Goal: Task Accomplishment & Management: Complete application form

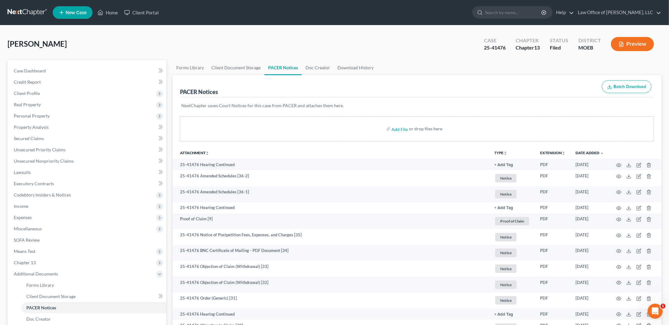
click at [105, 20] on ul "New Case Home Client Portal - No Result - See all results Or Press Enter... Hel…" at bounding box center [357, 12] width 609 height 16
click at [107, 13] on link "Home" at bounding box center [107, 12] width 27 height 11
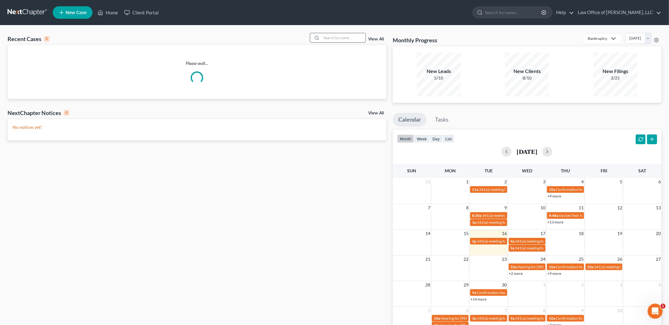
click at [331, 35] on input "search" at bounding box center [343, 37] width 44 height 9
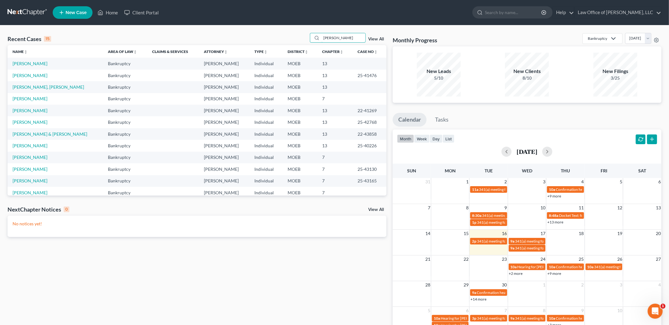
type input "dunn"
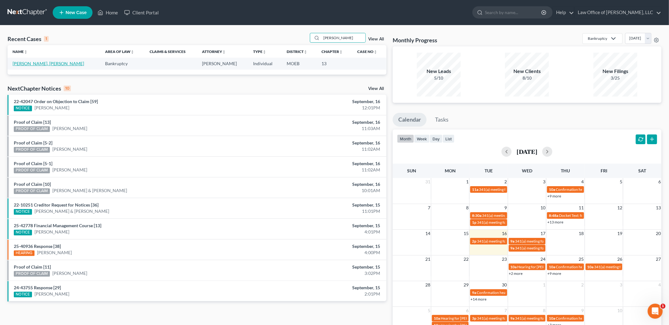
click at [35, 65] on link "David Jr, Dunn" at bounding box center [48, 63] width 71 height 5
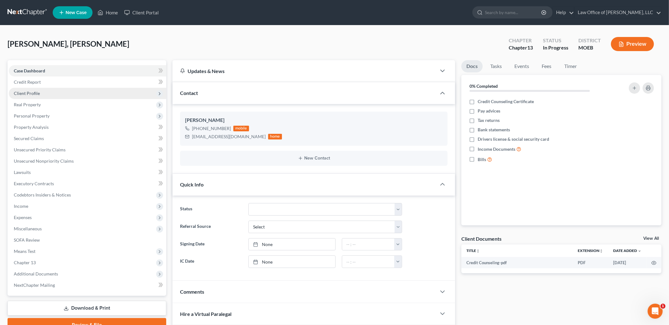
click at [34, 92] on span "Client Profile" at bounding box center [27, 93] width 26 height 5
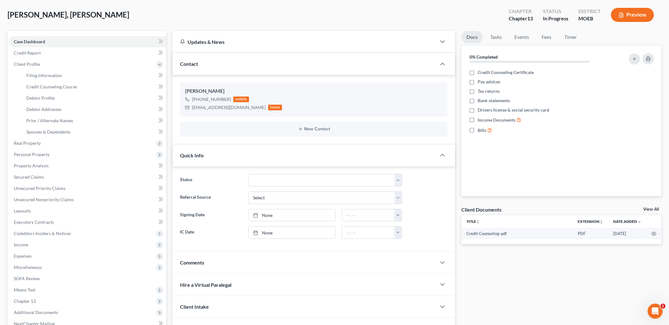
scroll to position [31, 0]
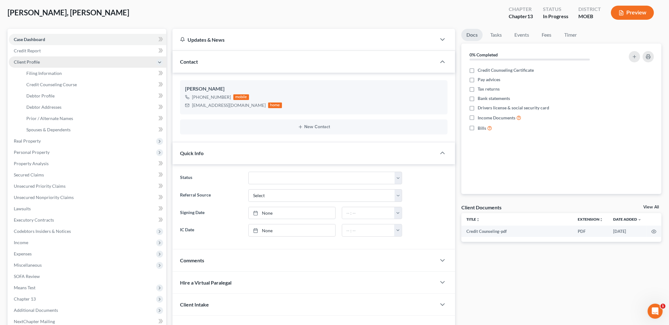
click at [58, 66] on span "Client Profile" at bounding box center [87, 61] width 157 height 11
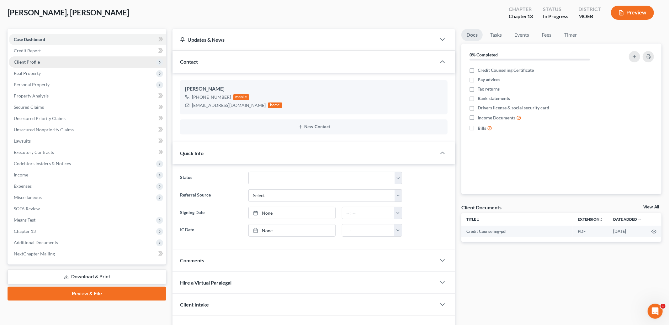
click at [54, 68] on span "Real Property" at bounding box center [87, 73] width 157 height 11
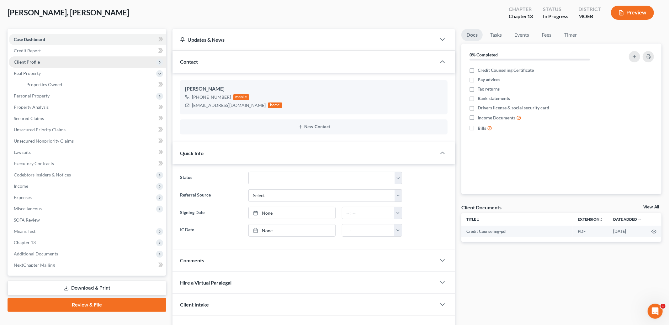
click at [54, 63] on span "Client Profile" at bounding box center [87, 61] width 157 height 11
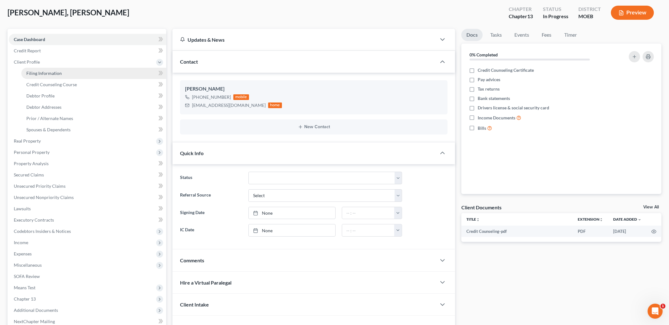
click at [55, 69] on link "Filing Information" at bounding box center [93, 73] width 145 height 11
select select "1"
select select "0"
select select "3"
select select "45"
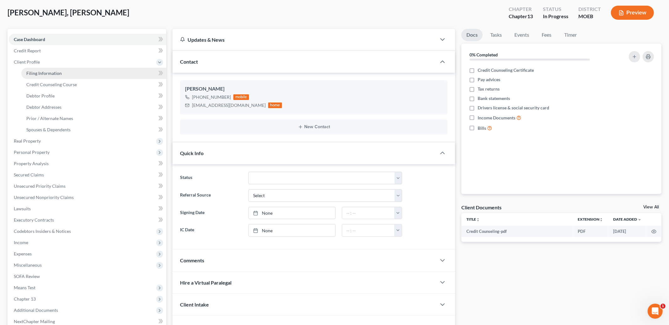
select select "0"
select select "26"
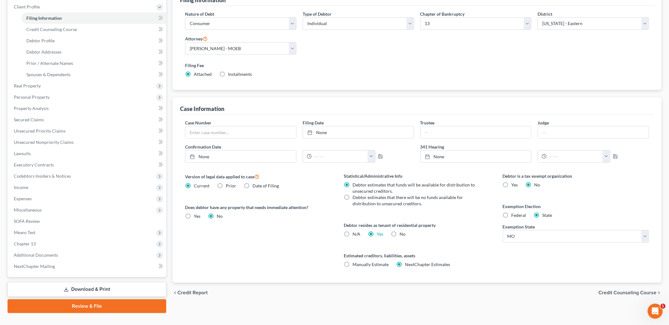
scroll to position [97, 0]
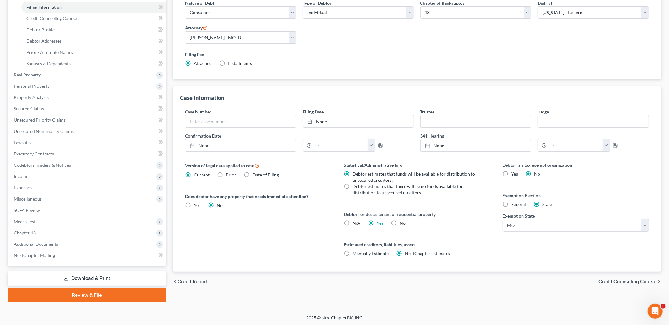
click at [624, 279] on span "Credit Counseling Course" at bounding box center [627, 281] width 58 height 5
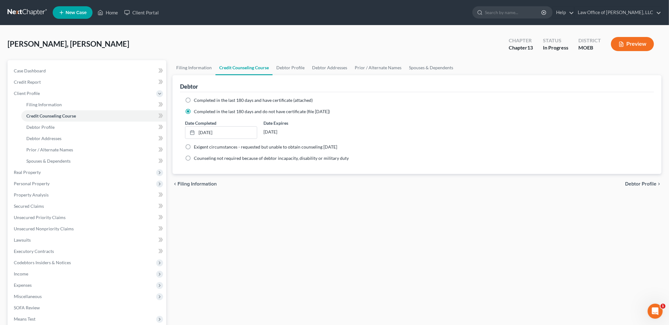
click at [633, 186] on span "Debtor Profile" at bounding box center [640, 184] width 31 height 5
select select "0"
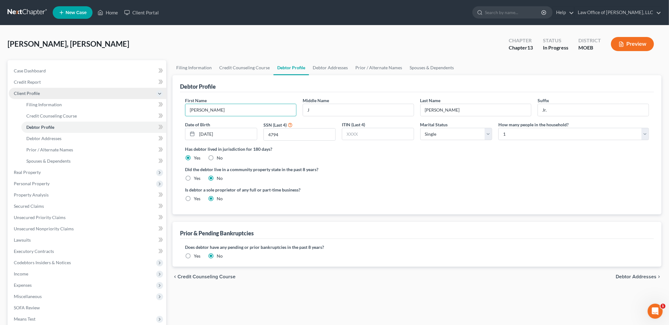
drag, startPoint x: 220, startPoint y: 110, endPoint x: 154, endPoint y: 93, distance: 68.9
click at [154, 93] on div "Petition Navigation Case Dashboard Payments Invoices Payments Payments Credit R…" at bounding box center [334, 230] width 660 height 340
type input "David"
type input "T J"
type input "Dunn"
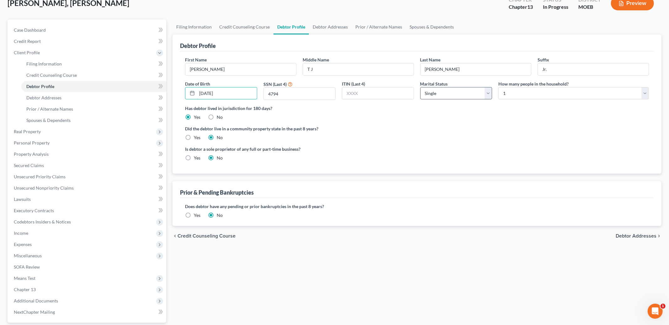
scroll to position [53, 0]
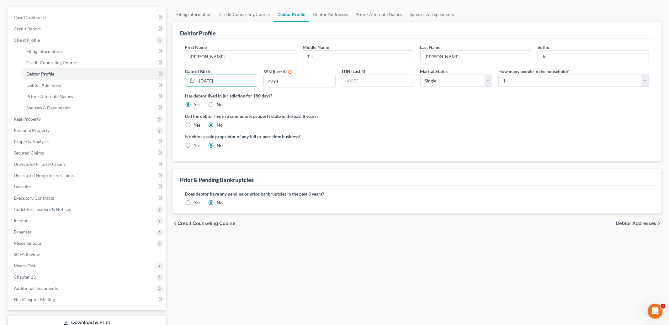
click at [628, 226] on span "Debtor Addresses" at bounding box center [635, 223] width 41 height 5
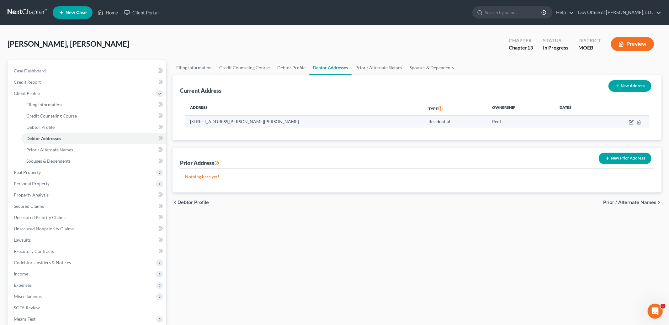
click at [630, 126] on td at bounding box center [623, 122] width 50 height 12
click at [631, 122] on icon "button" at bounding box center [631, 121] width 3 height 3
select select "26"
select select "0"
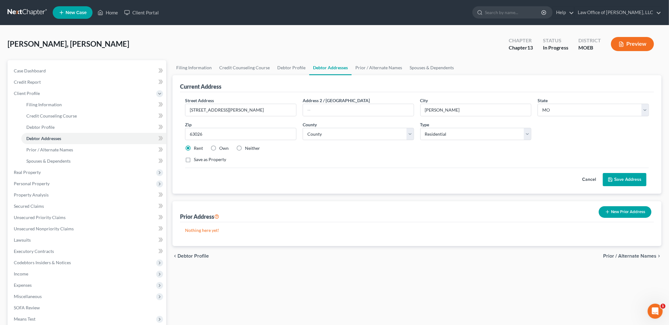
click at [622, 180] on button "Save Address" at bounding box center [625, 179] width 44 height 13
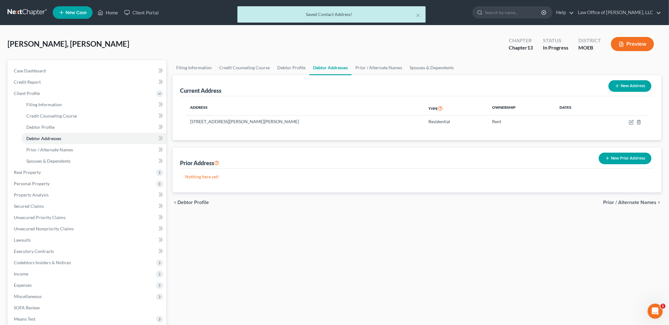
click at [631, 202] on span "Prior / Alternate Names" at bounding box center [629, 202] width 53 height 5
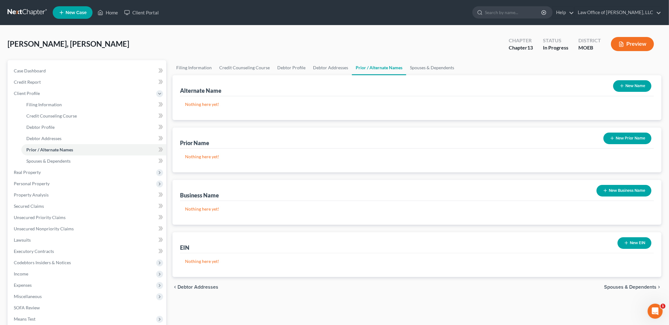
click at [617, 287] on span "Spouses & Dependents" at bounding box center [630, 287] width 52 height 5
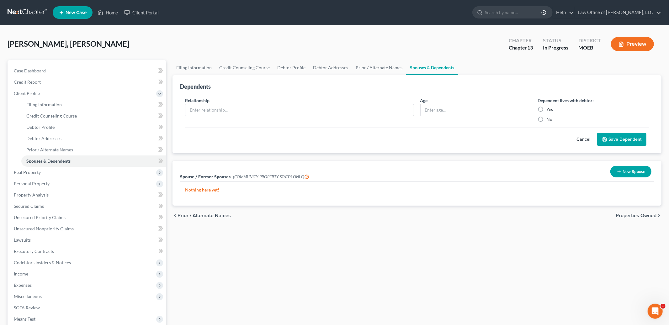
click at [629, 214] on span "Properties Owned" at bounding box center [635, 215] width 41 height 5
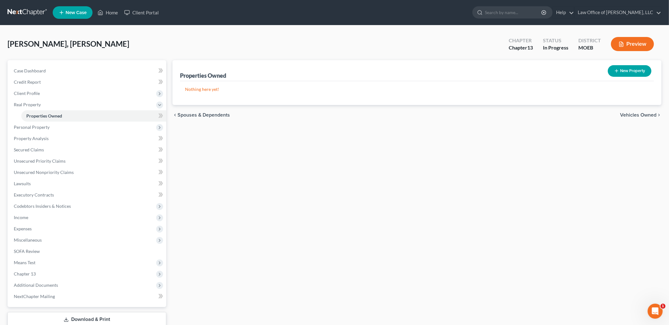
click at [640, 113] on span "Vehicles Owned" at bounding box center [638, 115] width 36 height 5
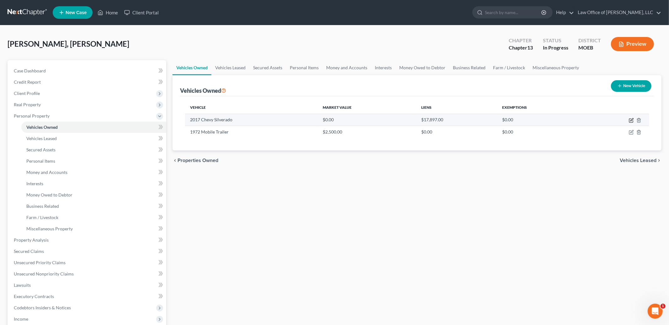
click at [632, 121] on icon "button" at bounding box center [631, 120] width 5 height 5
select select "0"
select select "9"
select select "2"
select select "0"
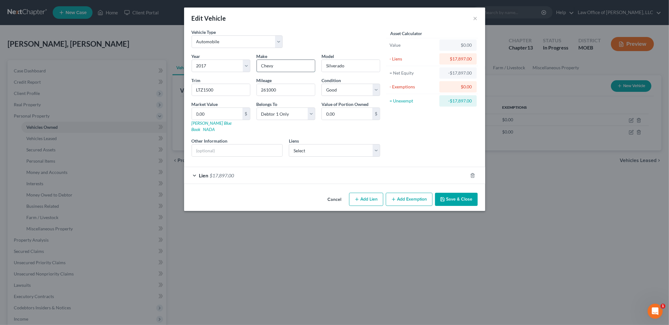
click at [298, 68] on input "Chevy" at bounding box center [286, 66] width 58 height 12
type input "Chevrolet"
click at [241, 145] on input "text" at bounding box center [237, 151] width 91 height 12
type input "Purchased 11/23/23"
click at [256, 172] on div "Lien $17,897.00" at bounding box center [325, 175] width 283 height 17
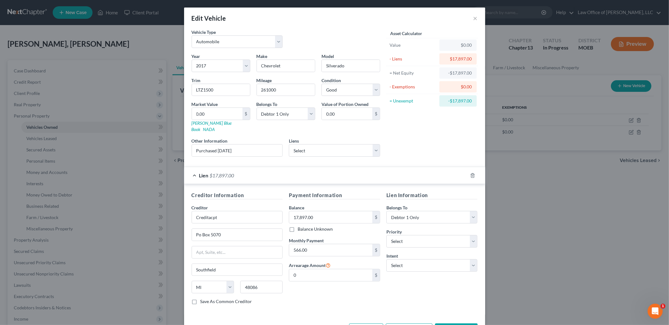
click at [227, 100] on div "Year Select 2026 2025 2024 2023 2022 2021 2020 2019 2018 2017 2016 2015 2014 20…" at bounding box center [285, 107] width 195 height 109
type input "1"
type input "1.00"
type input "15"
type input "15.00"
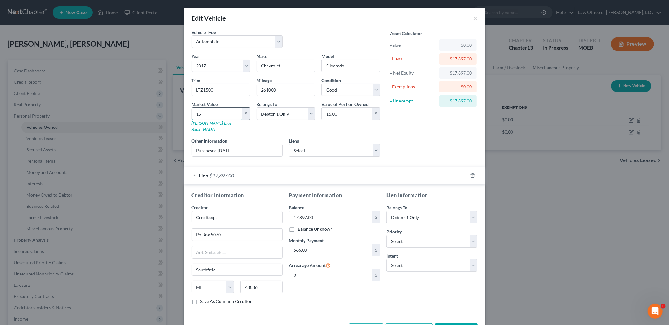
type input "150"
type input "150.00"
type input "1500"
type input "1,500.00"
type input "1,5000"
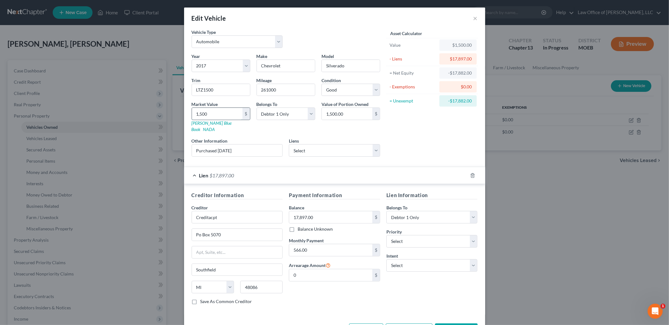
type input "15,000.00"
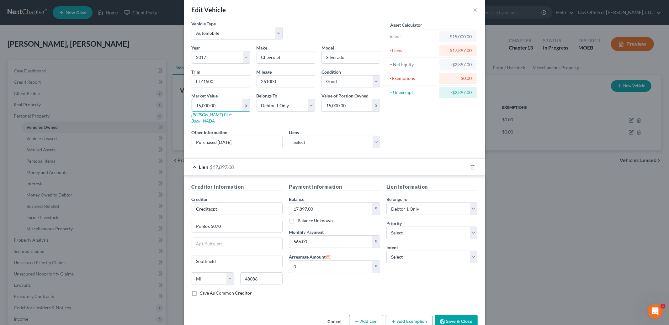
scroll to position [18, 0]
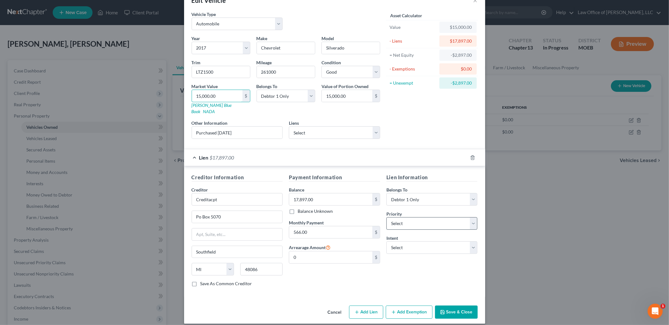
type input "15,000.00"
click at [420, 218] on select "Select 1st 2nd 3rd 4th 5th 6th 7th 8th 9th 10th 11th 12th 13th 14th 15th 16th 1…" at bounding box center [431, 223] width 91 height 13
select select "0"
click at [386, 217] on select "Select 1st 2nd 3rd 4th 5th 6th 7th 8th 9th 10th 11th 12th 13th 14th 15th 16th 1…" at bounding box center [431, 223] width 91 height 13
click at [413, 244] on select "Select Surrender Redeem Reaffirm Avoid Other" at bounding box center [431, 247] width 91 height 13
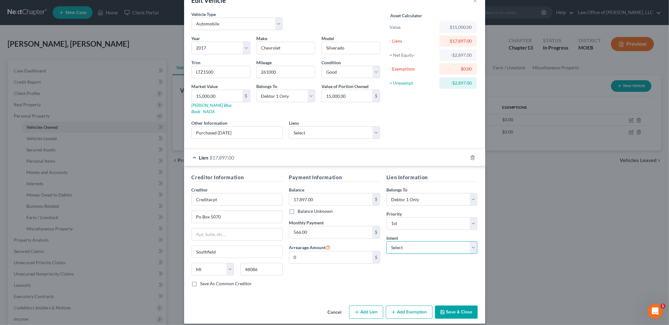
select select "2"
click at [386, 241] on select "Select Surrender Redeem Reaffirm Avoid Other" at bounding box center [431, 247] width 91 height 13
drag, startPoint x: 311, startPoint y: 228, endPoint x: 298, endPoint y: 219, distance: 16.0
click at [298, 219] on div "Monthly Payment 566.00 $" at bounding box center [334, 228] width 91 height 19
click at [339, 229] on input "566.00" at bounding box center [330, 232] width 83 height 12
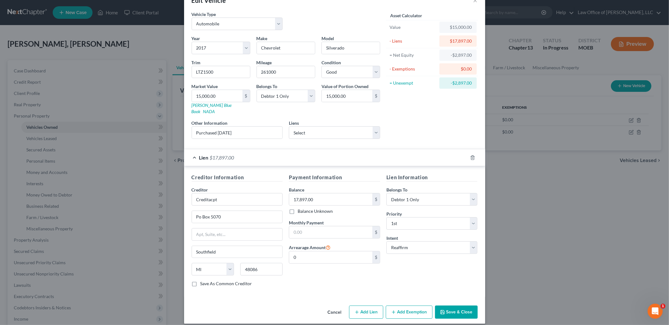
click at [446, 307] on button "Save & Close" at bounding box center [456, 312] width 43 height 13
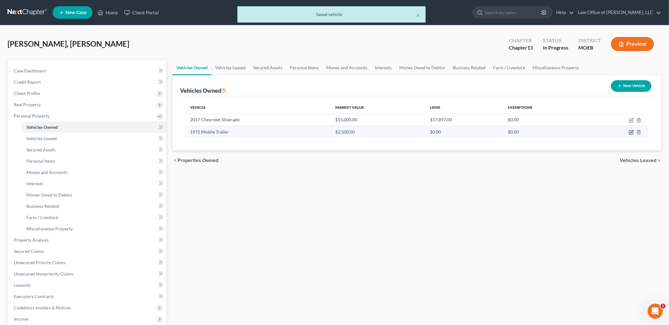
click at [630, 133] on icon "button" at bounding box center [631, 132] width 5 height 5
select select "2"
select select "54"
select select "2"
select select "0"
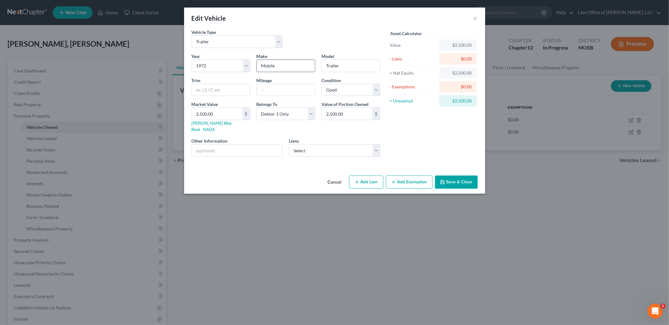
click at [300, 66] on input "Mobile" at bounding box center [286, 66] width 58 height 12
click at [407, 180] on button "Add Exemption" at bounding box center [409, 182] width 47 height 13
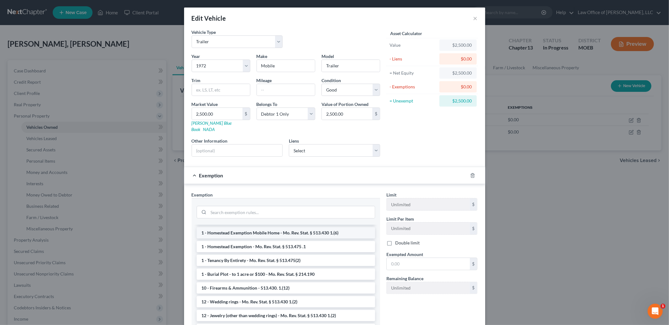
scroll to position [26, 0]
click at [317, 229] on li "1 - Homestead Exemption Mobile Home - Mo. Rev. Stat. § 513.430 1.(6)" at bounding box center [286, 231] width 178 height 11
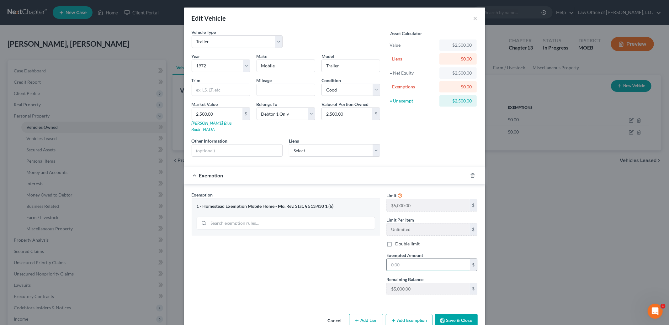
click at [414, 261] on input "text" at bounding box center [428, 265] width 83 height 12
type input "2,500.00"
click at [465, 319] on button "Save & Close" at bounding box center [456, 320] width 43 height 13
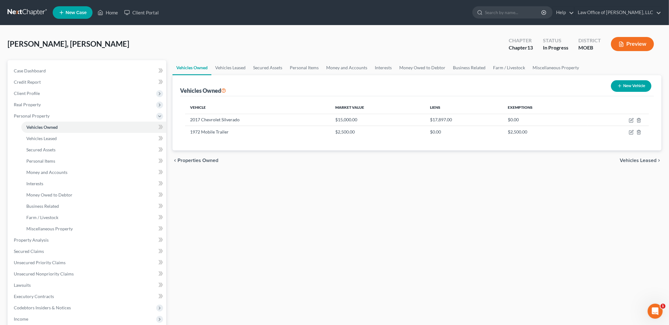
click at [636, 162] on span "Vehicles Leased" at bounding box center [637, 160] width 37 height 5
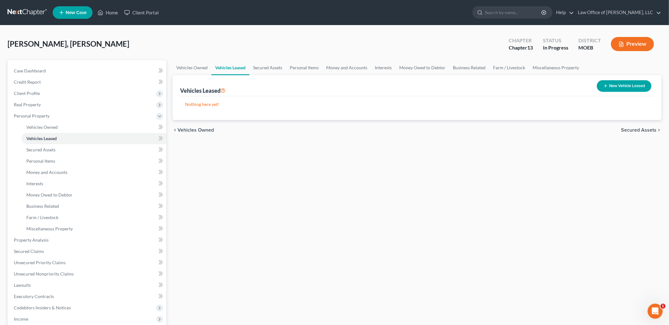
click at [640, 129] on span "Secured Assets" at bounding box center [638, 130] width 35 height 5
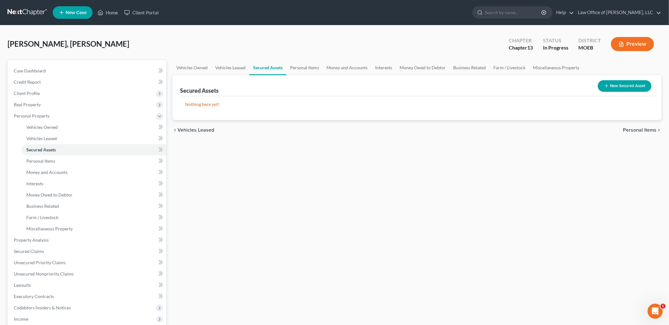
click at [640, 129] on span "Personal Items" at bounding box center [640, 130] width 34 height 5
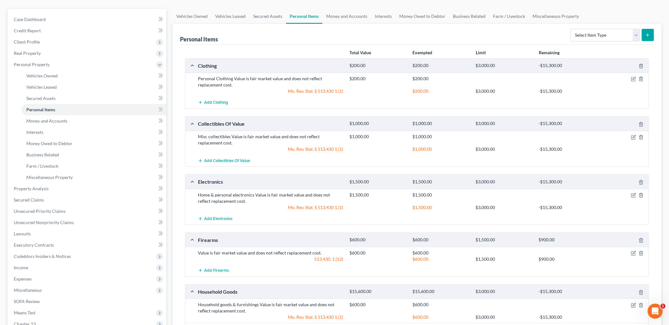
scroll to position [52, 0]
click at [631, 135] on icon "button" at bounding box center [633, 136] width 5 height 5
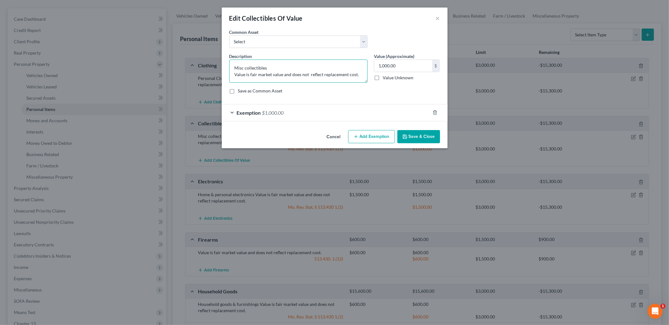
drag, startPoint x: 275, startPoint y: 66, endPoint x: 158, endPoint y: 46, distance: 118.2
click at [158, 46] on div "Edit Collectibles Of Value × An exemption set must first be selected from the F…" at bounding box center [334, 162] width 669 height 325
type textarea "Die cast cars Value is fair market value and does not reflect replacement cost."
click at [403, 136] on icon "button" at bounding box center [404, 136] width 5 height 5
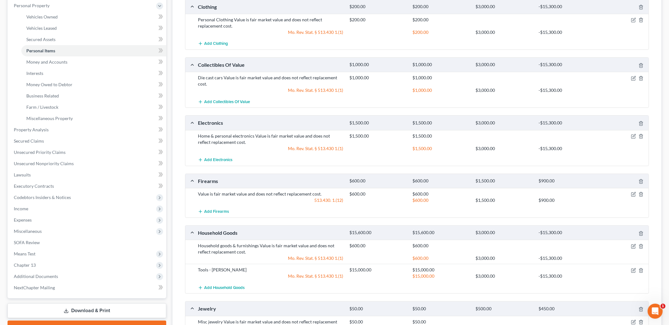
scroll to position [120, 0]
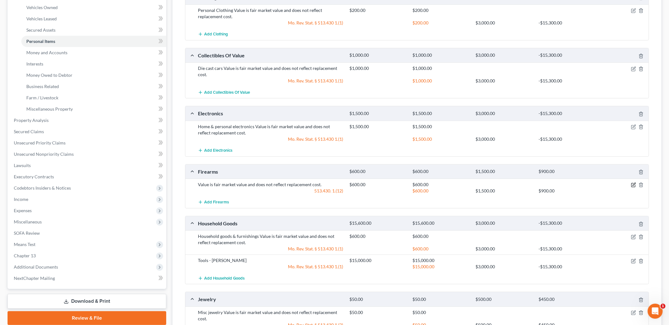
click at [632, 184] on icon "button" at bounding box center [633, 184] width 5 height 5
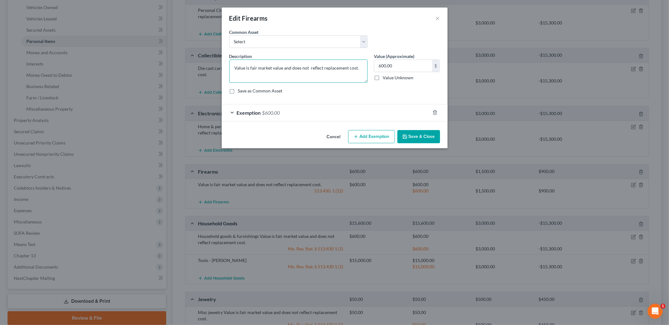
click at [232, 67] on textarea "Value is fair market value and does not reflect replacement cost." at bounding box center [298, 71] width 138 height 23
type textarea "2 handguns Value is fair market value and does not reflect replacement cost."
click at [433, 140] on button "Save & Close" at bounding box center [418, 136] width 43 height 13
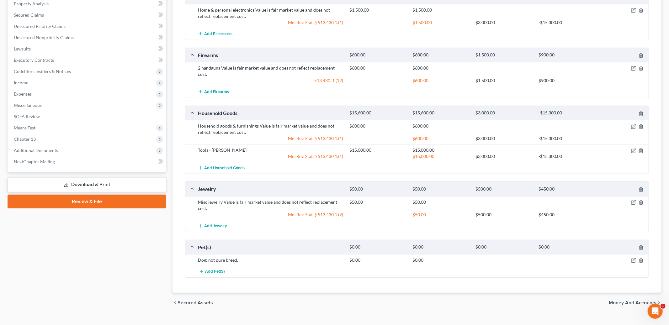
scroll to position [239, 0]
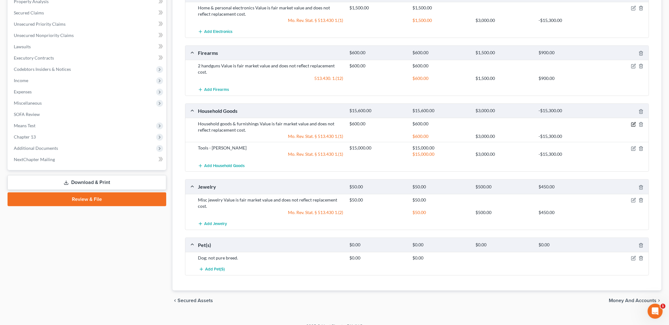
click at [632, 122] on icon "button" at bounding box center [633, 124] width 5 height 5
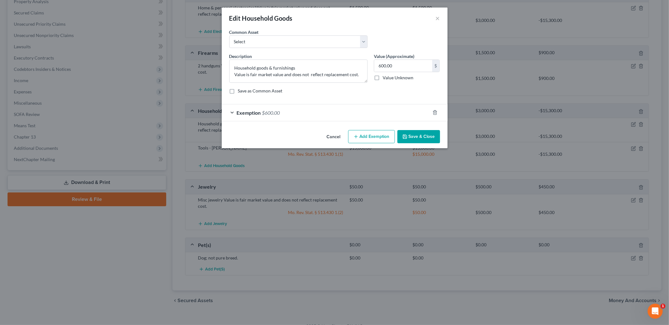
click at [388, 116] on div "Exemption $600.00" at bounding box center [326, 112] width 208 height 17
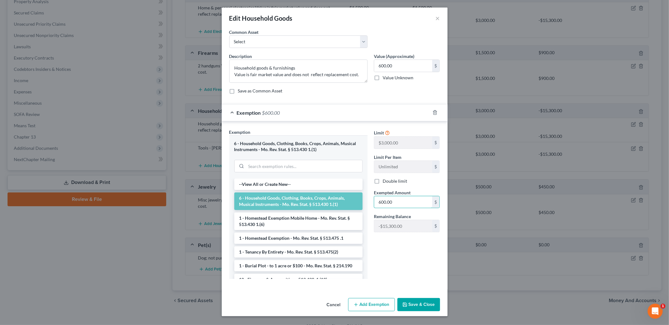
drag, startPoint x: 401, startPoint y: 204, endPoint x: 392, endPoint y: 190, distance: 16.7
click at [392, 190] on div "Exempted Amount * 600.00 $" at bounding box center [407, 198] width 72 height 19
click at [407, 200] on input "600.00" at bounding box center [403, 202] width 58 height 12
click at [420, 306] on button "Save & Close" at bounding box center [418, 304] width 43 height 13
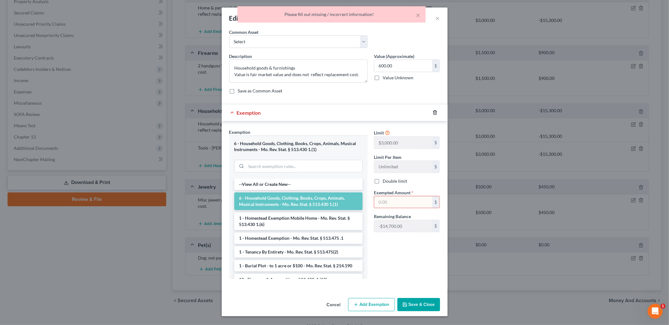
click at [433, 112] on icon "button" at bounding box center [434, 113] width 3 height 4
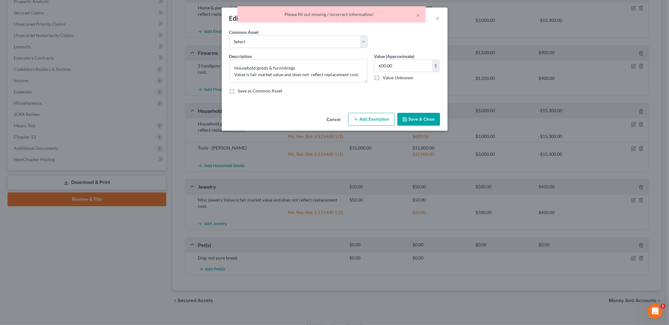
click at [441, 189] on div "Edit Household Goods × An exemption set must first be selected from the Filing …" at bounding box center [334, 162] width 669 height 325
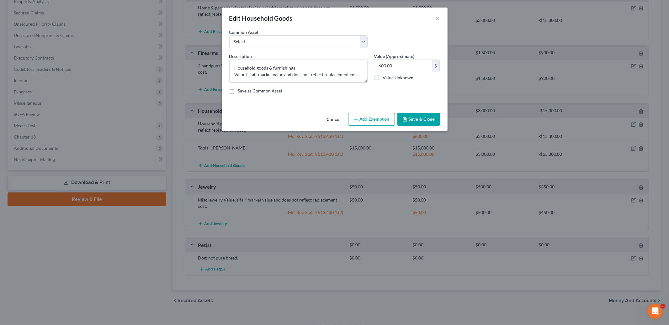
click at [414, 115] on button "Save & Close" at bounding box center [418, 119] width 43 height 13
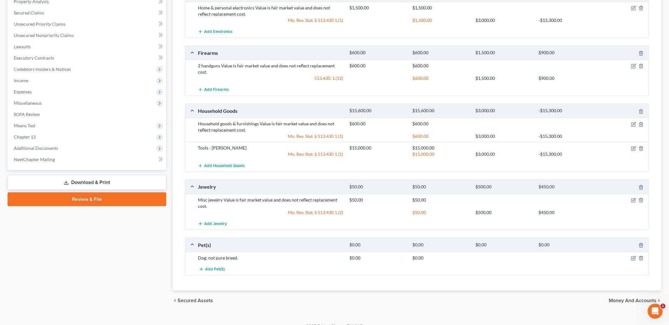
scroll to position [235, 0]
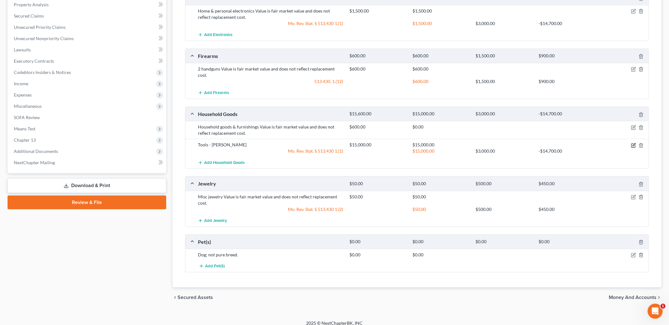
click at [631, 143] on icon "button" at bounding box center [633, 145] width 5 height 5
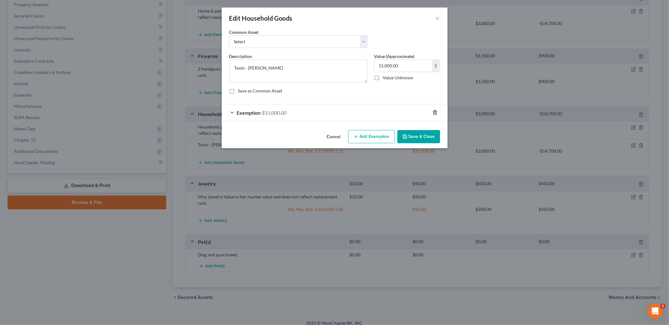
click at [436, 114] on icon "button" at bounding box center [434, 113] width 3 height 4
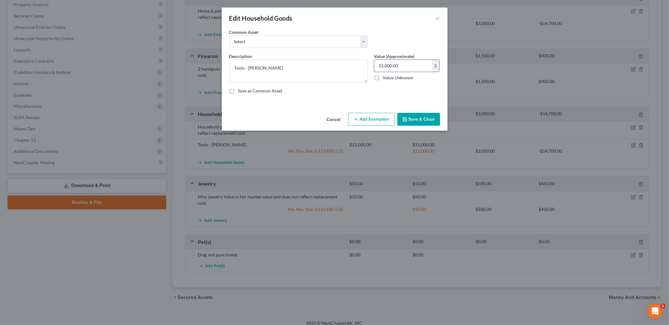
click at [416, 68] on input "15,000.00" at bounding box center [403, 66] width 58 height 12
type input "5,000.00"
drag, startPoint x: 246, startPoint y: 69, endPoint x: 273, endPoint y: 69, distance: 27.0
click at [273, 69] on textarea "Tools - Carpenter" at bounding box center [298, 71] width 138 height 23
drag, startPoint x: 273, startPoint y: 68, endPoint x: 187, endPoint y: 47, distance: 87.8
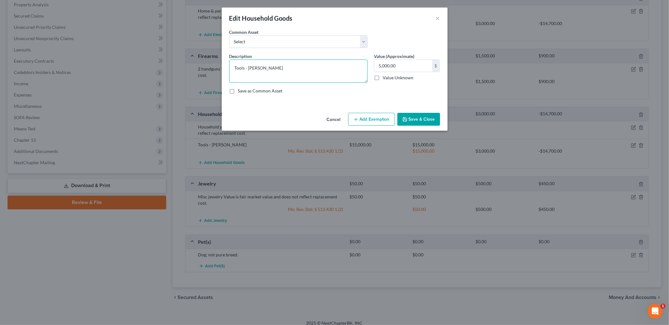
click at [187, 47] on div "Edit Household Goods × An exemption set must first be selected from the Filing …" at bounding box center [334, 162] width 669 height 325
type textarea "[PERSON_NAME] Tools"
click at [368, 115] on button "Add Exemption" at bounding box center [371, 119] width 47 height 13
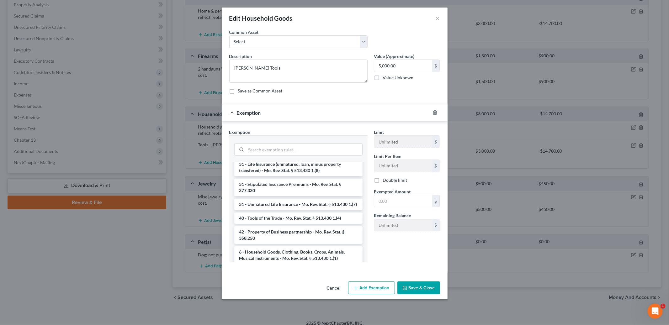
scroll to position [653, 0]
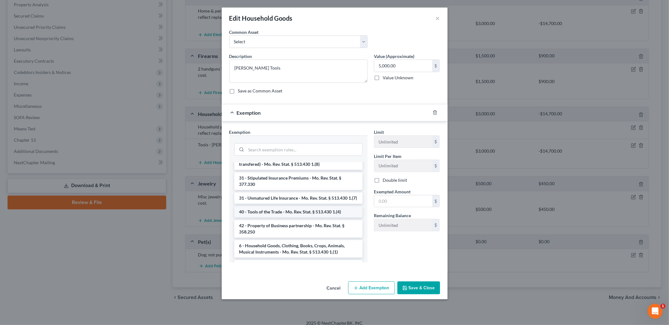
click at [325, 209] on li "40 - Tools of the Trade - Mo. Rev. Stat. § 513.430 1.(4)" at bounding box center [298, 211] width 128 height 11
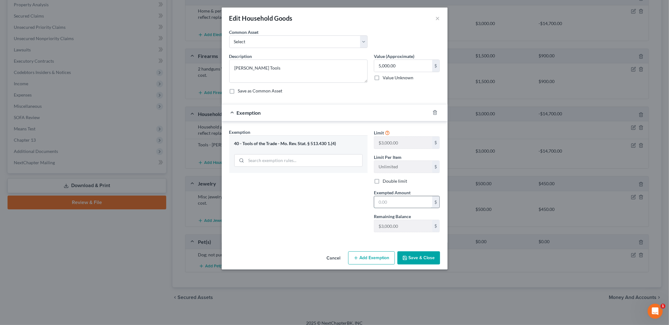
click at [393, 205] on input "text" at bounding box center [403, 202] width 58 height 12
type input "3,000.00"
click at [433, 261] on button "Save & Close" at bounding box center [418, 257] width 43 height 13
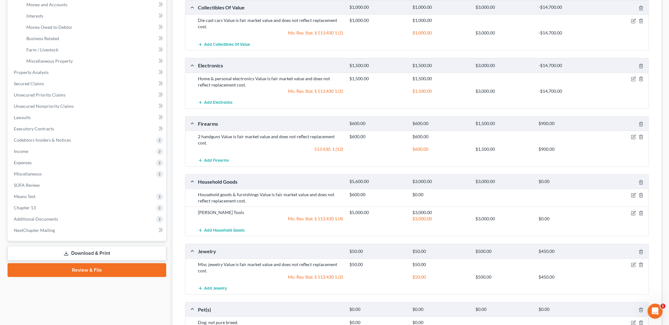
scroll to position [169, 0]
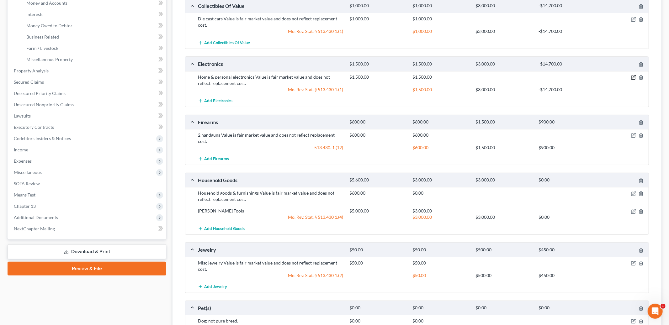
click at [634, 78] on icon "button" at bounding box center [633, 77] width 5 height 5
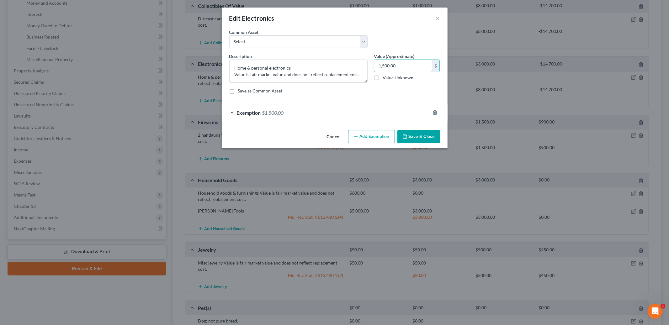
drag, startPoint x: 412, startPoint y: 68, endPoint x: 386, endPoint y: 55, distance: 28.8
click at [386, 55] on div "Value (Approximate) 1,500.00 $ Value Unknown Balance Undetermined 1,500.00 $ Va…" at bounding box center [407, 68] width 72 height 30
click at [410, 66] on input "1,500.00" at bounding box center [403, 66] width 58 height 12
type input "800.00"
click at [356, 112] on div "Exemption $1,500.00" at bounding box center [326, 112] width 208 height 17
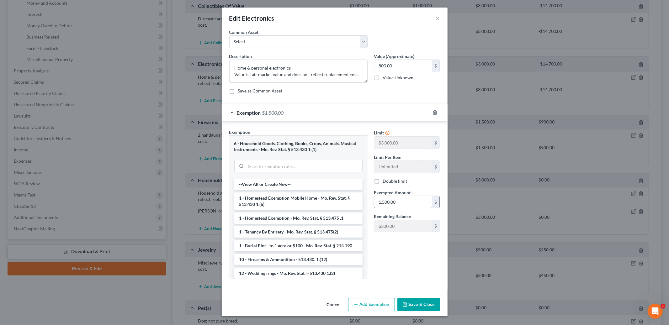
drag, startPoint x: 400, startPoint y: 205, endPoint x: 375, endPoint y: 199, distance: 25.9
click at [375, 199] on input "1,500.00" at bounding box center [403, 202] width 58 height 12
click at [406, 203] on input "1,500.00" at bounding box center [403, 202] width 58 height 12
type input "800.00"
click at [416, 303] on button "Save & Close" at bounding box center [418, 304] width 43 height 13
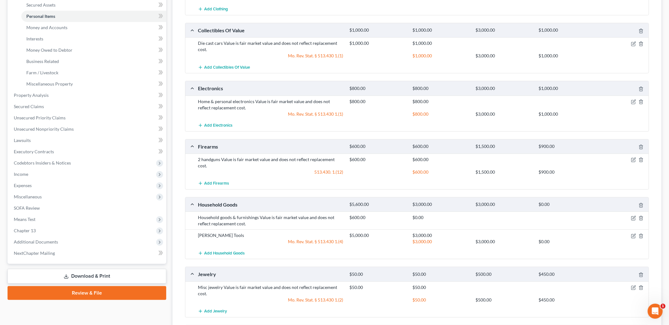
scroll to position [155, 0]
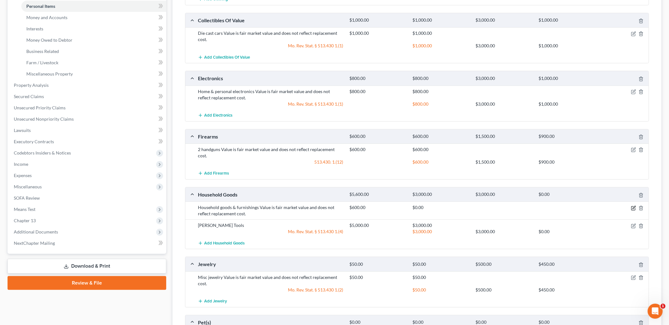
click at [632, 206] on icon "button" at bounding box center [633, 208] width 5 height 5
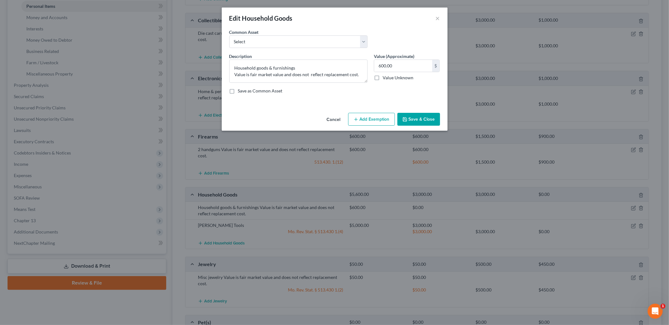
click at [378, 123] on button "Add Exemption" at bounding box center [371, 119] width 47 height 13
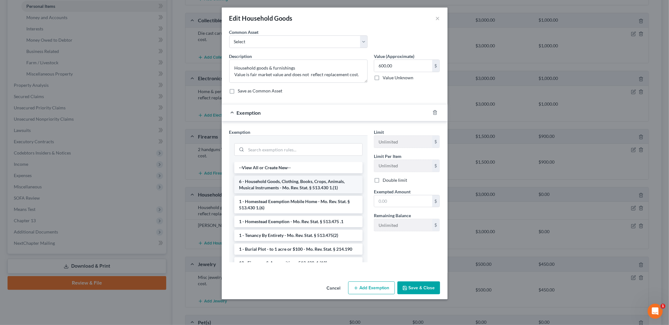
click at [319, 189] on li "6 - Household Goods, Clothing, Books, Crops, Animals, Musical Instruments - Mo.…" at bounding box center [298, 185] width 128 height 18
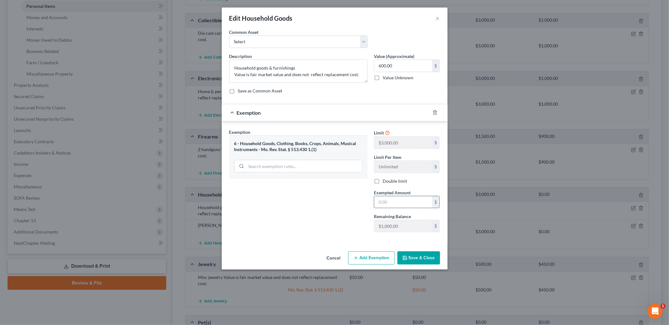
click at [393, 204] on input "text" at bounding box center [403, 202] width 58 height 12
type input "600.00"
click at [437, 266] on div "Cancel Add Exemption Save & Close" at bounding box center [335, 259] width 226 height 21
click at [433, 259] on button "Save & Close" at bounding box center [418, 257] width 43 height 13
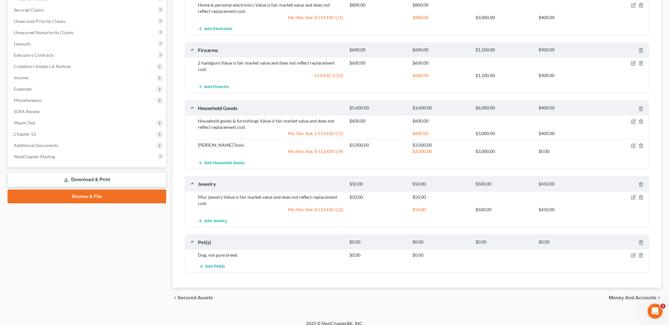
scroll to position [242, 0]
click at [634, 253] on icon "button" at bounding box center [633, 254] width 3 height 3
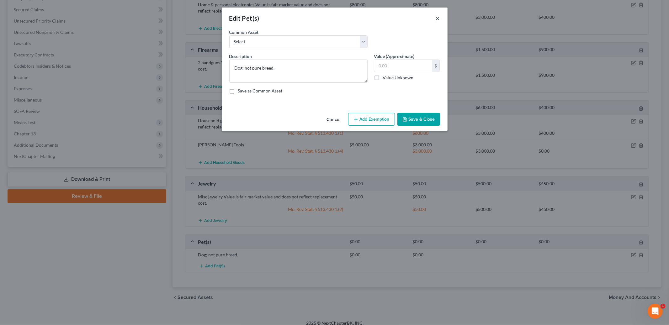
click at [437, 18] on button "×" at bounding box center [437, 18] width 4 height 8
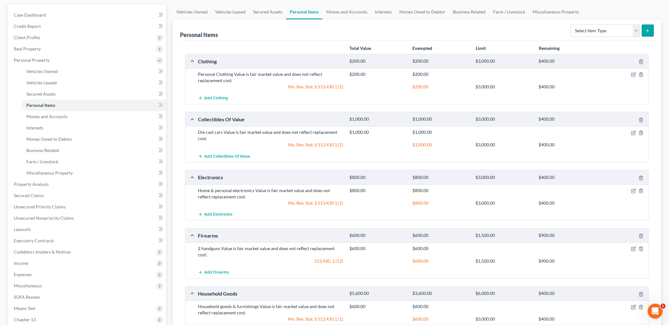
scroll to position [0, 0]
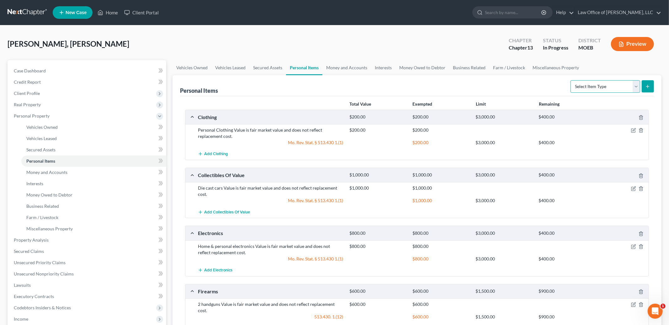
click at [596, 88] on select "Select Item Type Clothing Collectibles Of Value Electronics Firearms Household …" at bounding box center [605, 86] width 70 height 13
select select "jewelry"
click at [571, 80] on select "Select Item Type Clothing Collectibles Of Value Electronics Firearms Household …" at bounding box center [605, 86] width 70 height 13
click at [612, 85] on select "Select Item Type Clothing Collectibles Of Value Electronics Firearms Household …" at bounding box center [605, 86] width 70 height 13
drag, startPoint x: 612, startPoint y: 85, endPoint x: 342, endPoint y: 63, distance: 270.2
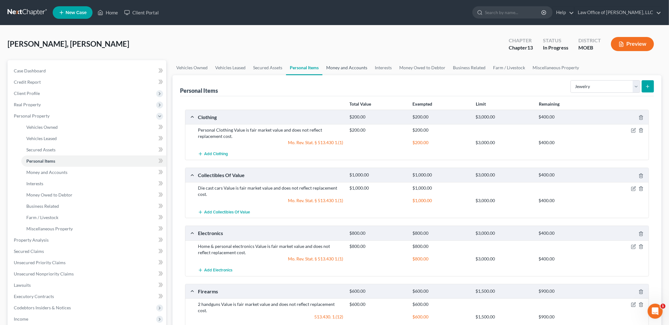
click at [342, 63] on link "Money and Accounts" at bounding box center [346, 67] width 49 height 15
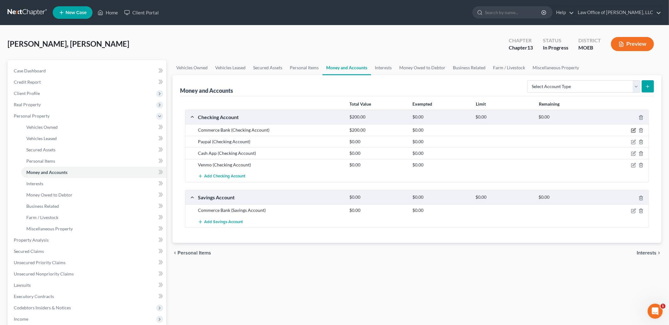
click at [632, 131] on icon "button" at bounding box center [633, 130] width 5 height 5
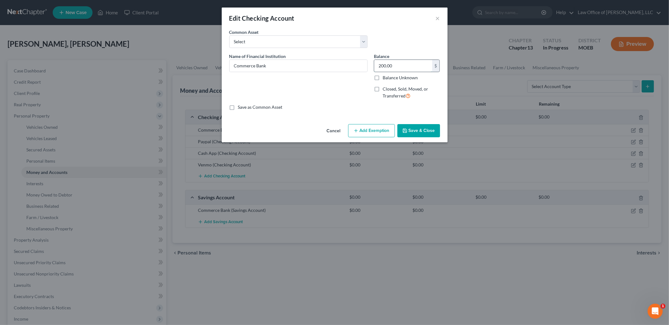
drag, startPoint x: 403, startPoint y: 65, endPoint x: 392, endPoint y: 63, distance: 11.2
click at [392, 63] on input "200.00" at bounding box center [403, 66] width 58 height 12
type input "9.00"
click at [373, 126] on button "Add Exemption" at bounding box center [371, 130] width 47 height 13
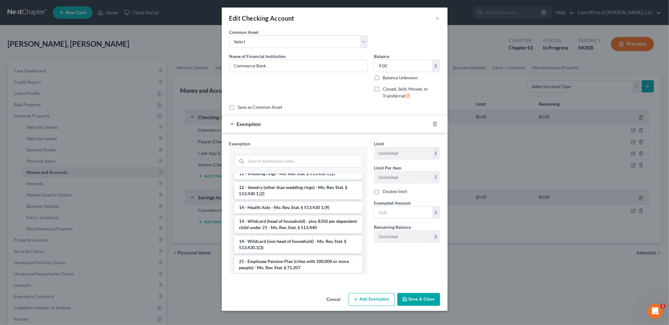
scroll to position [95, 0]
click at [333, 241] on li "14 - Wildcard (non head of household) - Mo. Rev. Stat. § 513.430.1(3)" at bounding box center [298, 244] width 128 height 18
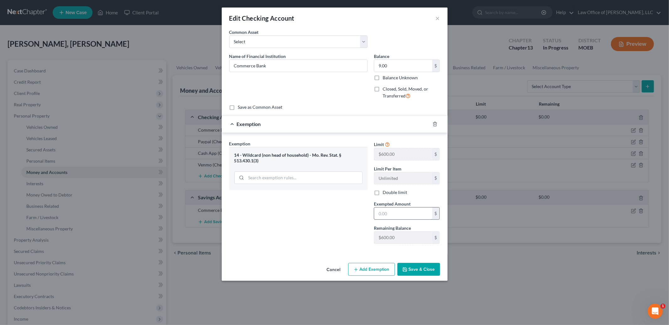
click at [399, 215] on input "text" at bounding box center [403, 214] width 58 height 12
type input "90.00"
type input "9.00"
click at [421, 275] on button "Save & Close" at bounding box center [418, 269] width 43 height 13
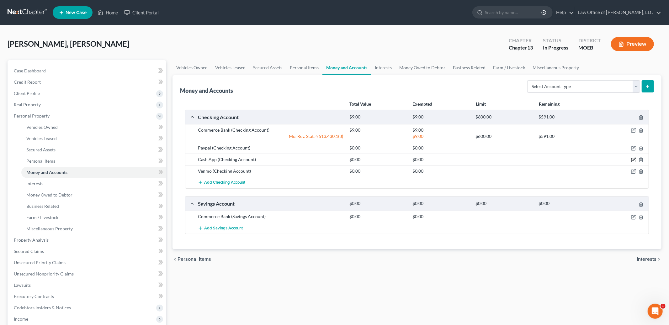
click at [632, 161] on icon "button" at bounding box center [633, 160] width 4 height 4
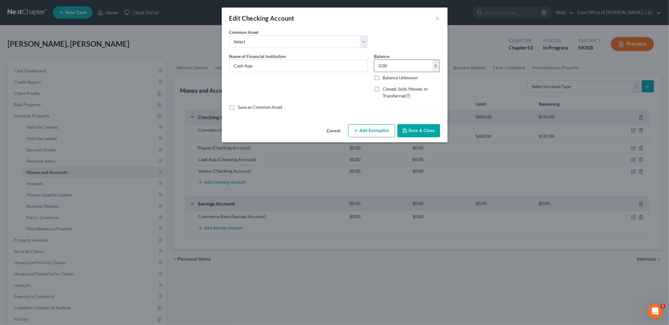
click at [408, 68] on input "0.00" at bounding box center [403, 66] width 58 height 12
type input "10.00"
click at [382, 132] on button "Add Exemption" at bounding box center [371, 130] width 47 height 13
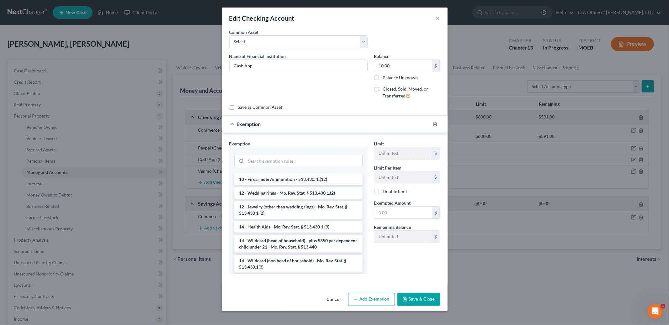
scroll to position [76, 0]
click at [317, 263] on li "14 - Wildcard (non head of household) - Mo. Rev. Stat. § 513.430.1(3)" at bounding box center [298, 264] width 128 height 18
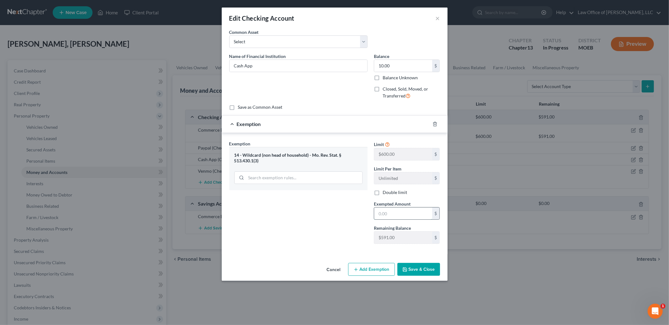
click at [400, 219] on input "text" at bounding box center [403, 214] width 58 height 12
type input "10.00"
click at [414, 271] on button "Save & Close" at bounding box center [418, 269] width 43 height 13
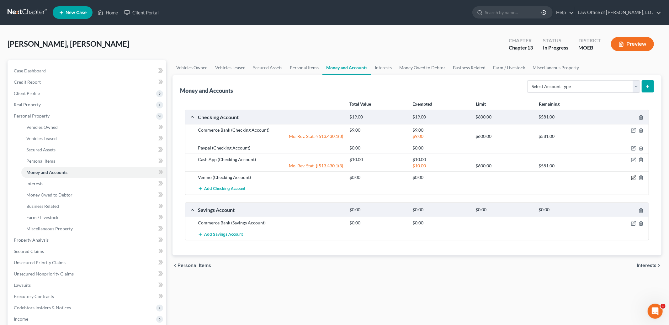
click at [635, 178] on icon "button" at bounding box center [633, 177] width 5 height 5
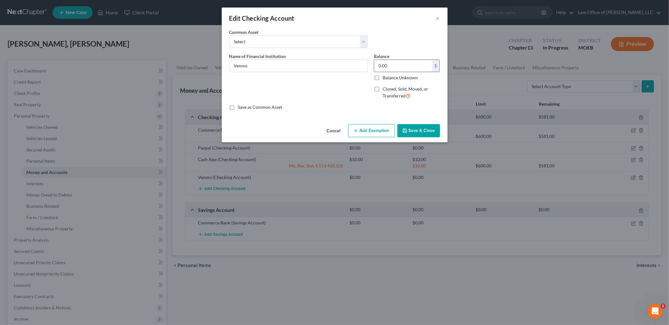
click at [395, 68] on input "0.00" at bounding box center [403, 66] width 58 height 12
type input "36.00"
click at [373, 133] on button "Add Exemption" at bounding box center [371, 130] width 47 height 13
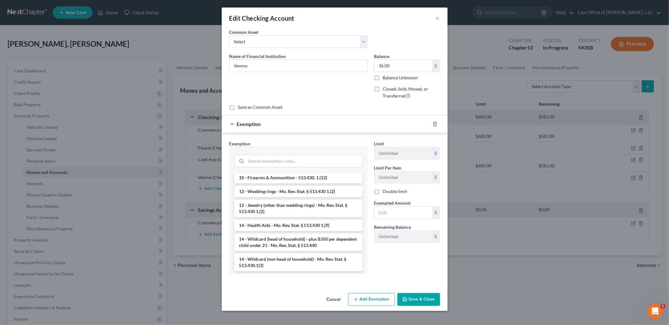
scroll to position [78, 0]
click at [324, 258] on li "14 - Wildcard (non head of household) - Mo. Rev. Stat. § 513.430.1(3)" at bounding box center [298, 262] width 128 height 18
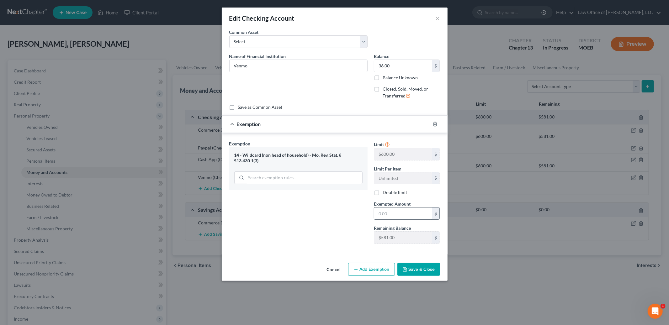
click at [393, 215] on input "text" at bounding box center [403, 214] width 58 height 12
type input "36.00"
click at [422, 271] on button "Save & Close" at bounding box center [418, 269] width 43 height 13
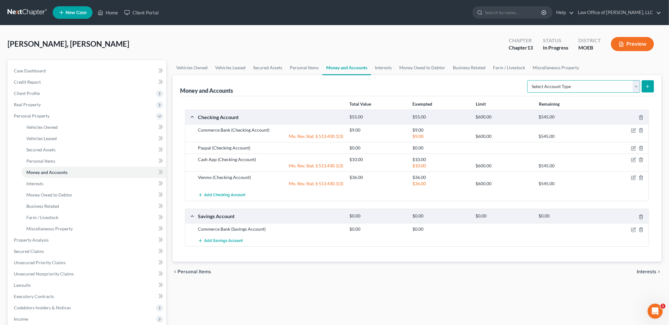
click at [593, 82] on select "Select Account Type Brokerage Cash on Hand Certificates of Deposit Checking Acc…" at bounding box center [583, 86] width 113 height 13
select select "cash_on_hand"
click at [528, 80] on select "Select Account Type Brokerage Cash on Hand Certificates of Deposit Checking Acc…" at bounding box center [583, 86] width 113 height 13
click at [647, 87] on line "submit" at bounding box center [647, 87] width 3 height 0
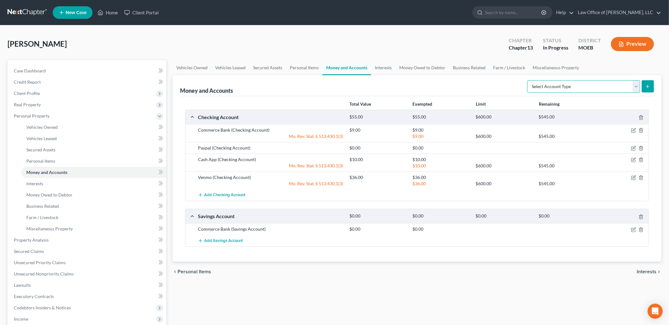
click at [628, 87] on select "Select Account Type Brokerage Cash on Hand Certificates of Deposit Checking Acc…" at bounding box center [583, 86] width 113 height 13
select select "cash_on_hand"
click at [528, 80] on select "Select Account Type Brokerage Cash on Hand Certificates of Deposit Checking Acc…" at bounding box center [583, 86] width 113 height 13
click at [645, 87] on icon "submit" at bounding box center [647, 86] width 5 height 5
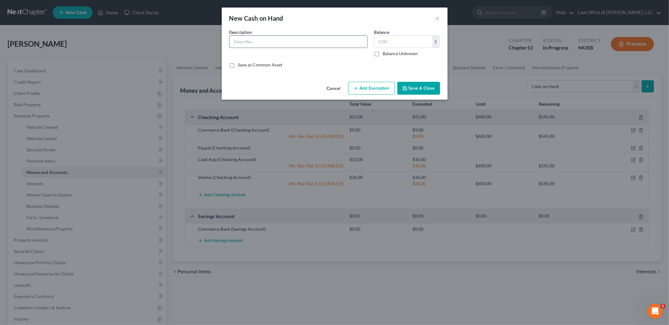
click at [301, 46] on input "text" at bounding box center [298, 42] width 138 height 12
type input "Cash"
click at [410, 42] on input "text" at bounding box center [403, 42] width 58 height 12
type input "4.00"
click at [378, 79] on div "Cancel Add Exemption Save & Close" at bounding box center [335, 89] width 226 height 21
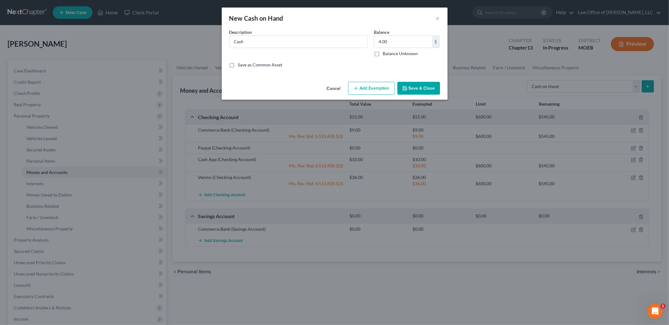
click at [365, 91] on button "Add Exemption" at bounding box center [371, 88] width 47 height 13
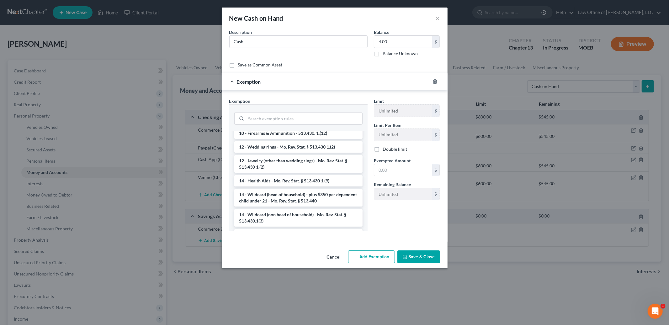
scroll to position [79, 0]
click at [319, 220] on li "14 - Wildcard (non head of household) - Mo. Rev. Stat. § 513.430.1(3)" at bounding box center [298, 217] width 128 height 18
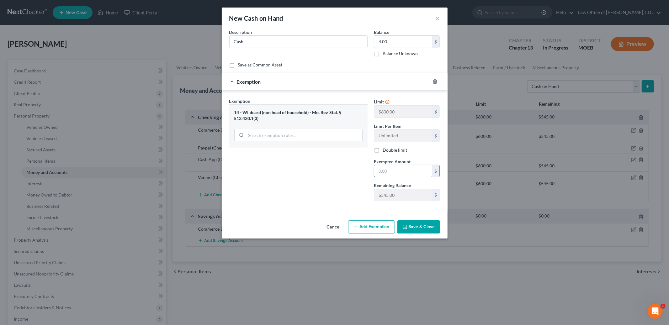
click at [402, 174] on input "text" at bounding box center [403, 171] width 58 height 12
type input "4.00"
click at [424, 225] on button "Save & Close" at bounding box center [418, 226] width 43 height 13
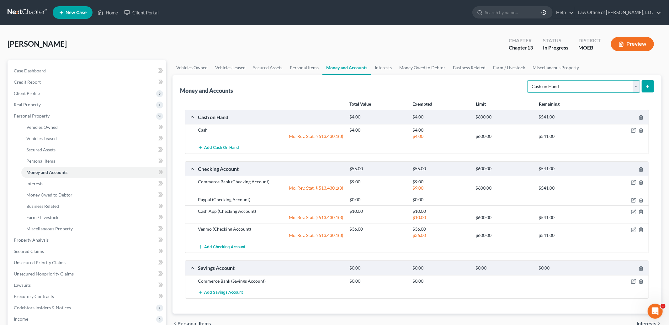
click at [601, 87] on select "Select Account Type Brokerage Cash on Hand Certificates of Deposit Checking Acc…" at bounding box center [583, 86] width 113 height 13
click at [384, 68] on link "Interests" at bounding box center [383, 67] width 24 height 15
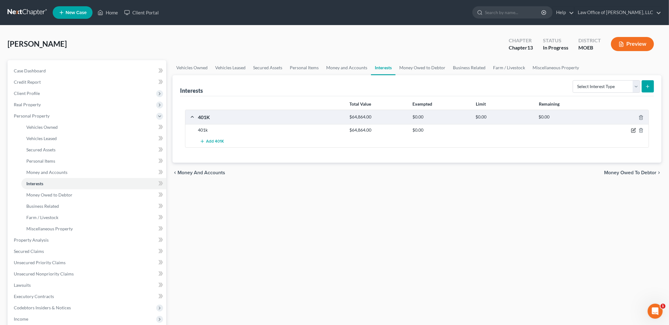
click at [631, 130] on icon "button" at bounding box center [633, 130] width 5 height 5
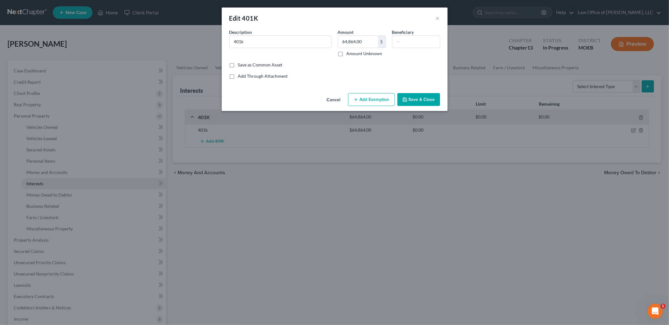
click at [372, 101] on button "Add Exemption" at bounding box center [371, 99] width 47 height 13
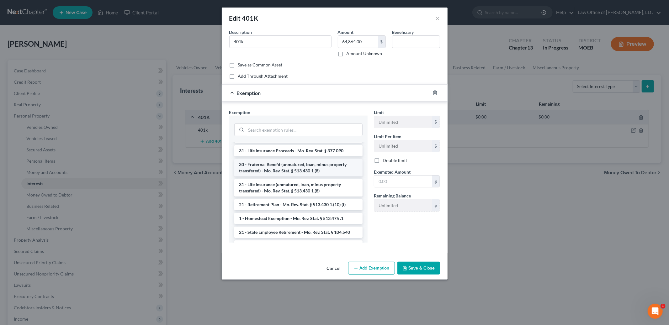
scroll to position [39, 0]
click at [317, 205] on li "21 - Retirement Plan - Mo. Rev. Stat. § 513.430 1.(10) (f)" at bounding box center [298, 203] width 128 height 11
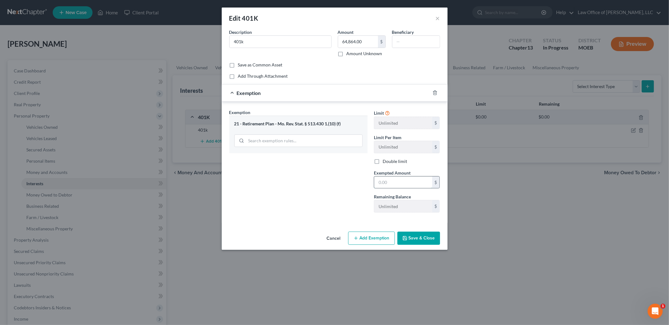
click at [400, 182] on input "text" at bounding box center [403, 183] width 58 height 12
type input "64,864.00"
click at [414, 240] on button "Save & Close" at bounding box center [418, 238] width 43 height 13
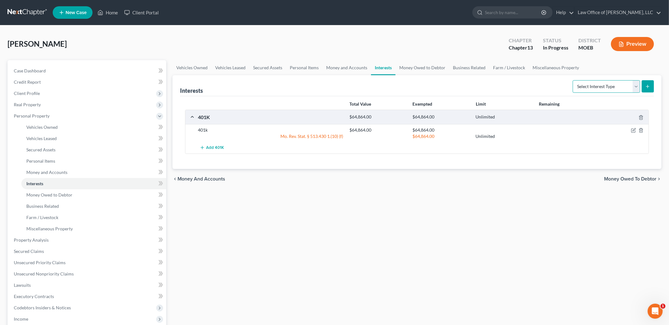
click at [600, 83] on select "Select Interest Type 401K Annuity Bond Education IRA Government Bond Government…" at bounding box center [605, 86] width 67 height 13
click at [404, 66] on link "Money Owed to Debtor" at bounding box center [422, 67] width 54 height 15
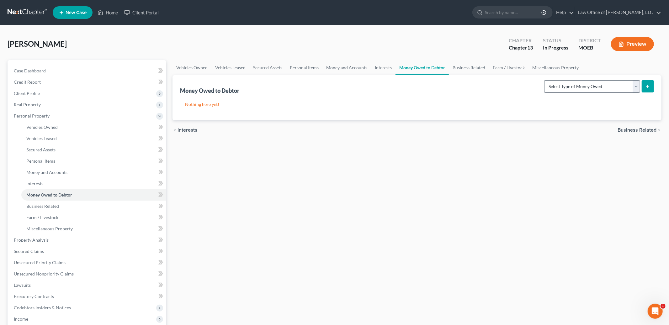
drag, startPoint x: 591, startPoint y: 94, endPoint x: 590, endPoint y: 90, distance: 3.8
click at [591, 91] on div "Money Owed to Debtor Select Type of Money Owed Accounts Receivable Alimony Chil…" at bounding box center [417, 85] width 474 height 21
click at [590, 90] on select "Select Type of Money Owed Accounts Receivable Alimony Child Support Claims Agai…" at bounding box center [592, 86] width 96 height 13
click at [471, 71] on link "Business Related" at bounding box center [469, 67] width 40 height 15
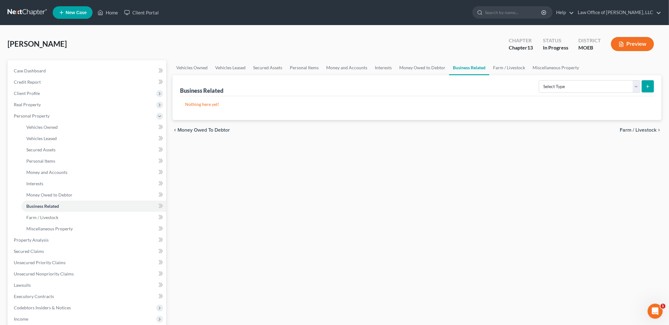
click at [579, 96] on div "Business Related Select Type Customer Lists Franchises Inventory Licenses Machi…" at bounding box center [417, 85] width 474 height 21
click at [579, 89] on select "Select Type Customer Lists Franchises Inventory Licenses Machinery Office Equip…" at bounding box center [589, 86] width 101 height 13
click at [540, 65] on link "Miscellaneous Property" at bounding box center [556, 67] width 54 height 15
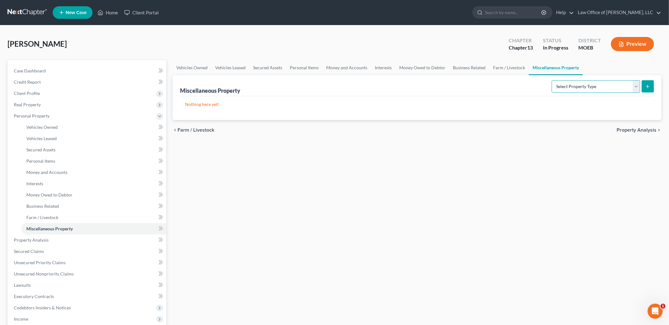
click at [569, 85] on select "Select Property Type Assigned for Creditor Benefit [DATE] Holding for Another N…" at bounding box center [595, 86] width 88 height 13
select select "transferred"
click at [551, 80] on select "Select Property Type Assigned for Creditor Benefit [DATE] Holding for Another N…" at bounding box center [595, 86] width 88 height 13
click at [647, 85] on icon "submit" at bounding box center [647, 86] width 5 height 5
select select "Ordinary ([DATE])"
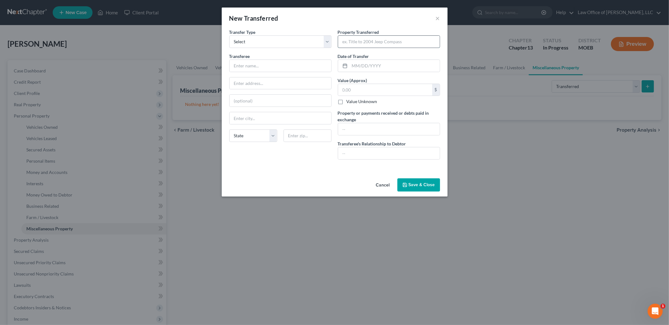
click at [363, 43] on input "text" at bounding box center [389, 42] width 102 height 12
type input "[GEOGRAPHIC_DATA]"
click at [362, 66] on input "text" at bounding box center [395, 66] width 90 height 12
type input "[DATE]"
click at [250, 70] on input "text" at bounding box center [280, 66] width 102 height 12
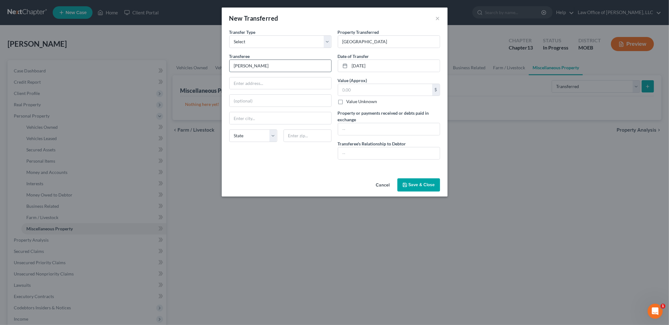
type input "[PERSON_NAME]"
click at [364, 153] on input "text" at bounding box center [389, 153] width 102 height 12
type input "None"
click at [362, 92] on input "text" at bounding box center [385, 90] width 94 height 12
type input "2,500.00"
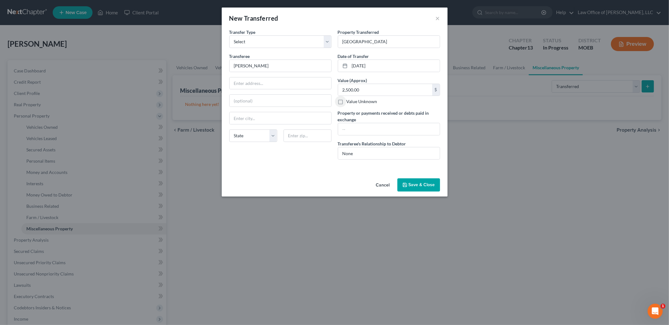
click at [410, 184] on button "Save & Close" at bounding box center [418, 184] width 43 height 13
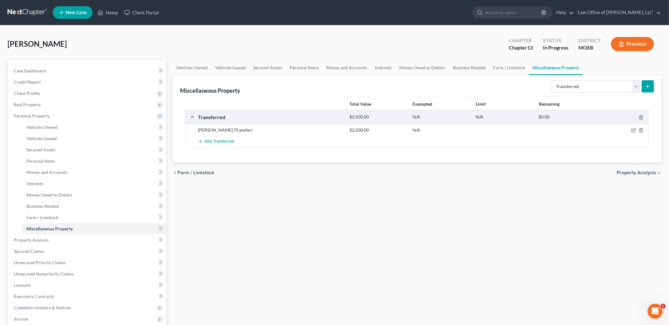
click at [624, 171] on span "Property Analysis" at bounding box center [636, 172] width 40 height 5
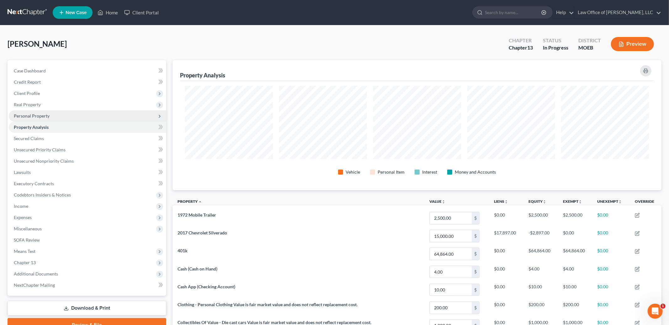
click at [42, 113] on span "Personal Property" at bounding box center [32, 115] width 36 height 5
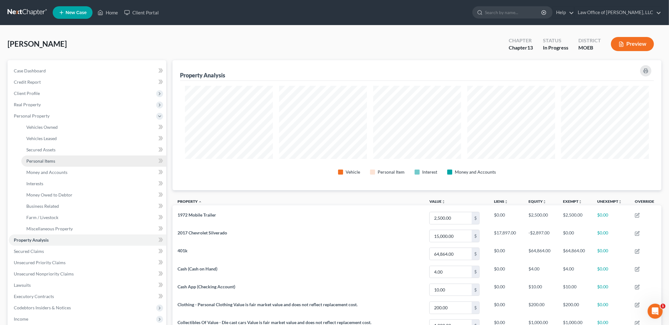
click at [47, 159] on span "Personal Items" at bounding box center [40, 160] width 29 height 5
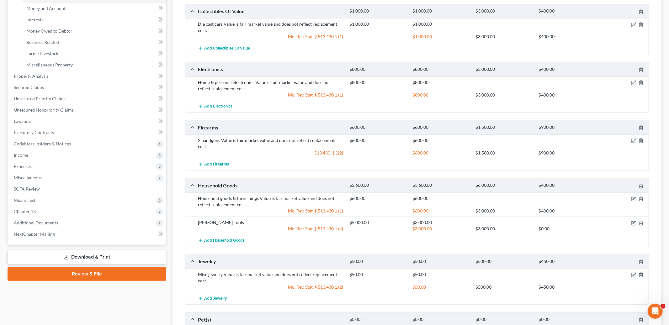
scroll to position [167, 0]
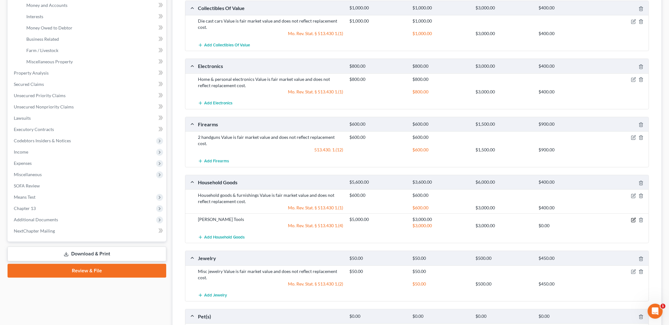
click at [631, 218] on icon "button" at bounding box center [633, 220] width 5 height 5
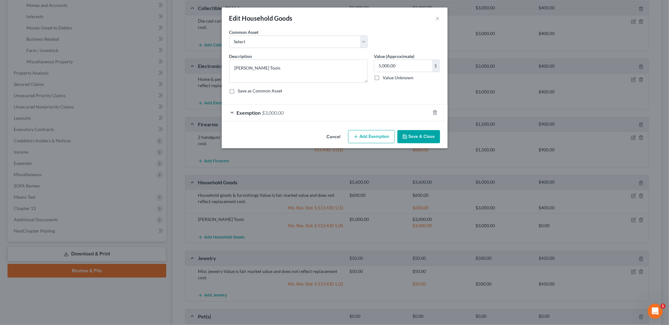
click at [367, 135] on button "Add Exemption" at bounding box center [371, 136] width 47 height 13
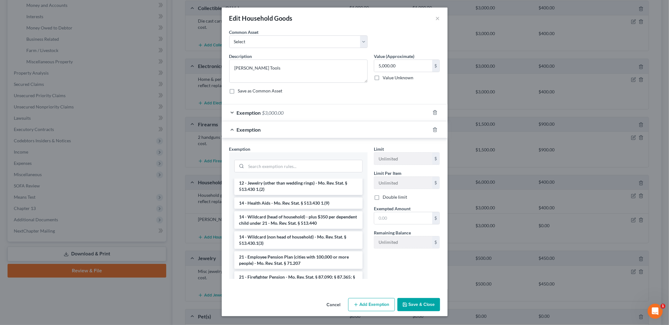
scroll to position [128, 0]
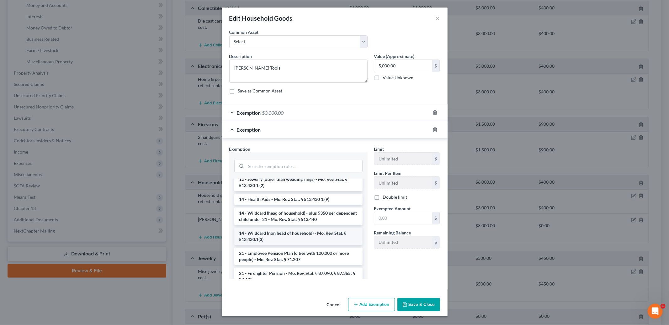
click at [315, 231] on li "14 - Wildcard (non head of household) - Mo. Rev. Stat. § 513.430.1(3)" at bounding box center [298, 237] width 128 height 18
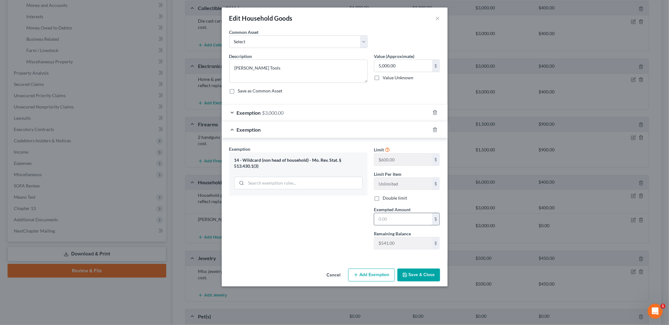
click at [386, 222] on input "text" at bounding box center [403, 219] width 58 height 12
type input "541.00"
click at [416, 270] on div "Cancel Add Exemption Save & Close" at bounding box center [335, 276] width 226 height 21
click at [417, 271] on button "Save & Close" at bounding box center [418, 275] width 43 height 13
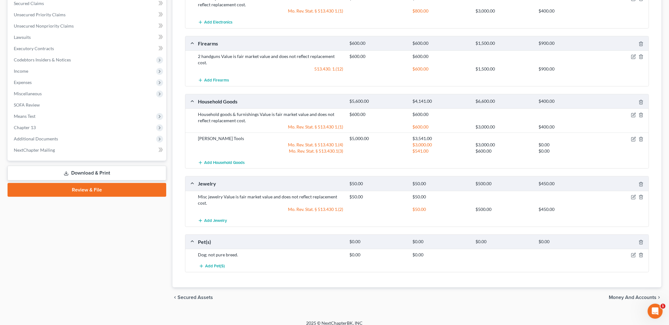
scroll to position [0, 0]
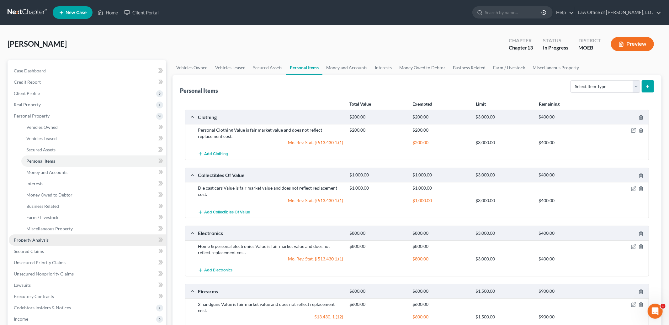
click at [50, 242] on link "Property Analysis" at bounding box center [87, 239] width 157 height 11
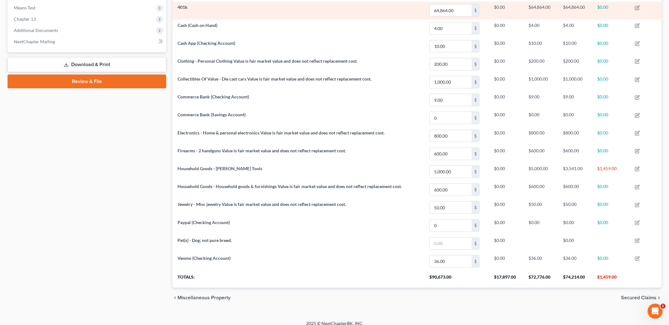
scroll to position [251, 0]
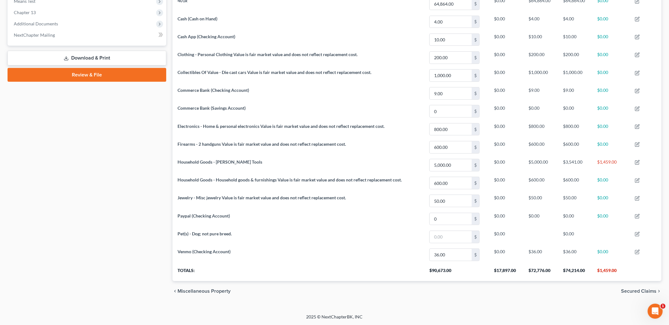
click at [643, 291] on span "Secured Claims" at bounding box center [638, 291] width 35 height 5
click at [643, 291] on div "Property Analysis Vehicle Personal Item Interest Money and Accounts Property un…" at bounding box center [416, 56] width 495 height 492
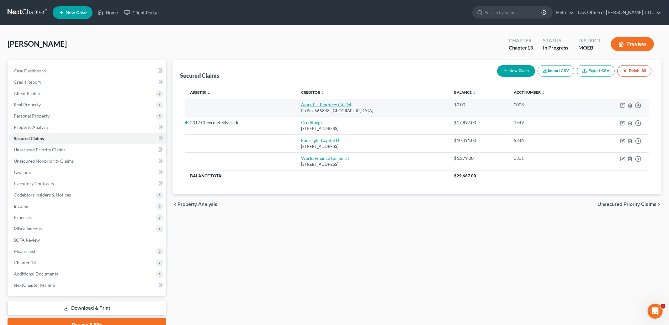
click at [334, 106] on icon "(Amer Fst Fin)" at bounding box center [338, 104] width 25 height 5
select select "45"
select select "0"
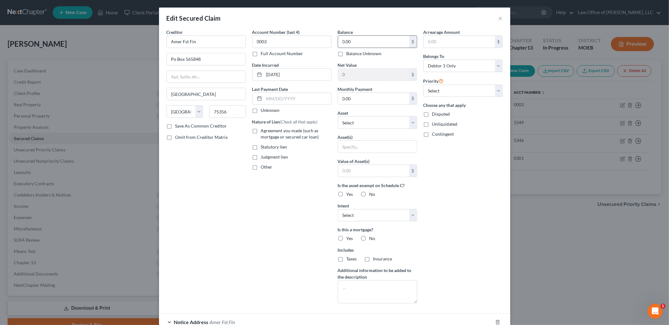
click at [363, 44] on input "0.00" at bounding box center [373, 42] width 71 height 12
type input "1,000.00"
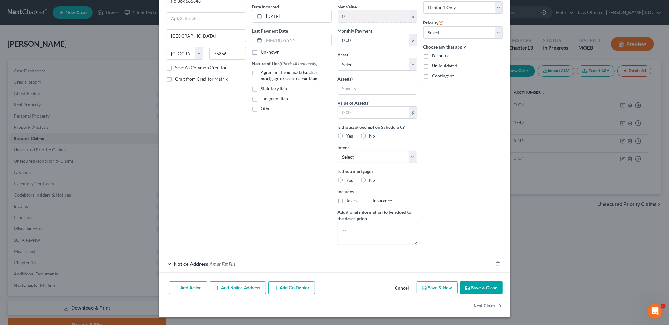
click at [483, 292] on button "Save & Close" at bounding box center [481, 288] width 43 height 13
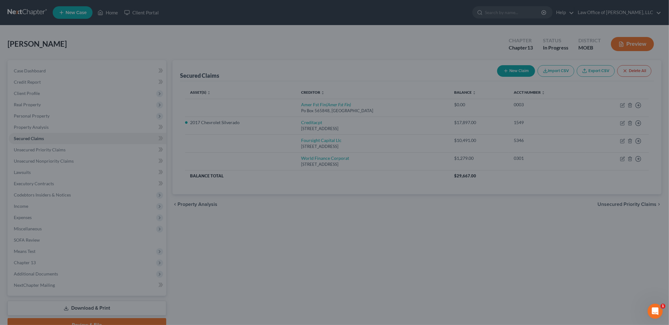
scroll to position [0, 0]
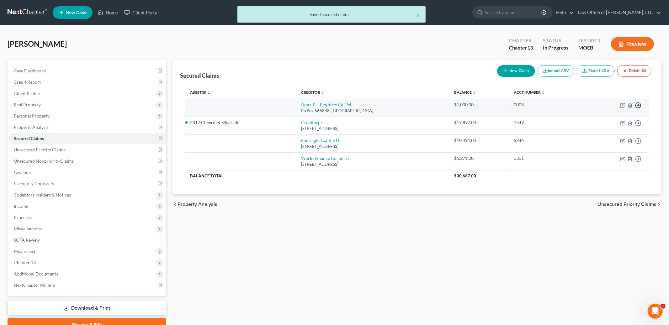
click at [637, 105] on line "button" at bounding box center [638, 105] width 2 height 0
click at [610, 121] on link "Move to F" at bounding box center [609, 120] width 52 height 11
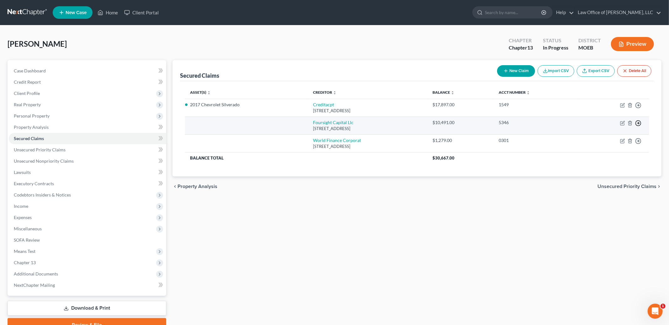
click at [638, 122] on polyline "button" at bounding box center [638, 123] width 1 height 2
click at [615, 140] on link "Move to F" at bounding box center [609, 138] width 52 height 11
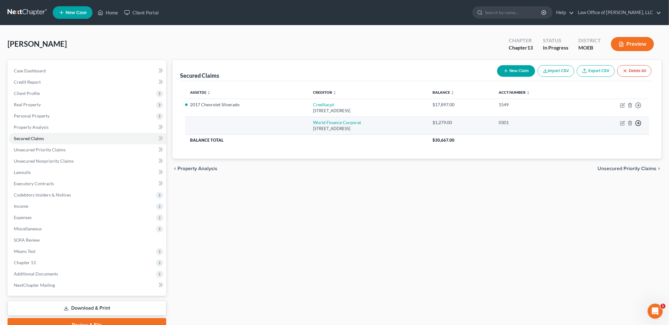
click at [638, 123] on line "button" at bounding box center [638, 123] width 2 height 0
click at [611, 136] on link "Move to F" at bounding box center [609, 138] width 52 height 11
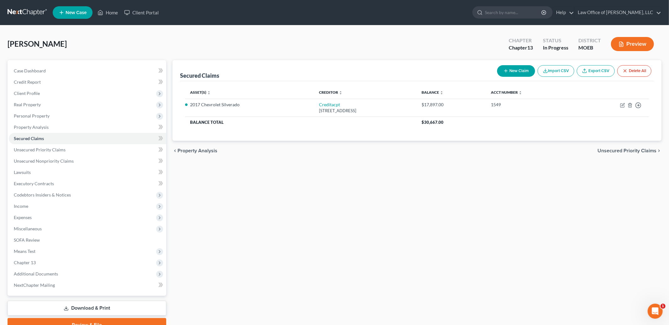
click at [614, 148] on span "Unsecured Priority Claims" at bounding box center [626, 150] width 59 height 5
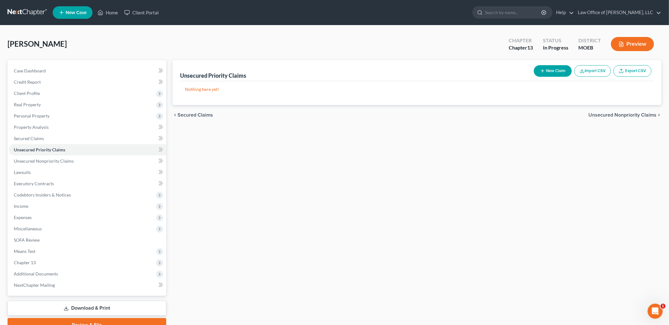
click at [617, 115] on span "Unsecured Nonpriority Claims" at bounding box center [622, 115] width 68 height 5
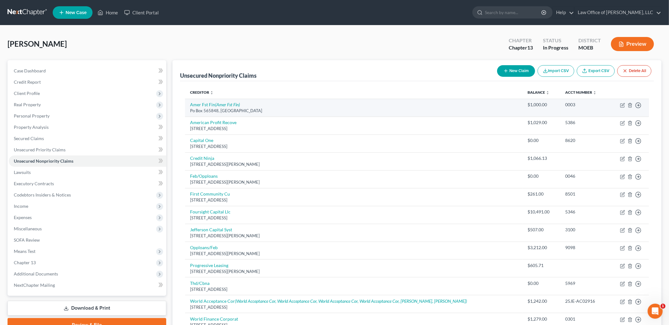
scroll to position [1, 0]
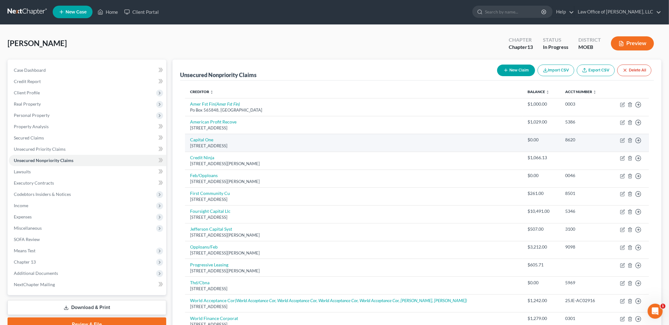
click at [206, 143] on div "[STREET_ADDRESS]" at bounding box center [353, 146] width 327 height 6
click at [205, 140] on link "Capital One" at bounding box center [201, 139] width 23 height 5
select select "46"
select select "2"
select select "0"
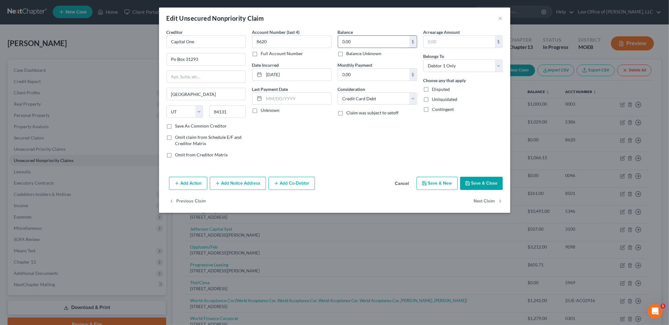
click at [362, 45] on input "0.00" at bounding box center [373, 42] width 71 height 12
type input "500.00"
click at [492, 182] on button "Save & Close" at bounding box center [481, 183] width 43 height 13
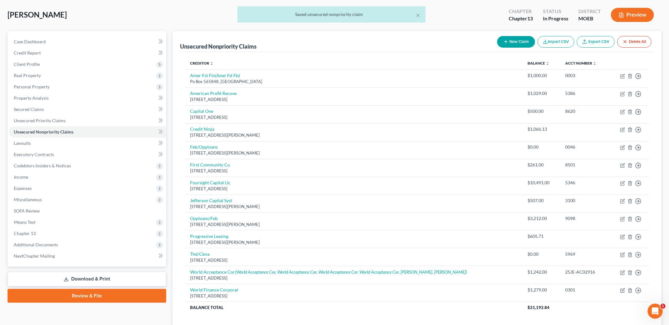
scroll to position [30, 0]
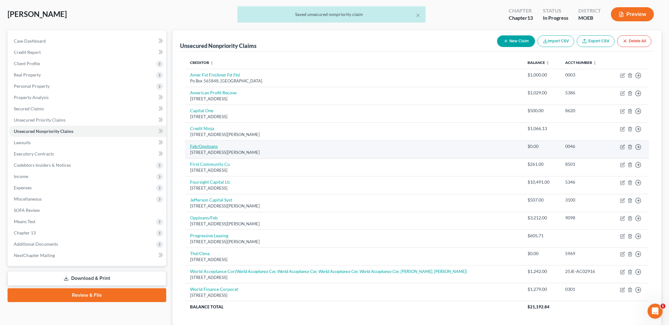
click at [208, 148] on link "Feb/Opploans" at bounding box center [204, 146] width 28 height 5
select select "14"
select select "0"
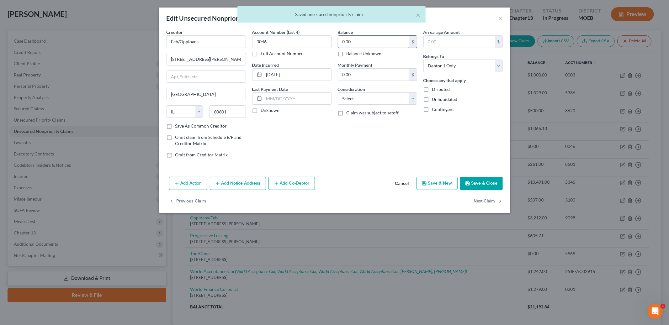
click at [358, 41] on input "0.00" at bounding box center [373, 42] width 71 height 12
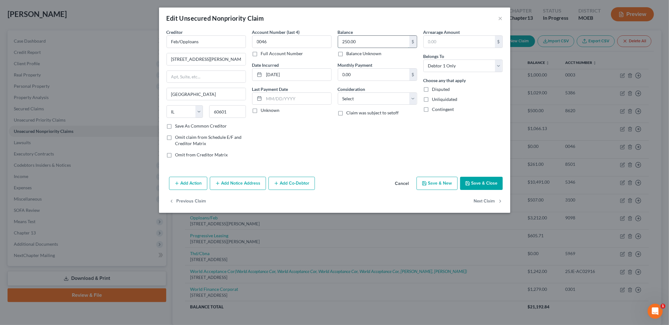
type input "250.00"
click at [478, 186] on button "Save & Close" at bounding box center [481, 183] width 43 height 13
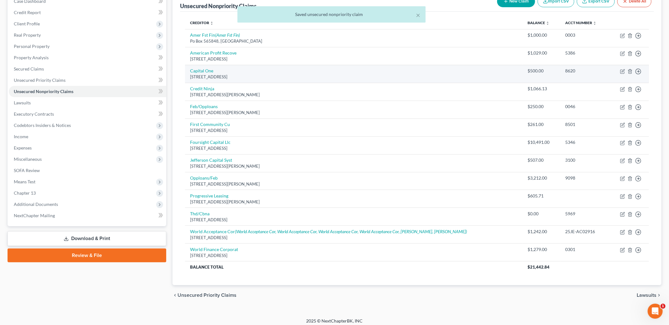
scroll to position [74, 0]
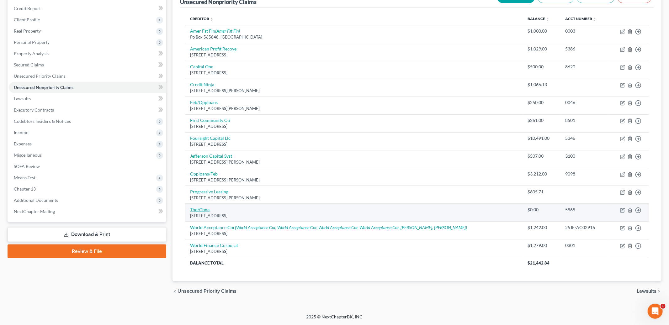
click at [202, 208] on link "Thd/Cbna" at bounding box center [199, 209] width 19 height 5
select select "43"
select select "2"
select select "0"
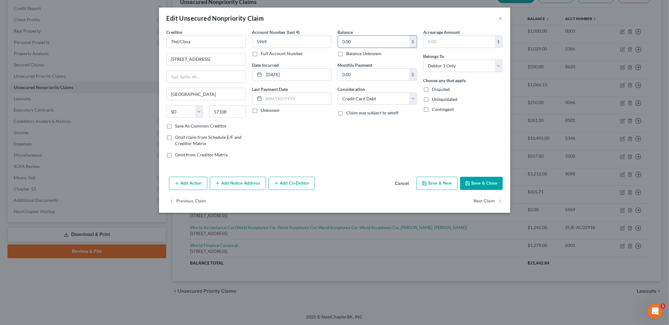
click at [358, 44] on input "0.00" at bounding box center [373, 42] width 71 height 12
type input "600.00"
click at [487, 182] on button "Save & Close" at bounding box center [481, 183] width 43 height 13
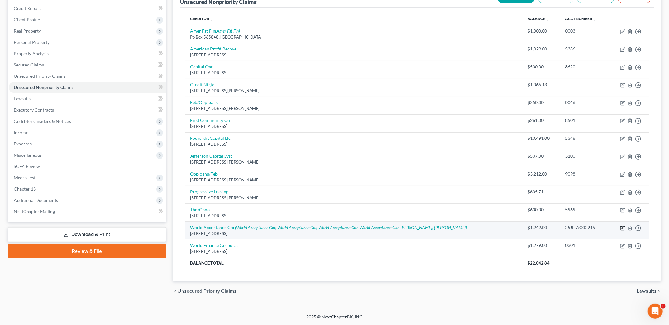
click at [621, 228] on icon "button" at bounding box center [622, 228] width 5 height 5
select select "42"
select select "0"
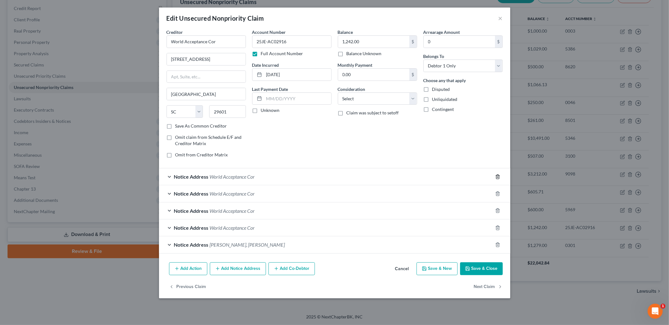
click at [495, 175] on icon "button" at bounding box center [497, 176] width 5 height 5
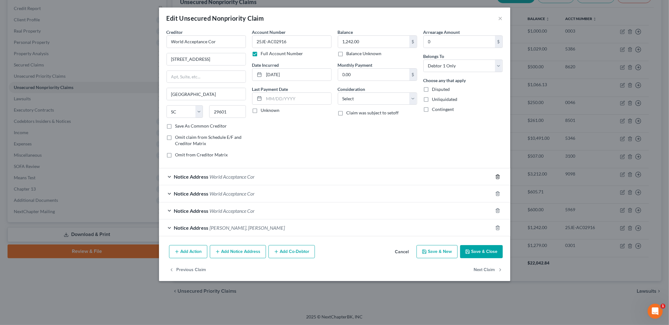
click at [496, 176] on icon "button" at bounding box center [497, 177] width 3 height 4
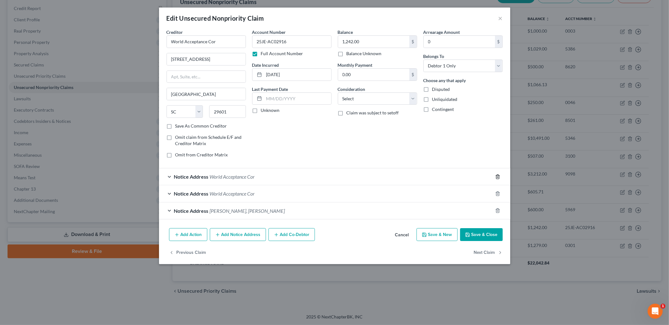
click at [496, 176] on icon "button" at bounding box center [497, 177] width 3 height 4
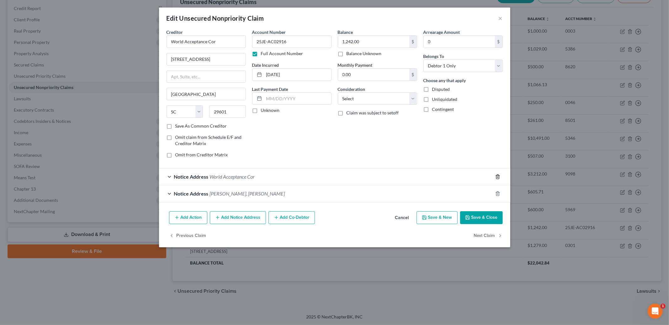
click at [496, 176] on icon "button" at bounding box center [497, 177] width 3 height 4
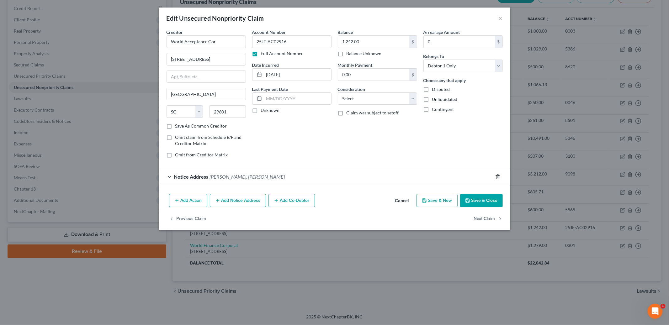
click at [496, 176] on icon "button" at bounding box center [497, 177] width 3 height 4
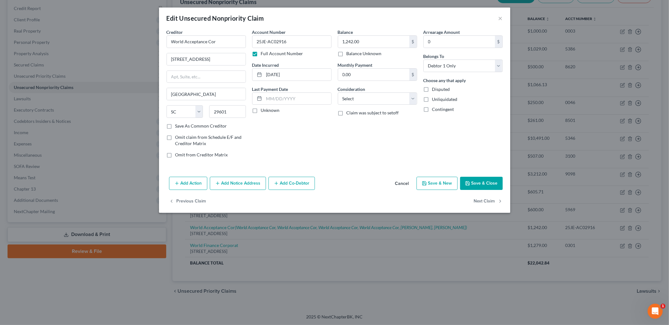
click at [401, 184] on button "Cancel" at bounding box center [402, 183] width 24 height 13
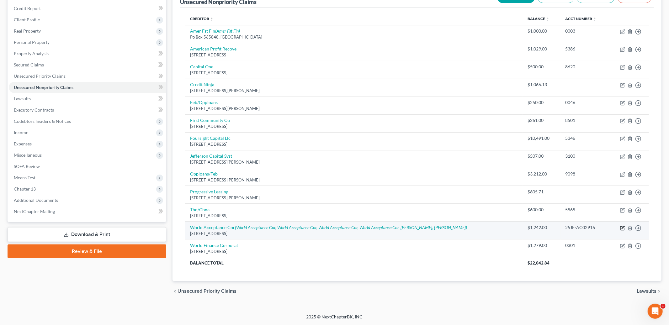
click at [621, 228] on icon "button" at bounding box center [622, 228] width 5 height 5
select select "42"
select select "0"
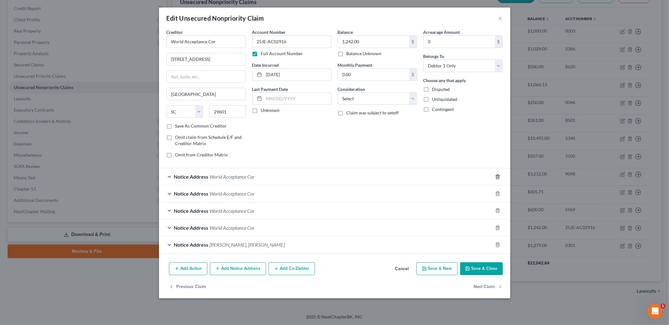
click at [498, 178] on icon "button" at bounding box center [497, 176] width 5 height 5
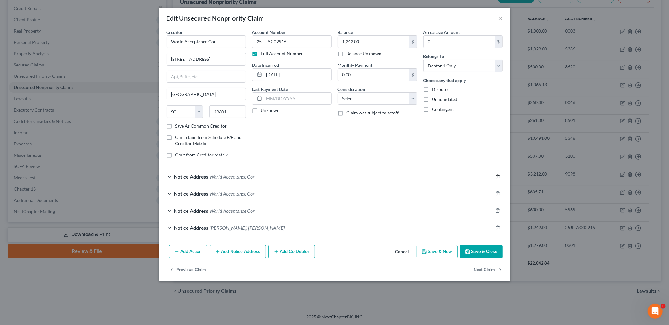
click at [498, 178] on icon "button" at bounding box center [497, 176] width 5 height 5
click at [498, 191] on icon "button" at bounding box center [497, 193] width 5 height 5
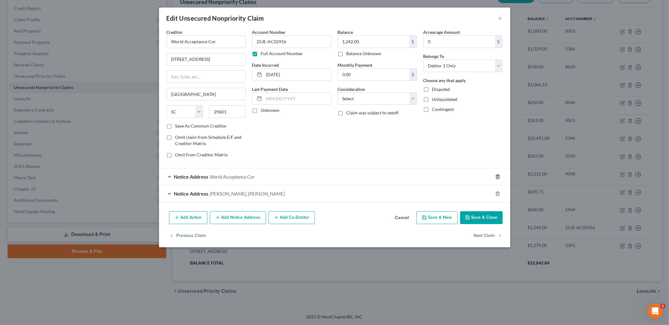
click at [498, 178] on icon "button" at bounding box center [497, 176] width 5 height 5
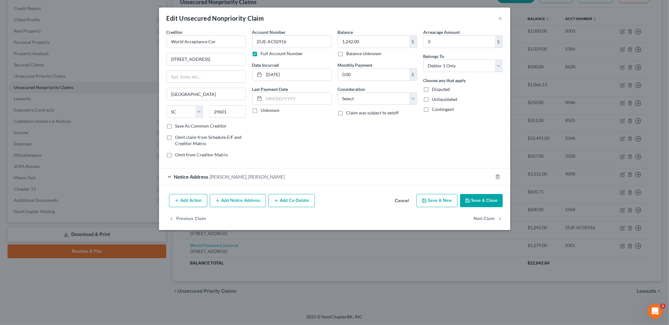
click at [487, 202] on button "Save & Close" at bounding box center [481, 200] width 43 height 13
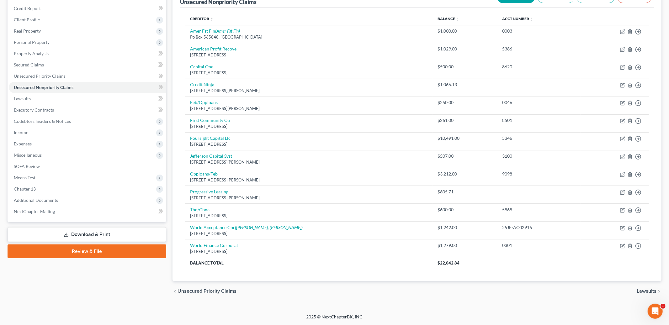
click at [651, 290] on span "Lawsuits" at bounding box center [646, 291] width 20 height 5
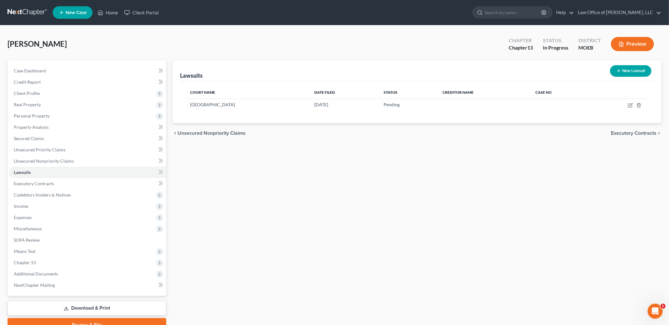
click at [630, 134] on span "Executory Contracts" at bounding box center [633, 133] width 45 height 5
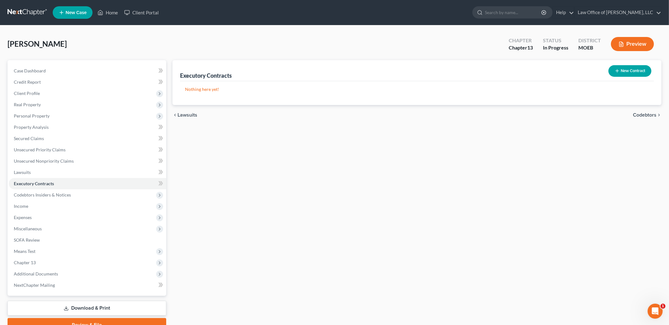
click at [646, 113] on span "Codebtors" at bounding box center [645, 115] width 24 height 5
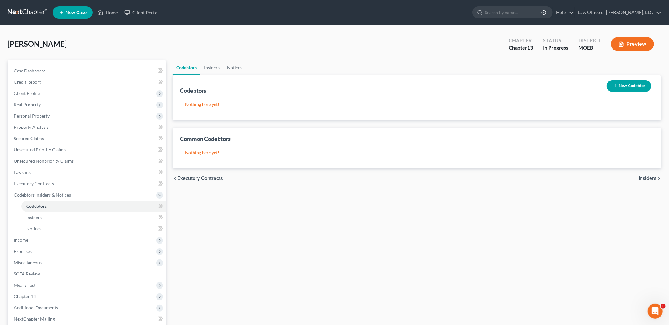
click at [646, 179] on span "Insiders" at bounding box center [647, 178] width 18 height 5
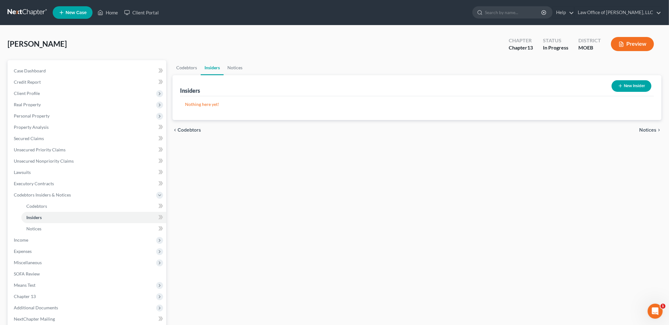
click at [645, 129] on span "Notices" at bounding box center [647, 130] width 17 height 5
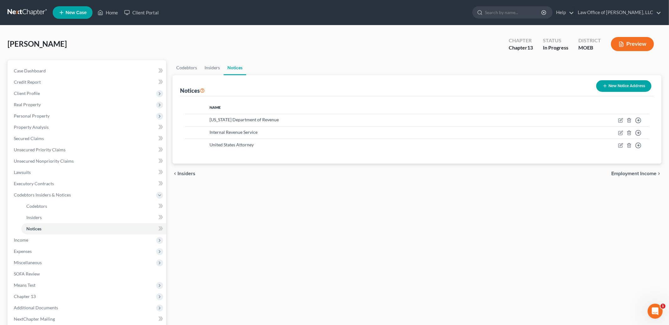
click at [624, 171] on span "Employment Income" at bounding box center [633, 173] width 45 height 5
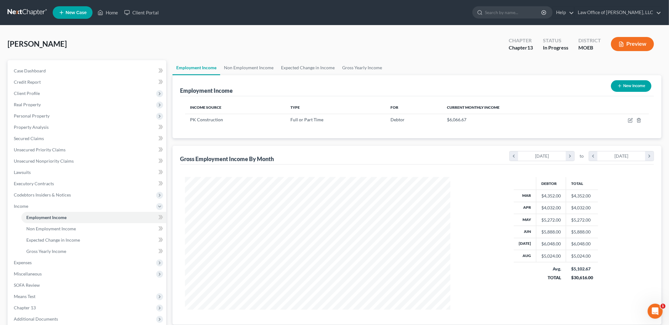
scroll to position [132, 278]
click at [628, 119] on icon "button" at bounding box center [630, 121] width 4 height 4
select select "0"
select select "26"
select select "3"
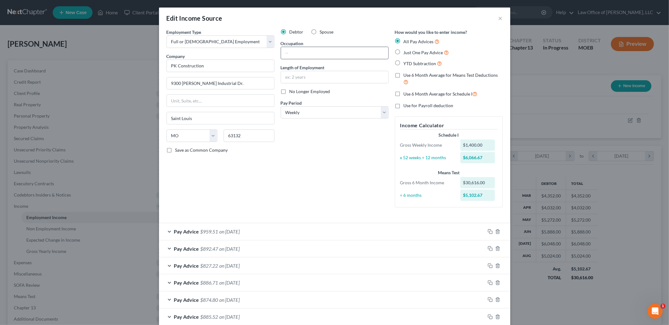
click at [300, 56] on input "text" at bounding box center [334, 53] width 107 height 12
type input "[PERSON_NAME]"
type input "10 years"
click at [314, 119] on select "Select Monthly Twice Monthly Every Other Week Weekly" at bounding box center [335, 112] width 108 height 13
click at [281, 106] on select "Select Monthly Twice Monthly Every Other Week Weekly" at bounding box center [335, 112] width 108 height 13
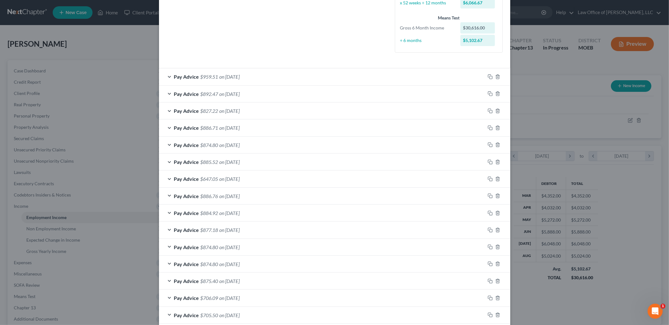
scroll to position [168, 0]
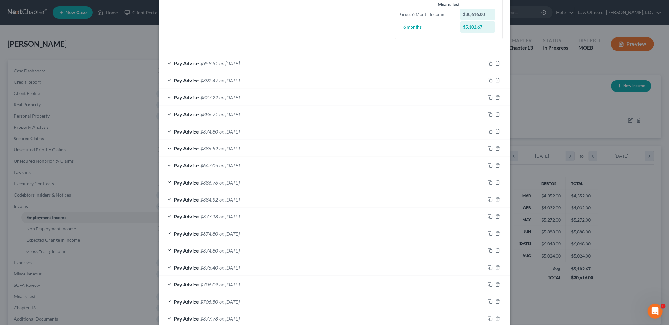
click at [216, 99] on span "$827.22" at bounding box center [209, 97] width 18 height 6
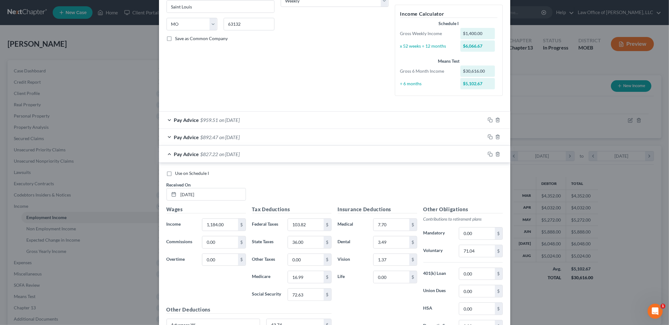
scroll to position [93, 0]
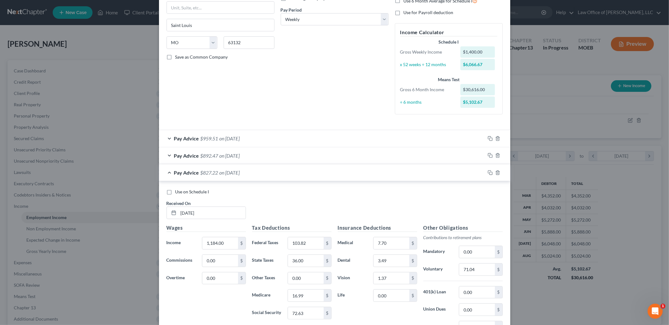
click at [239, 140] on span "on [DATE]" at bounding box center [229, 138] width 20 height 6
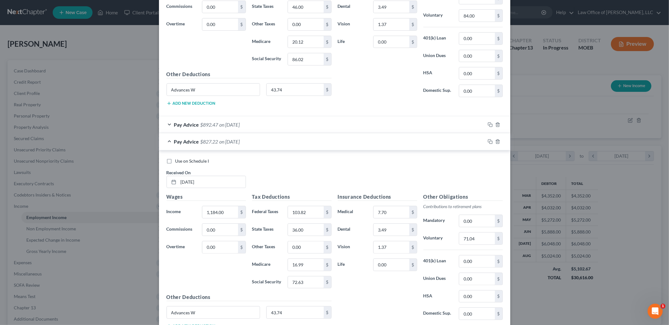
scroll to position [312, 0]
drag, startPoint x: 223, startPoint y: 92, endPoint x: 161, endPoint y: 86, distance: 62.1
click at [161, 86] on div "Use on Schedule I Received On * [DATE] Wages Income * 1,400.00 $ Commissions 0.…" at bounding box center [334, 22] width 351 height 189
click at [213, 131] on div "Pay Advice $892.47 on [DATE]" at bounding box center [322, 125] width 326 height 17
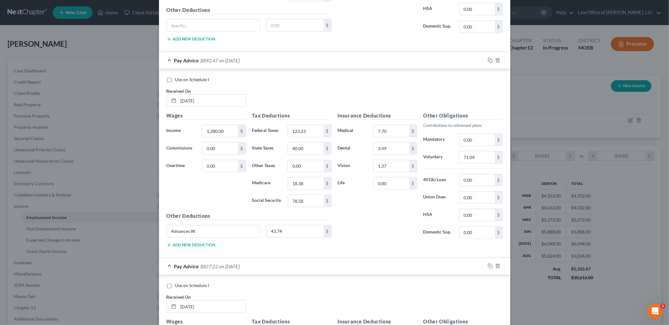
scroll to position [422, 0]
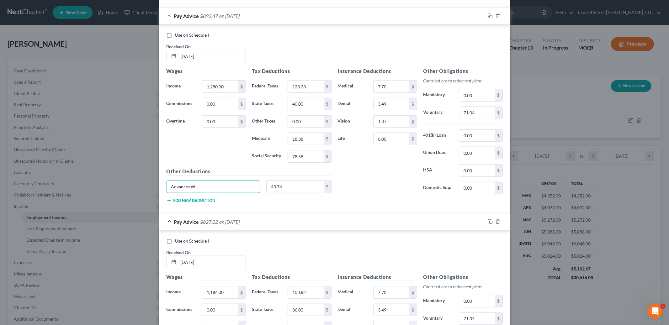
drag, startPoint x: 205, startPoint y: 185, endPoint x: 164, endPoint y: 174, distance: 42.6
click at [164, 174] on div "Other Deductions Advances W 43.74 $ Add new deduction" at bounding box center [248, 188] width 171 height 40
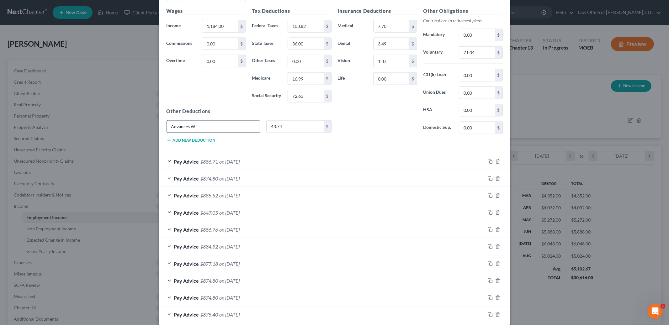
scroll to position [688, 0]
drag, startPoint x: 204, startPoint y: 129, endPoint x: 160, endPoint y: 117, distance: 46.0
click at [160, 117] on div "Use on Schedule I Received On * [DATE] Wages Income * 1,184.00 $ Commissions 0.…" at bounding box center [334, 58] width 351 height 189
click at [206, 159] on span "$886.71" at bounding box center [209, 161] width 18 height 6
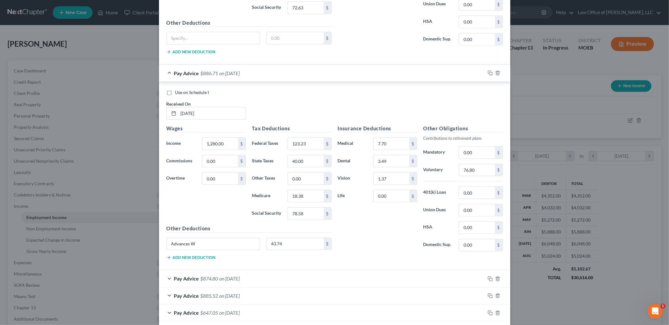
scroll to position [777, 0]
drag, startPoint x: 212, startPoint y: 247, endPoint x: 144, endPoint y: 233, distance: 68.8
click at [144, 233] on div "Edit Income Source × Employment Type * Select Full or [DEMOGRAPHIC_DATA] Employ…" at bounding box center [334, 162] width 669 height 325
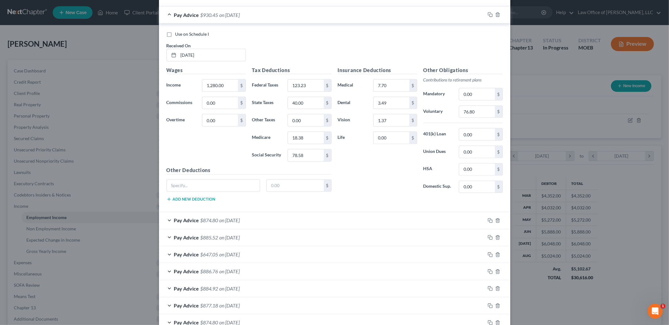
scroll to position [843, 0]
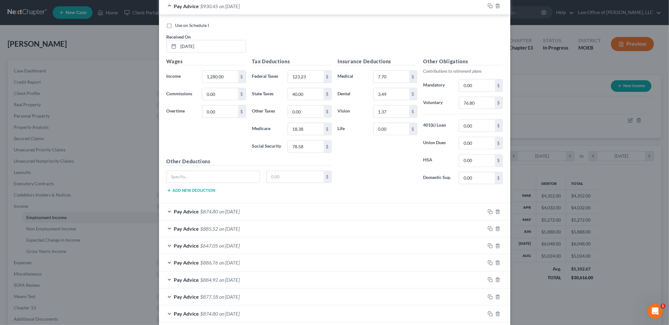
click at [231, 218] on div "Pay Advice $874.80 on [DATE]" at bounding box center [322, 211] width 326 height 17
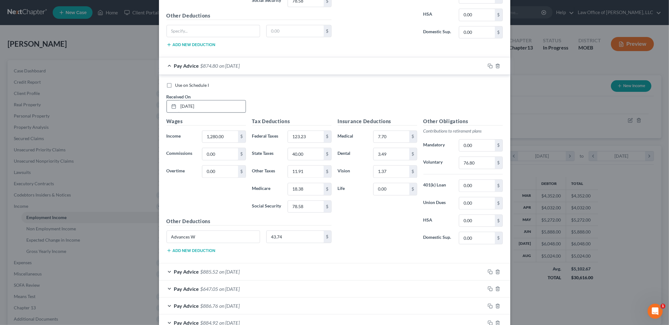
scroll to position [1007, 0]
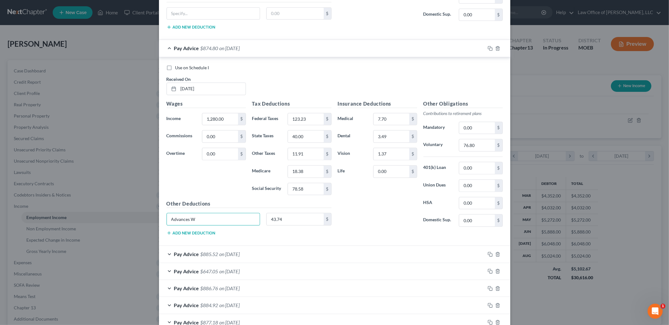
drag, startPoint x: 207, startPoint y: 224, endPoint x: 137, endPoint y: 214, distance: 71.0
click at [137, 214] on div "Edit Income Source × Employment Type * Select Full or [DEMOGRAPHIC_DATA] Employ…" at bounding box center [334, 162] width 669 height 325
click at [213, 256] on span "$885.52" at bounding box center [209, 254] width 18 height 6
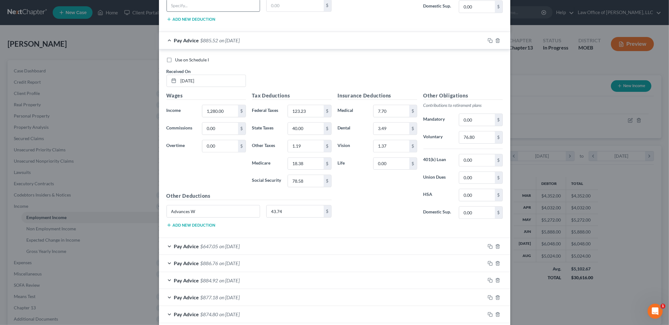
scroll to position [1262, 0]
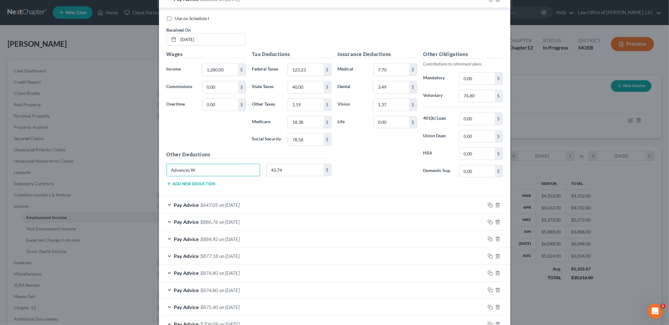
drag, startPoint x: 159, startPoint y: 166, endPoint x: 123, endPoint y: 159, distance: 36.8
click at [123, 159] on div "Edit Income Source × Employment Type * Select Full or [DEMOGRAPHIC_DATA] Employ…" at bounding box center [334, 162] width 669 height 325
click at [197, 208] on span "Pay Advice" at bounding box center [186, 205] width 25 height 6
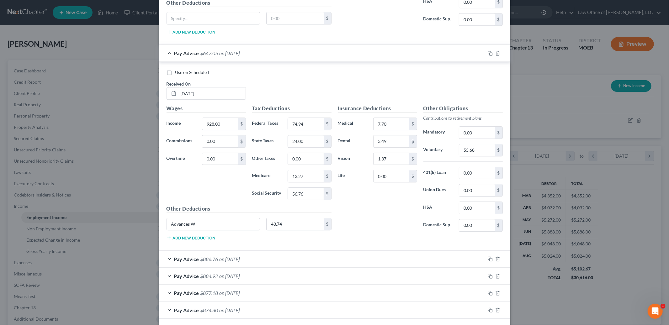
scroll to position [1419, 0]
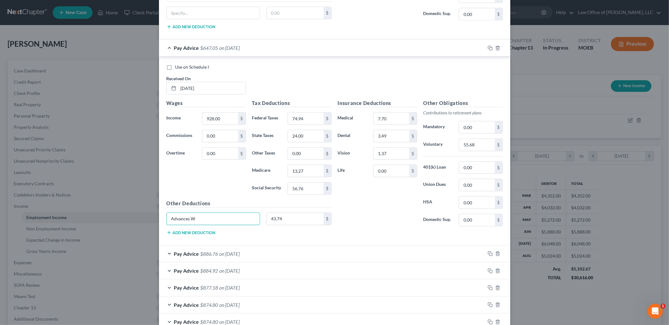
drag, startPoint x: 198, startPoint y: 224, endPoint x: 137, endPoint y: 213, distance: 61.9
click at [137, 213] on div "Edit Income Source × Employment Type * Select Full or [DEMOGRAPHIC_DATA] Employ…" at bounding box center [334, 162] width 669 height 325
click at [214, 257] on span "$886.76" at bounding box center [209, 254] width 18 height 6
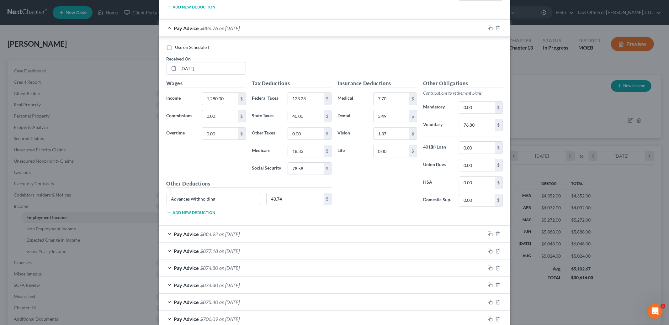
scroll to position [1655, 0]
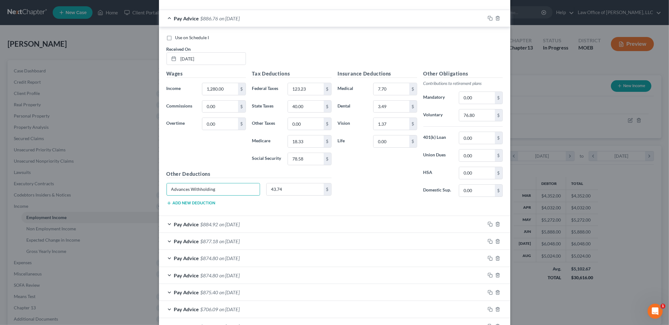
drag, startPoint x: 224, startPoint y: 196, endPoint x: 176, endPoint y: 185, distance: 49.4
click at [176, 185] on div "Other Deductions Advances Withholding 43.74 $ Add new deduction" at bounding box center [248, 190] width 171 height 40
click at [201, 231] on div "Pay Advice $884.92 on [DATE]" at bounding box center [322, 224] width 326 height 17
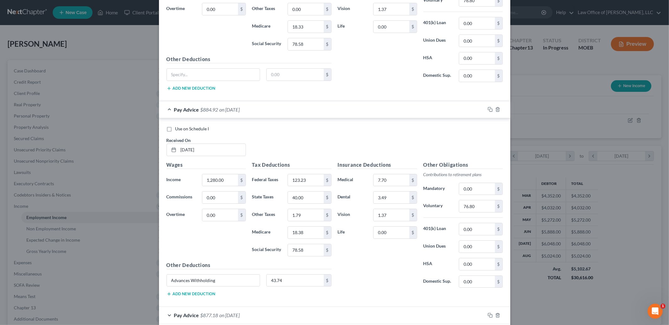
scroll to position [1791, 0]
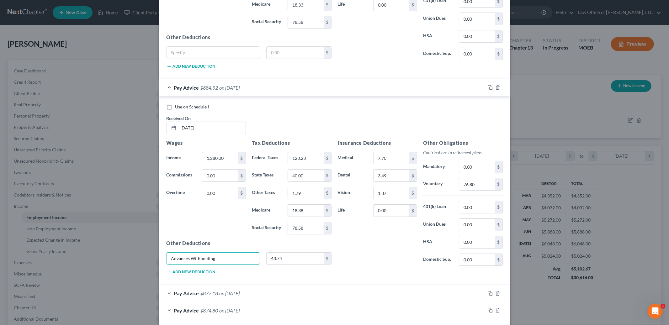
drag, startPoint x: 222, startPoint y: 266, endPoint x: 170, endPoint y: 253, distance: 54.3
click at [170, 253] on div "Other Deductions Advances Withholding 43.74 $ Add new deduction" at bounding box center [248, 260] width 171 height 40
click at [480, 213] on input "0.00" at bounding box center [476, 207] width 35 height 12
type input "43.74"
drag, startPoint x: 224, startPoint y: 262, endPoint x: 130, endPoint y: 256, distance: 94.6
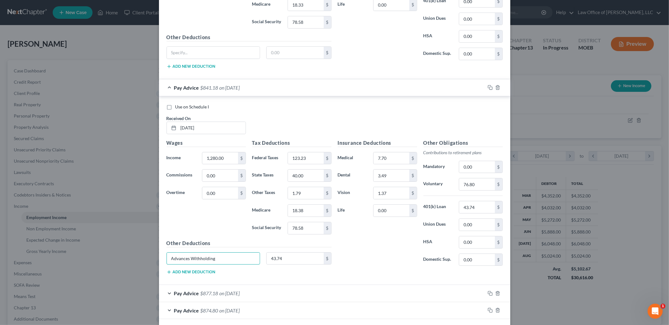
click at [130, 256] on div "Edit Income Source × Employment Type * Select Full or [DEMOGRAPHIC_DATA] Employ…" at bounding box center [334, 162] width 669 height 325
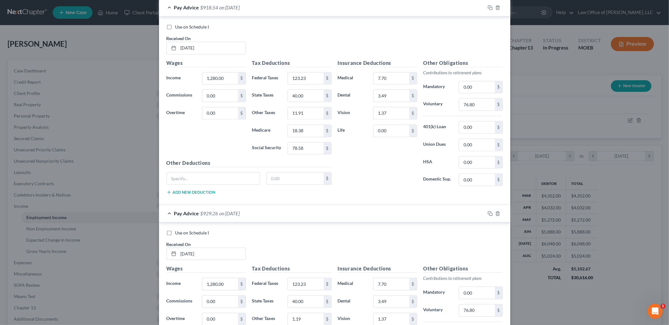
scroll to position [1023, 0]
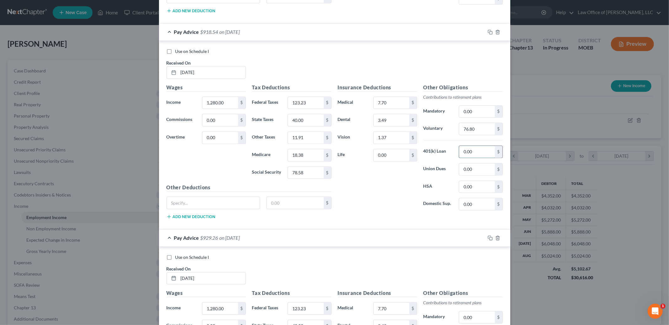
click at [482, 157] on input "0.00" at bounding box center [476, 152] width 35 height 12
type input "43.74"
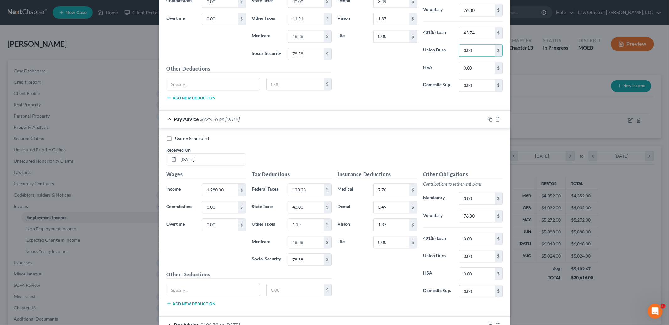
scroll to position [1153, 0]
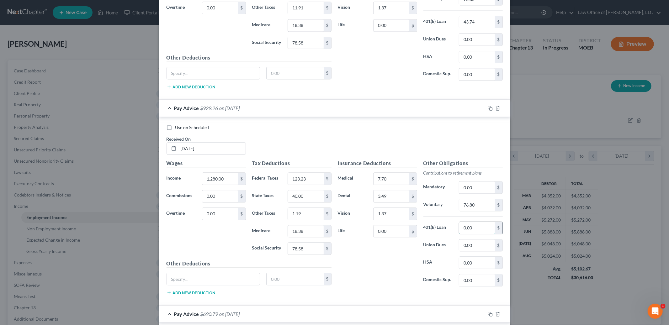
drag, startPoint x: 479, startPoint y: 231, endPoint x: 473, endPoint y: 224, distance: 9.6
click at [473, 224] on input "0.00" at bounding box center [476, 228] width 35 height 12
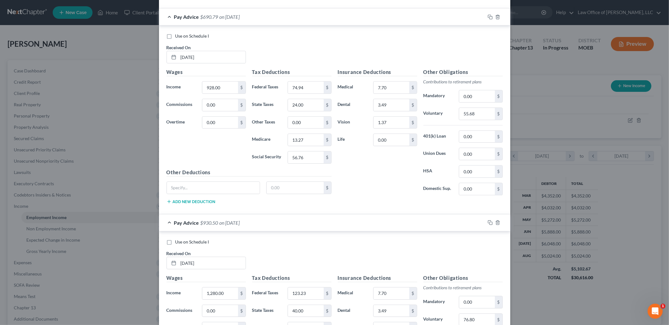
scroll to position [1462, 0]
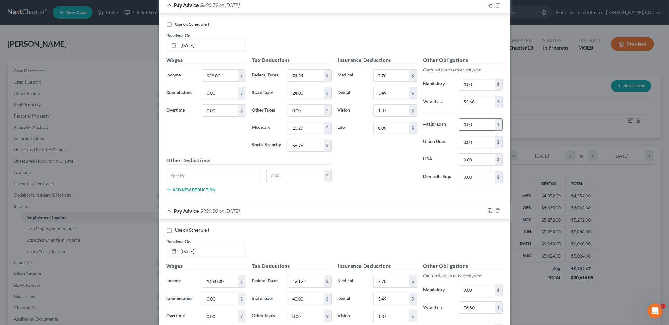
type input "43.74"
click at [484, 130] on input "0.00" at bounding box center [476, 125] width 35 height 12
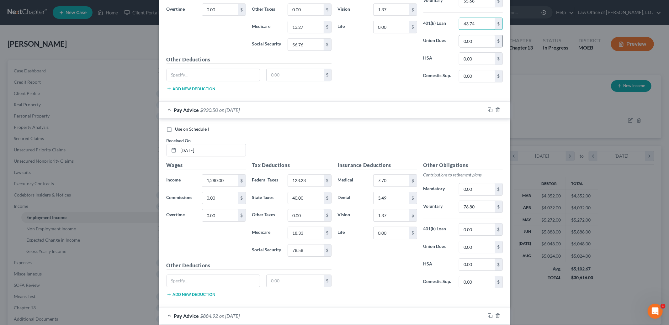
scroll to position [1575, 0]
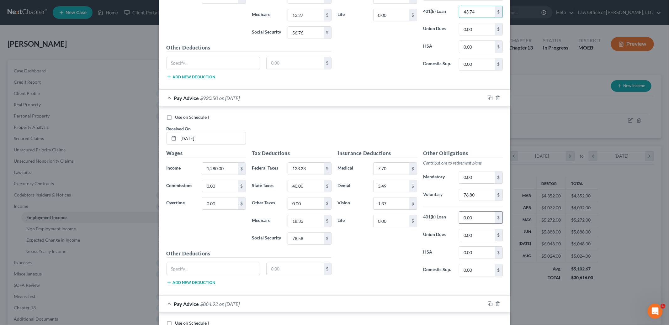
type input "43.74"
click at [480, 223] on input "0.00" at bounding box center [476, 218] width 35 height 12
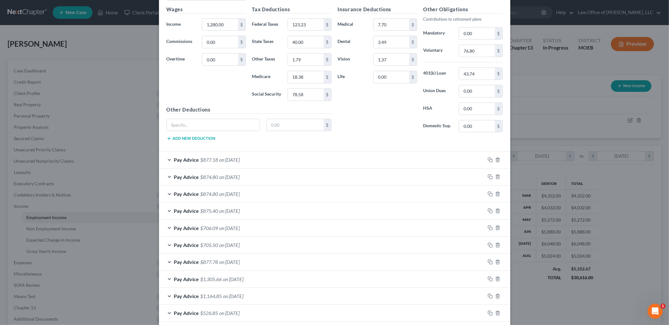
scroll to position [1933, 0]
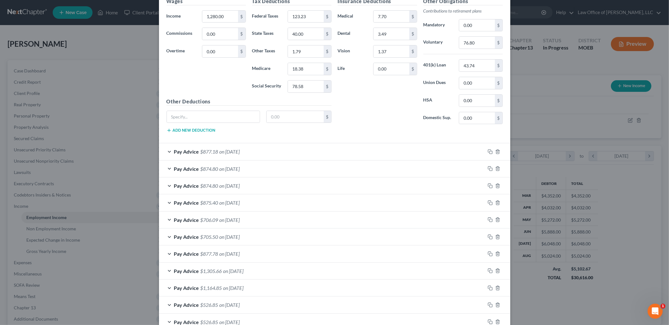
type input "43.74"
click at [447, 160] on div "Pay Advice $877.18 on [DATE]" at bounding box center [322, 151] width 326 height 17
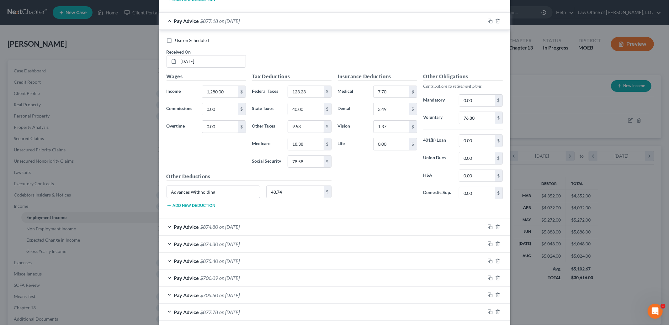
scroll to position [2072, 0]
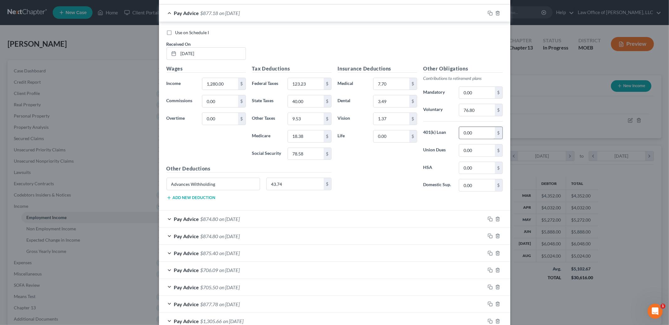
drag, startPoint x: 481, startPoint y: 141, endPoint x: 466, endPoint y: 137, distance: 14.9
click at [466, 137] on input "0.00" at bounding box center [476, 133] width 35 height 12
type input "43.74"
drag, startPoint x: 229, startPoint y: 192, endPoint x: 90, endPoint y: 162, distance: 141.6
click at [90, 162] on div "Edit Income Source × Employment Type * Select Full or [DEMOGRAPHIC_DATA] Employ…" at bounding box center [334, 162] width 669 height 325
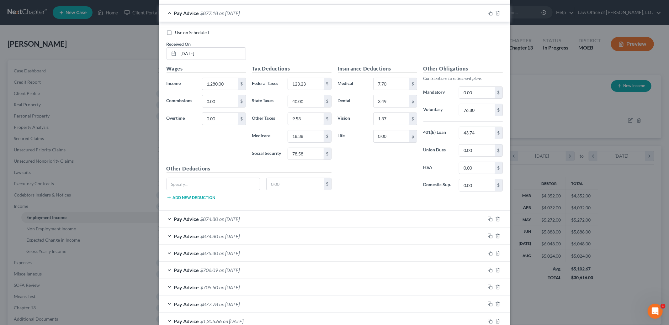
click at [225, 222] on span "on [DATE]" at bounding box center [229, 219] width 20 height 6
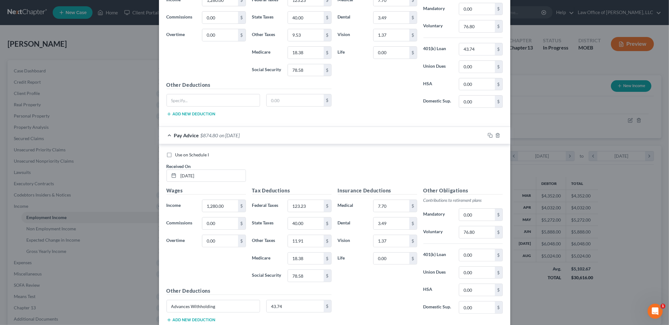
scroll to position [2221, 0]
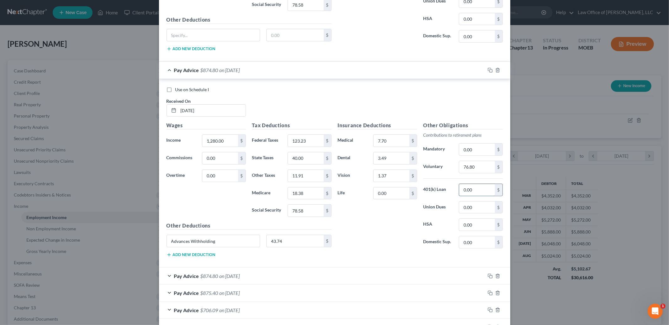
click at [484, 196] on input "0.00" at bounding box center [476, 190] width 35 height 12
type input "43.74"
drag, startPoint x: 224, startPoint y: 250, endPoint x: 157, endPoint y: 234, distance: 68.7
click at [157, 234] on div "Edit Income Source × Employment Type * Select Full or [DEMOGRAPHIC_DATA] Employ…" at bounding box center [334, 162] width 669 height 325
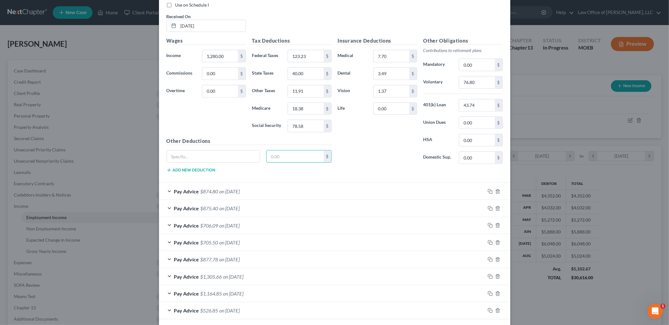
scroll to position [2314, 0]
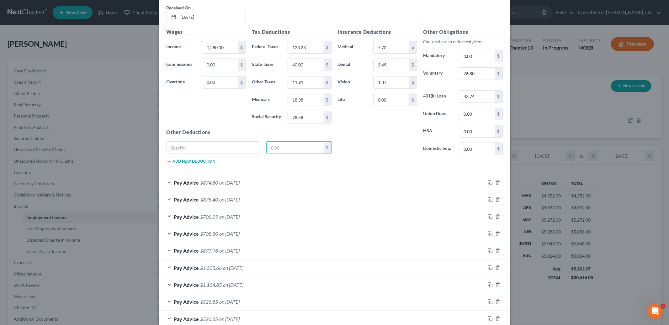
click at [281, 187] on div "Pay Advice $874.80 on [DATE]" at bounding box center [322, 182] width 326 height 17
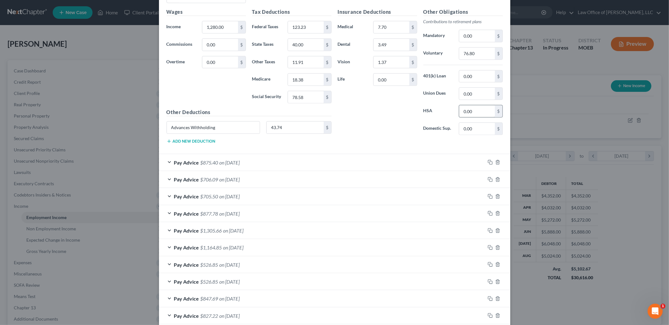
scroll to position [2542, 0]
drag, startPoint x: 484, startPoint y: 83, endPoint x: 480, endPoint y: 82, distance: 4.0
click at [480, 81] on input "0.00" at bounding box center [476, 75] width 35 height 12
type input "43.74"
drag, startPoint x: 252, startPoint y: 134, endPoint x: 181, endPoint y: 108, distance: 75.4
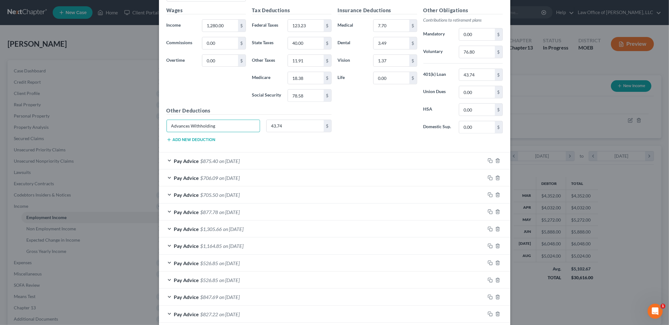
click at [181, 108] on div "Wages Income * 1,280.00 $ Commissions 0.00 $ Overtime 0.00 $ Tax Deductions Fed…" at bounding box center [248, 77] width 171 height 141
click at [235, 164] on span "on [DATE]" at bounding box center [229, 161] width 20 height 6
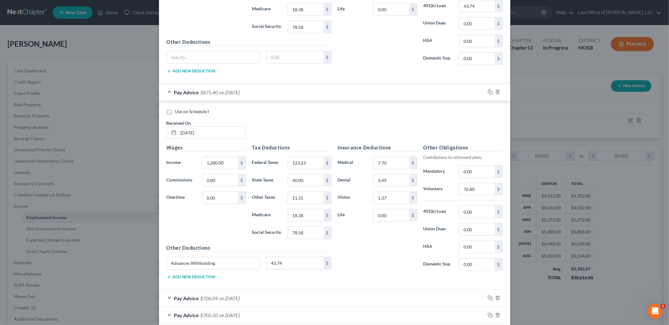
scroll to position [2634, 0]
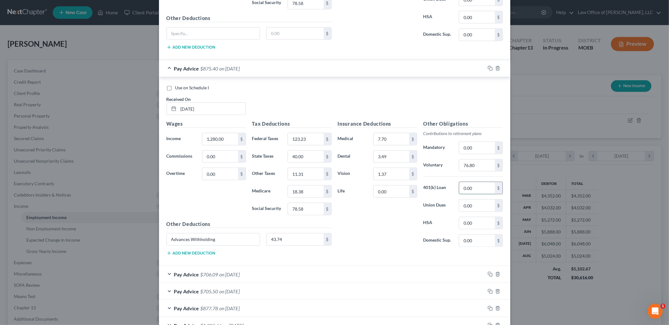
click at [481, 194] on input "0.00" at bounding box center [476, 188] width 35 height 12
type input "43.74"
drag, startPoint x: 236, startPoint y: 251, endPoint x: 122, endPoint y: 236, distance: 115.3
click at [122, 236] on div "Edit Income Source × Employment Type * Select Full or [DEMOGRAPHIC_DATA] Employ…" at bounding box center [334, 162] width 669 height 325
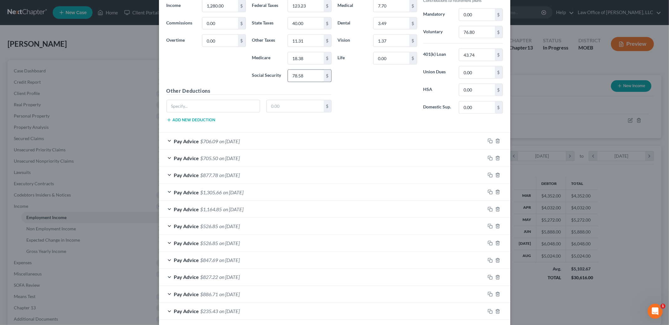
scroll to position [2769, 0]
click at [315, 143] on div "Pay Advice $706.09 on [DATE]" at bounding box center [322, 139] width 326 height 17
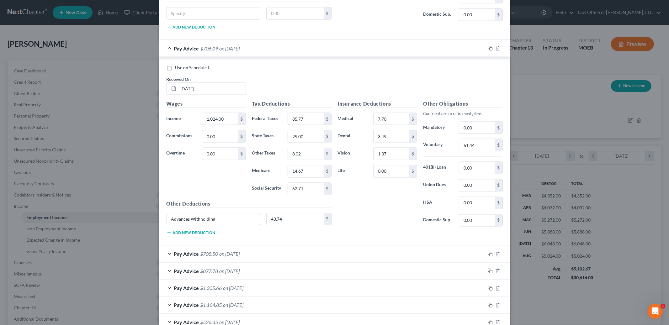
scroll to position [2878, 0]
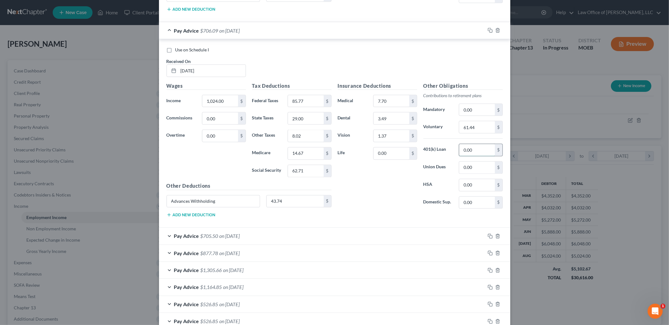
click at [481, 156] on input "0.00" at bounding box center [476, 150] width 35 height 12
type input "43.74"
drag, startPoint x: 226, startPoint y: 210, endPoint x: 150, endPoint y: 186, distance: 79.5
click at [150, 186] on div "Edit Income Source × Employment Type * Select Full or [DEMOGRAPHIC_DATA] Employ…" at bounding box center [334, 162] width 669 height 325
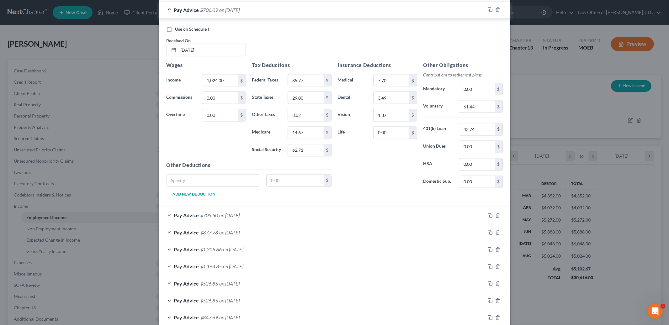
scroll to position [2901, 0]
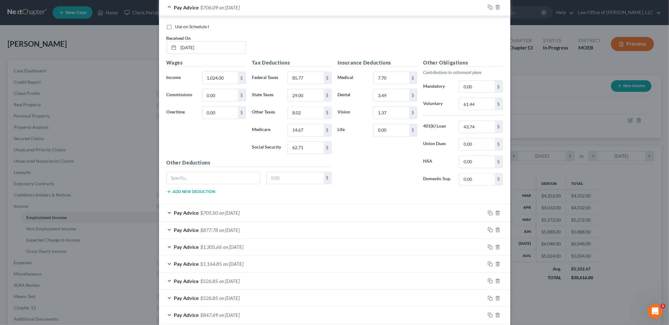
click at [273, 219] on div "Pay Advice $705.50 on [DATE]" at bounding box center [322, 213] width 326 height 17
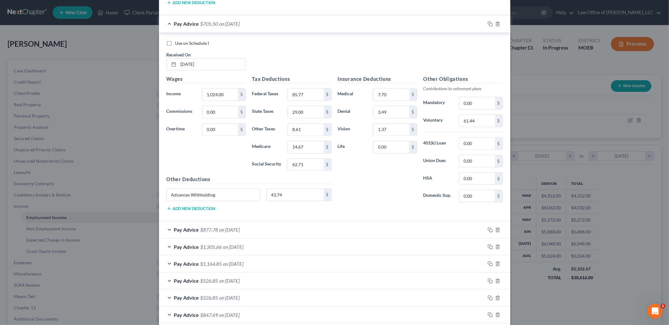
scroll to position [3091, 0]
click at [481, 149] on input "0.00" at bounding box center [476, 143] width 35 height 12
type input "43.74"
drag, startPoint x: 217, startPoint y: 203, endPoint x: 107, endPoint y: 192, distance: 110.2
click at [107, 192] on div "Edit Income Source × Employment Type * Select Full or [DEMOGRAPHIC_DATA] Employ…" at bounding box center [334, 162] width 669 height 325
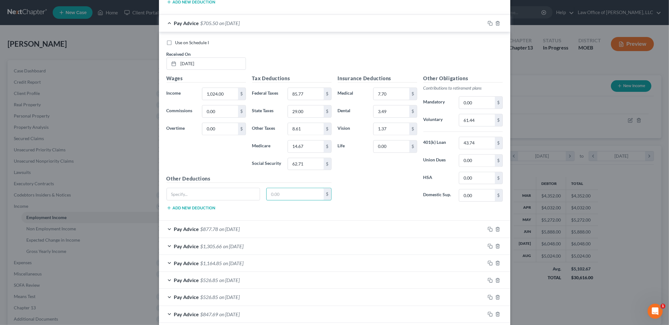
click at [219, 237] on div "Pay Advice $877.78 on [DATE]" at bounding box center [322, 229] width 326 height 17
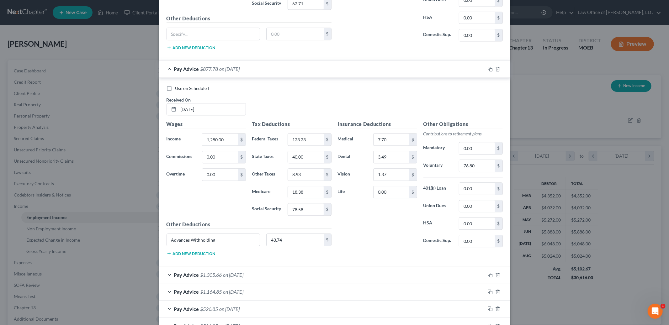
scroll to position [3255, 0]
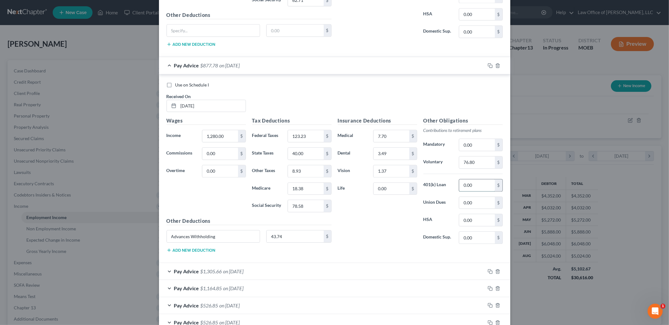
drag, startPoint x: 477, startPoint y: 197, endPoint x: 474, endPoint y: 195, distance: 3.4
click at [474, 191] on input "0.00" at bounding box center [476, 185] width 35 height 12
type input "43.74"
drag, startPoint x: 237, startPoint y: 250, endPoint x: 152, endPoint y: 233, distance: 86.3
click at [152, 233] on div "Edit Income Source × Employment Type * Select Full or [DEMOGRAPHIC_DATA] Employ…" at bounding box center [334, 162] width 669 height 325
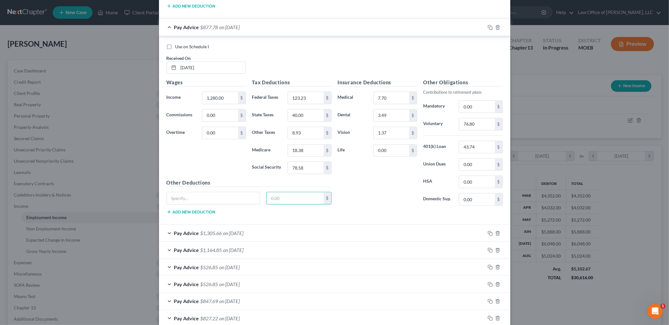
scroll to position [3300, 0]
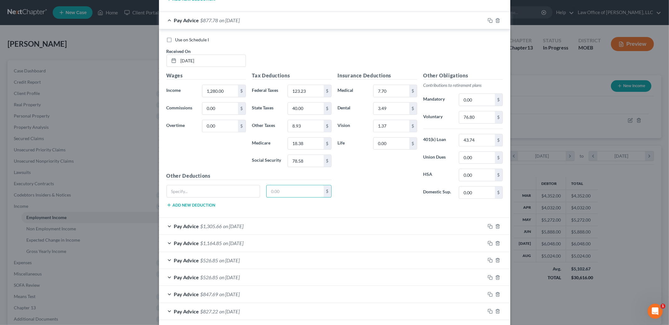
click at [341, 234] on div "Pay Advice $1,305.66 on [DATE]" at bounding box center [322, 226] width 326 height 17
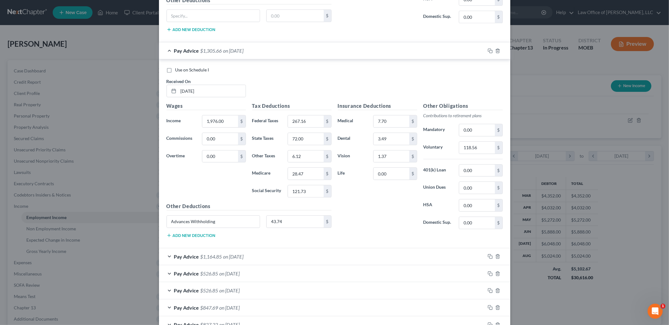
scroll to position [3476, 0]
click at [477, 176] on input "0.00" at bounding box center [476, 170] width 35 height 12
type input "43.74"
drag, startPoint x: 235, startPoint y: 234, endPoint x: 126, endPoint y: 217, distance: 110.7
click at [126, 217] on div "Edit Income Source × Employment Type * Select Full or [DEMOGRAPHIC_DATA] Employ…" at bounding box center [334, 162] width 669 height 325
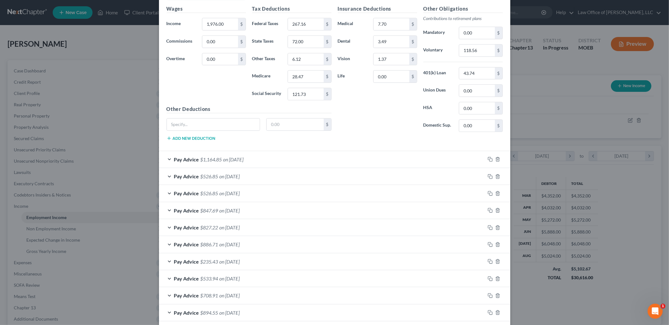
scroll to position [3598, 0]
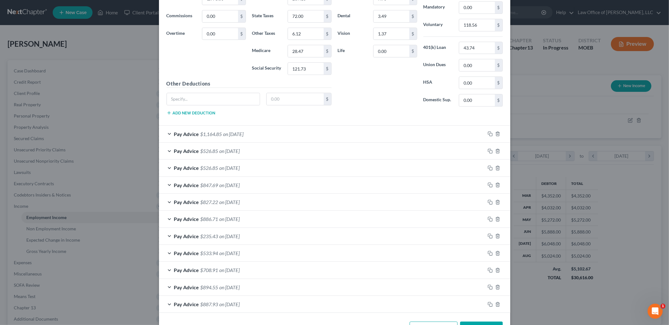
click at [298, 142] on div "Pay Advice $1,164.85 on [DATE]" at bounding box center [322, 134] width 326 height 17
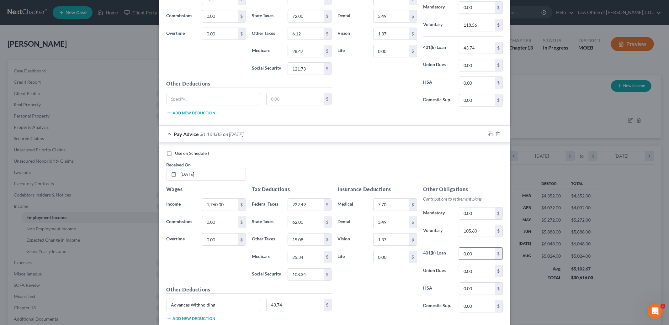
click at [484, 260] on input "0.00" at bounding box center [476, 254] width 35 height 12
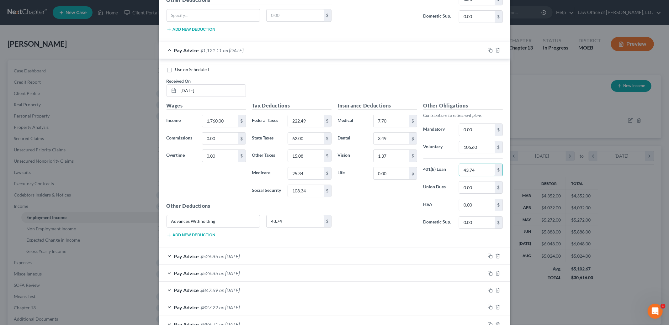
scroll to position [3729, 0]
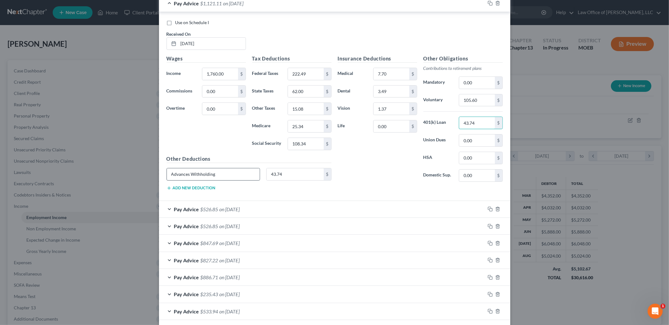
type input "43.74"
drag, startPoint x: 232, startPoint y: 187, endPoint x: 119, endPoint y: 166, distance: 114.8
click at [119, 166] on div "Edit Income Source × Employment Type * Select Full or [DEMOGRAPHIC_DATA] Employ…" at bounding box center [334, 162] width 669 height 325
click at [238, 212] on span "on [DATE]" at bounding box center [229, 209] width 20 height 6
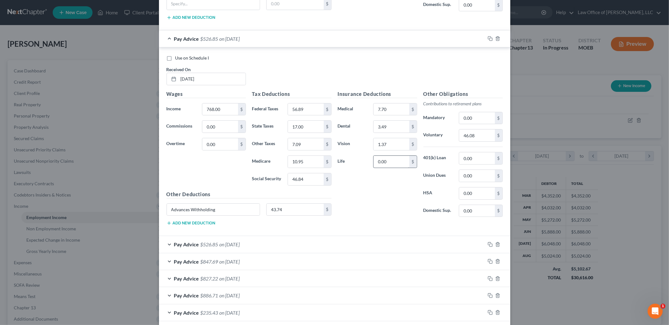
scroll to position [3902, 0]
click at [481, 162] on input "0.00" at bounding box center [476, 156] width 35 height 12
type input "43.74"
drag, startPoint x: 236, startPoint y: 214, endPoint x: 174, endPoint y: 213, distance: 62.7
click at [174, 213] on input "Advances Withholding" at bounding box center [213, 208] width 93 height 12
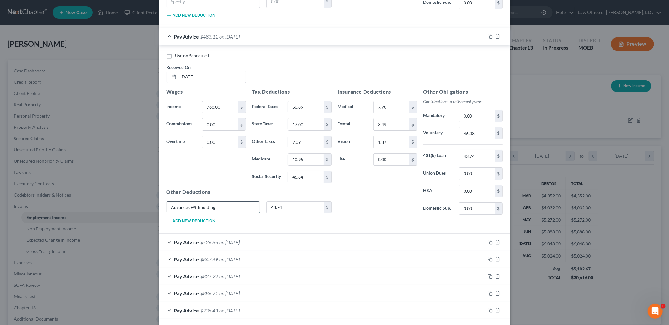
click at [232, 213] on input "Advances Withholding" at bounding box center [213, 208] width 93 height 12
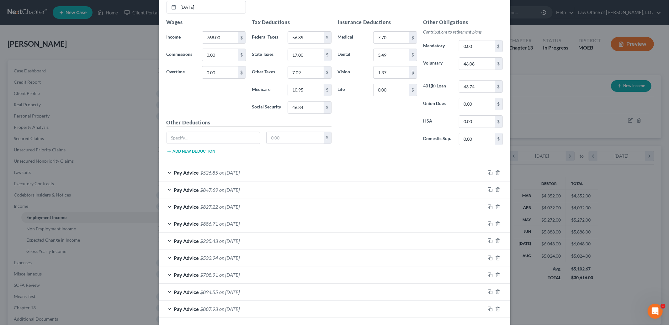
scroll to position [4008, 0]
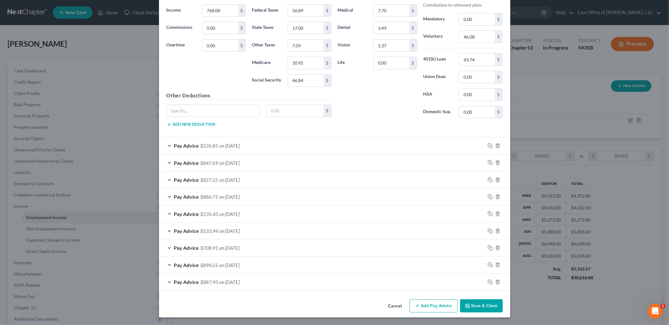
click at [375, 150] on div "Pay Advice $526.85 on [DATE]" at bounding box center [322, 145] width 326 height 17
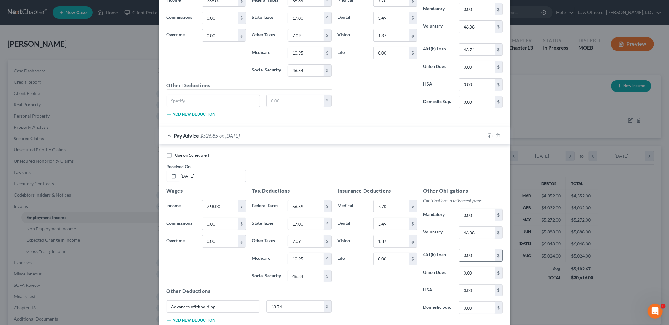
click at [488, 261] on input "0.00" at bounding box center [476, 256] width 35 height 12
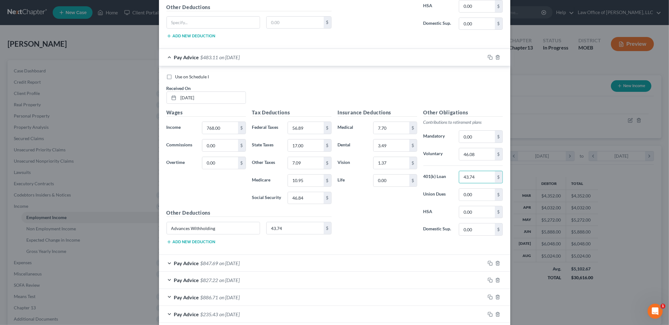
scroll to position [4157, 0]
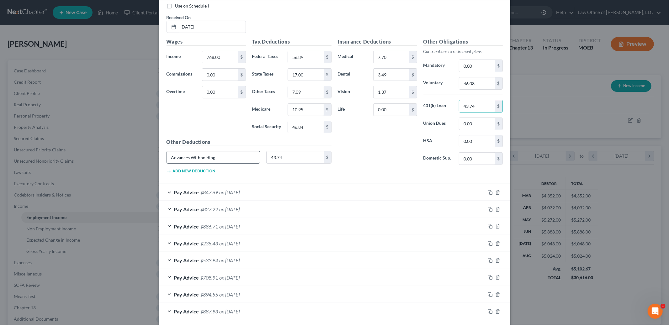
type input "43.74"
drag, startPoint x: 232, startPoint y: 170, endPoint x: 123, endPoint y: 152, distance: 111.2
click at [123, 152] on div "Edit Income Source × Employment Type * Select Full or [DEMOGRAPHIC_DATA] Employ…" at bounding box center [334, 162] width 669 height 325
click at [254, 201] on div "Pay Advice $847.69 on [DATE]" at bounding box center [322, 192] width 326 height 17
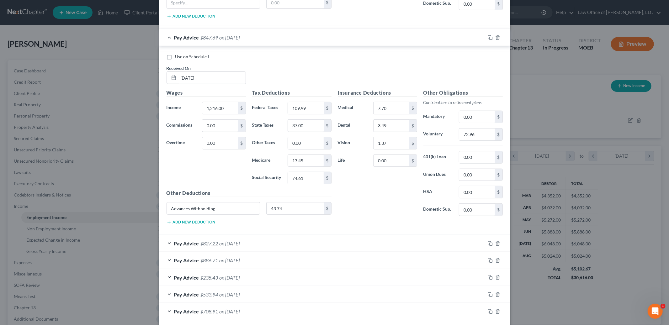
scroll to position [4338, 0]
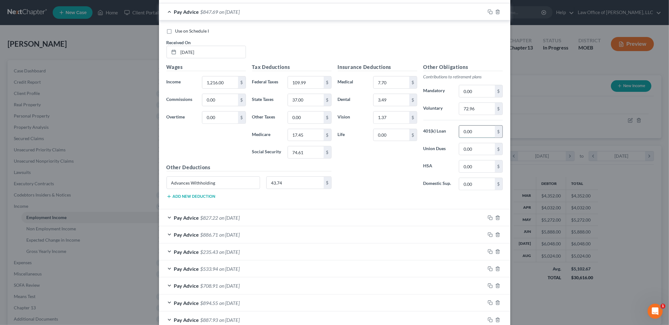
click at [482, 138] on input "0.00" at bounding box center [476, 132] width 35 height 12
type input "43.74"
drag, startPoint x: 233, startPoint y: 194, endPoint x: 136, endPoint y: 188, distance: 97.4
click at [136, 188] on div "Edit Income Source × Employment Type * Select Full or [DEMOGRAPHIC_DATA] Employ…" at bounding box center [334, 162] width 669 height 325
click at [222, 225] on div "Pay Advice $827.22 on [DATE]" at bounding box center [322, 217] width 326 height 17
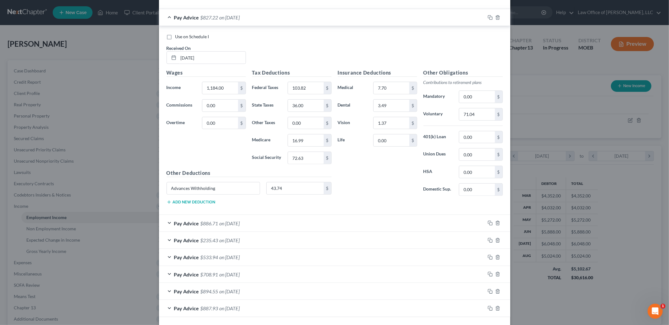
scroll to position [4567, 0]
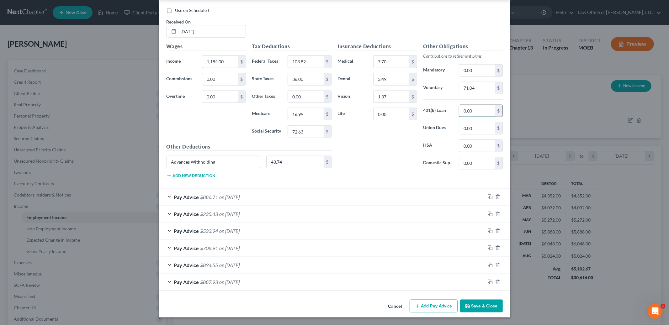
click at [483, 117] on input "0.00" at bounding box center [476, 111] width 35 height 12
type input "43.74"
drag, startPoint x: 242, startPoint y: 172, endPoint x: 117, endPoint y: 160, distance: 126.0
click at [117, 160] on div "Edit Income Source × Employment Type * Select Full or [DEMOGRAPHIC_DATA] Employ…" at bounding box center [334, 162] width 669 height 325
click at [256, 205] on div "Pay Advice $886.71 on [DATE]" at bounding box center [322, 197] width 326 height 17
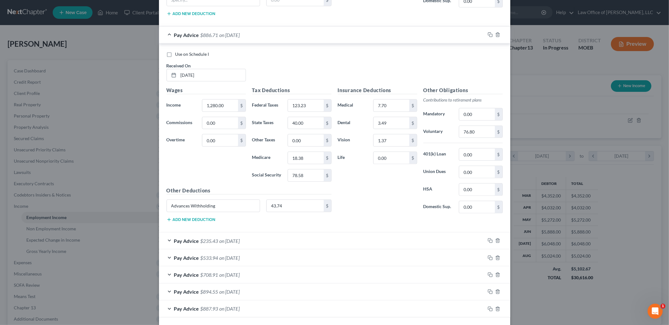
scroll to position [4766, 0]
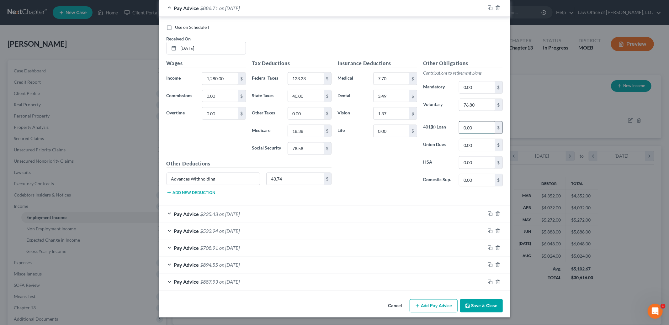
drag, startPoint x: 488, startPoint y: 131, endPoint x: 470, endPoint y: 124, distance: 19.0
click at [470, 124] on input "0.00" at bounding box center [476, 128] width 35 height 12
click at [491, 130] on input "0.00" at bounding box center [476, 128] width 35 height 12
type input "43.74"
drag, startPoint x: 217, startPoint y: 181, endPoint x: 148, endPoint y: 175, distance: 69.2
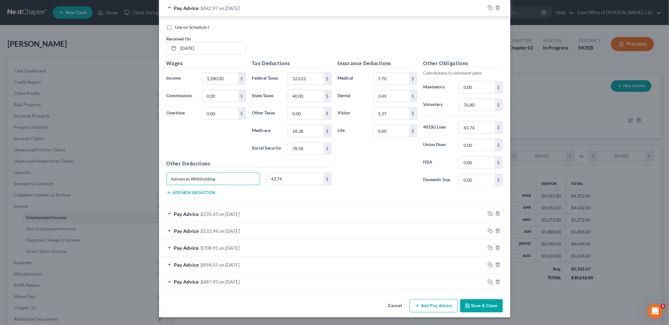
click at [148, 175] on div "Edit Income Source × Employment Type * Select Full or [DEMOGRAPHIC_DATA] Employ…" at bounding box center [334, 162] width 669 height 325
click at [199, 213] on div "Pay Advice $235.43 on [DATE]" at bounding box center [322, 214] width 326 height 17
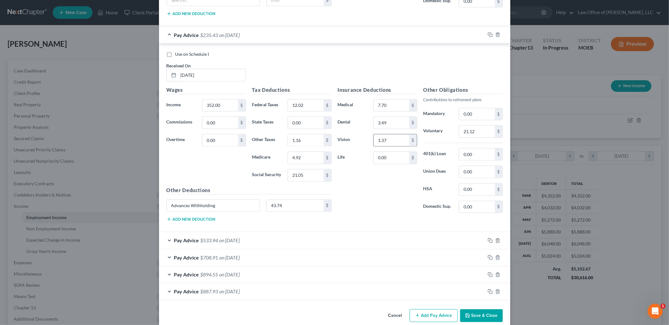
scroll to position [4945, 0]
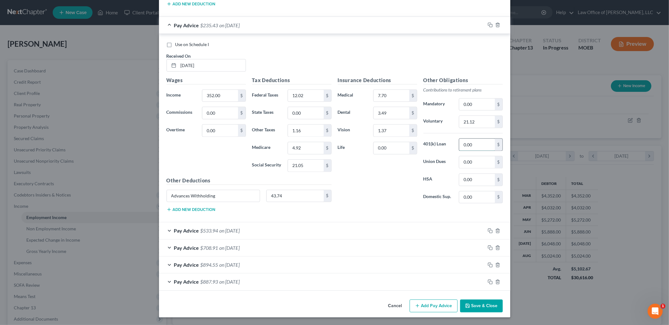
click at [482, 151] on input "0.00" at bounding box center [476, 145] width 35 height 12
type input "43.74"
drag, startPoint x: 238, startPoint y: 205, endPoint x: 135, endPoint y: 196, distance: 102.9
click at [135, 196] on div "Edit Income Source × Employment Type * Select Full or [DEMOGRAPHIC_DATA] Employ…" at bounding box center [334, 162] width 669 height 325
click at [240, 234] on span "on [DATE]" at bounding box center [229, 231] width 20 height 6
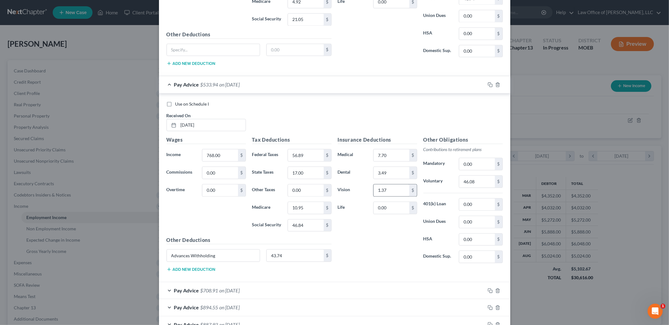
scroll to position [5093, 0]
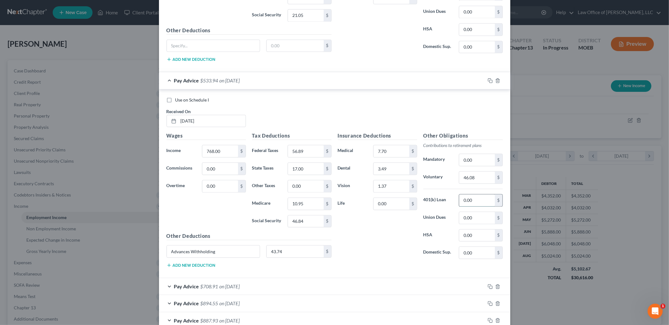
click at [492, 206] on input "0.00" at bounding box center [476, 200] width 35 height 12
type input "43.74"
drag, startPoint x: 236, startPoint y: 269, endPoint x: 97, endPoint y: 236, distance: 142.4
click at [97, 236] on div "Edit Income Source × Employment Type * Select Full or [DEMOGRAPHIC_DATA] Employ…" at bounding box center [334, 162] width 669 height 325
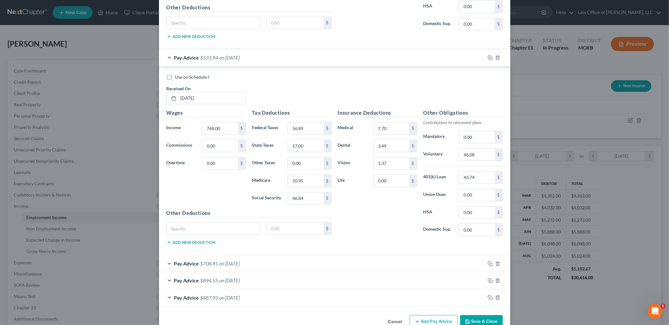
scroll to position [5145, 0]
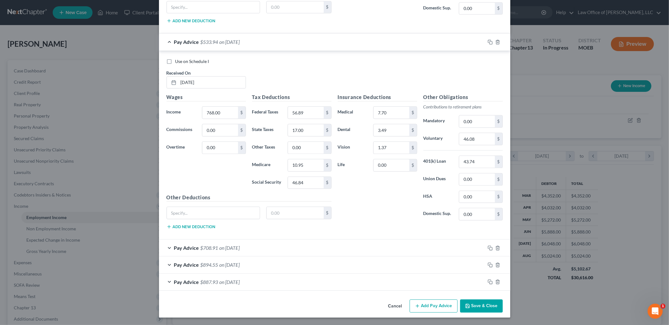
click at [266, 245] on div "Pay Advice $708.91 on [DATE]" at bounding box center [322, 248] width 326 height 17
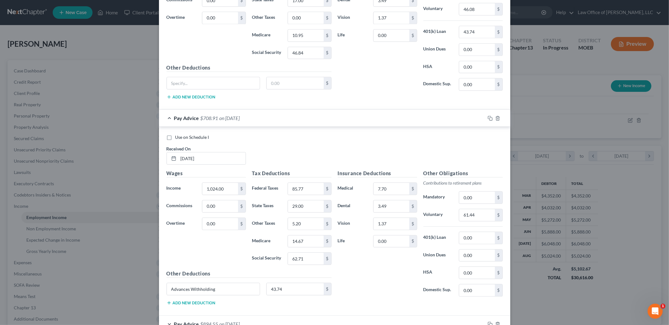
scroll to position [5334, 0]
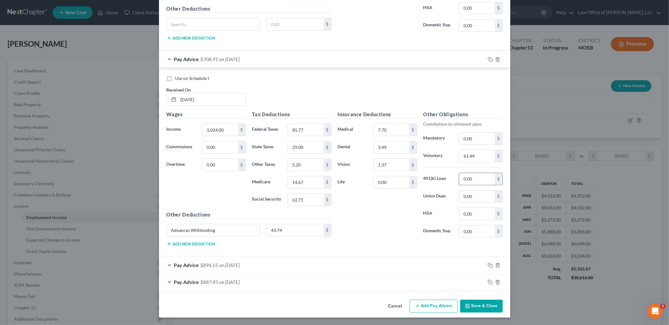
click at [492, 177] on input "0.00" at bounding box center [476, 179] width 35 height 12
type input "43.74"
drag, startPoint x: 231, startPoint y: 232, endPoint x: 66, endPoint y: 195, distance: 169.7
click at [66, 195] on div "Edit Income Source × Employment Type * Select Full or [DEMOGRAPHIC_DATA] Employ…" at bounding box center [334, 162] width 669 height 325
click at [245, 261] on div "Pay Advice $894.55 on [DATE]" at bounding box center [322, 265] width 326 height 17
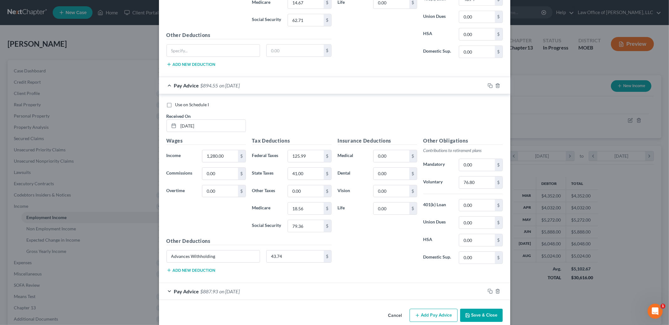
scroll to position [5523, 0]
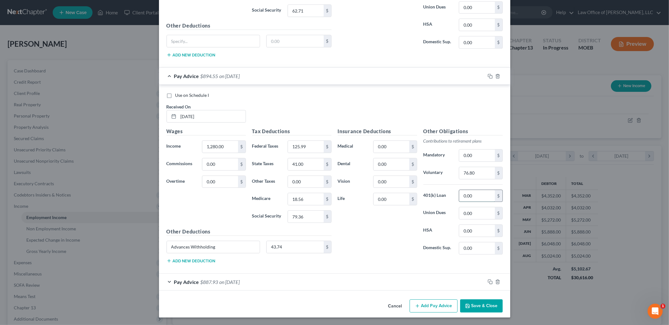
click at [487, 199] on input "0.00" at bounding box center [476, 196] width 35 height 12
type input "43.74"
drag, startPoint x: 239, startPoint y: 247, endPoint x: 113, endPoint y: 229, distance: 126.7
click at [113, 229] on div "Edit Income Source × Employment Type * Select Full or [DEMOGRAPHIC_DATA] Employ…" at bounding box center [334, 162] width 669 height 325
click at [223, 284] on span "on [DATE]" at bounding box center [229, 282] width 20 height 6
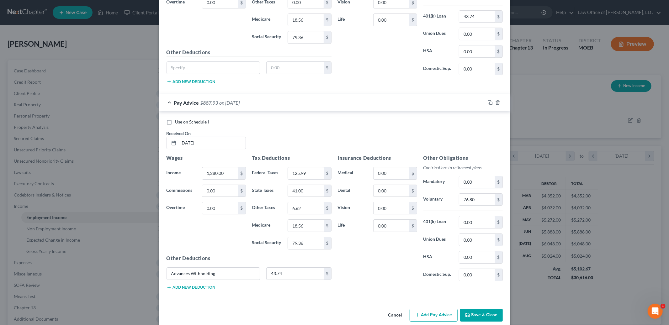
scroll to position [5712, 0]
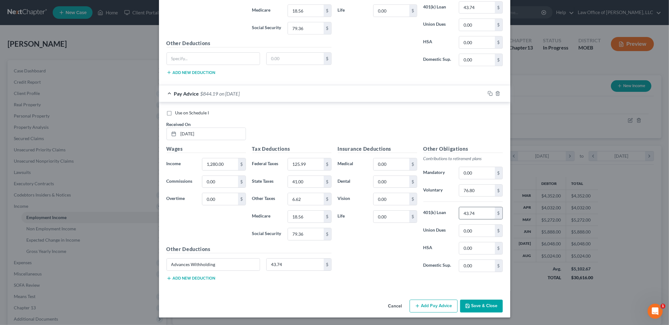
type input "43.74"
drag, startPoint x: 238, startPoint y: 264, endPoint x: 192, endPoint y: 253, distance: 47.7
click at [192, 253] on div "Other Deductions Advances Withholding 43.74 $ Add new deduction" at bounding box center [248, 265] width 171 height 40
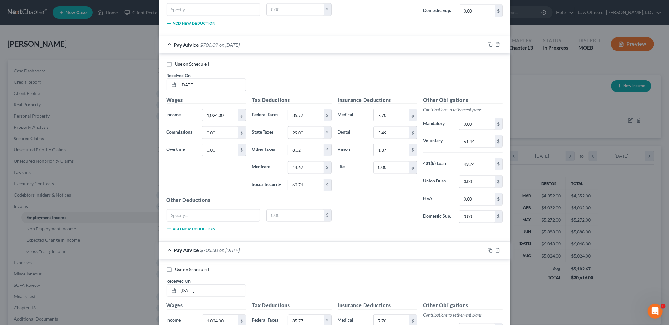
scroll to position [2863, 0]
click at [497, 51] on div at bounding box center [497, 46] width 25 height 10
click at [498, 48] on icon "button" at bounding box center [497, 45] width 5 height 5
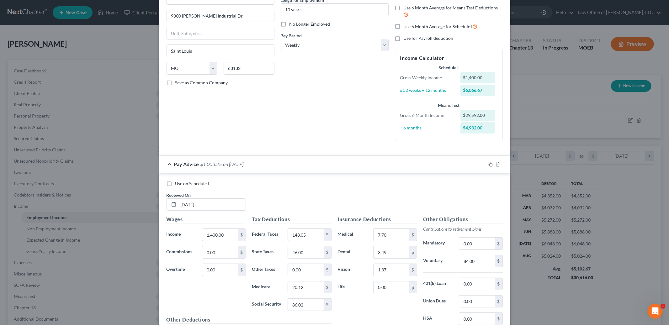
scroll to position [0, 0]
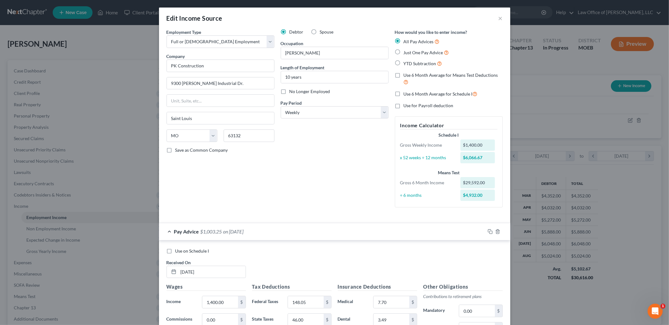
click at [403, 94] on label "Use 6 Month Average for Schedule I" at bounding box center [440, 93] width 74 height 7
click at [406, 94] on input "Use 6 Month Average for Schedule I" at bounding box center [408, 92] width 4 height 4
checkbox input "true"
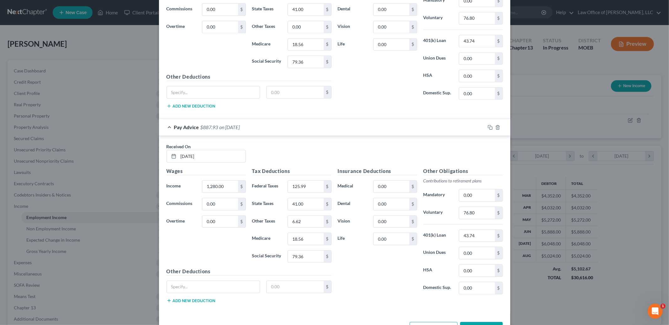
scroll to position [5201, 0]
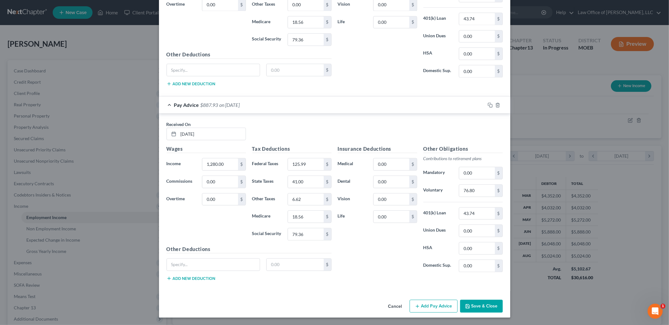
click at [479, 309] on button "Save & Close" at bounding box center [481, 306] width 43 height 13
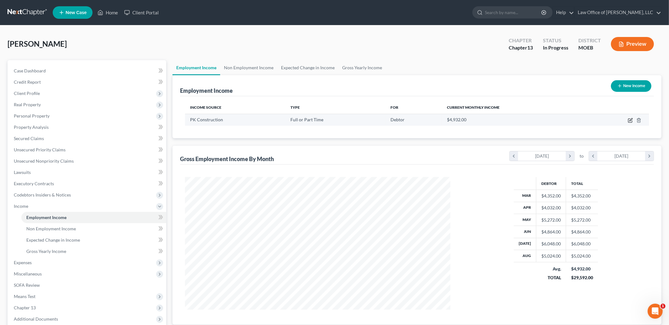
click at [630, 120] on icon "button" at bounding box center [630, 119] width 3 height 3
select select "0"
select select "26"
select select "3"
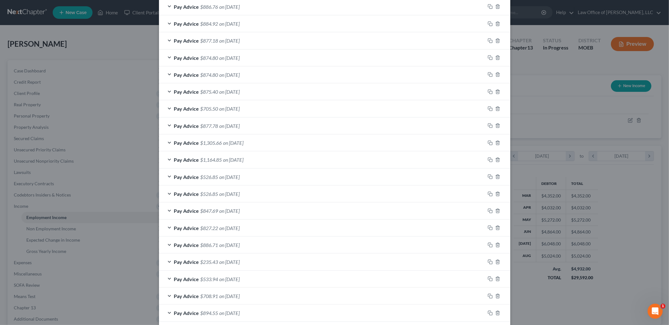
scroll to position [393, 0]
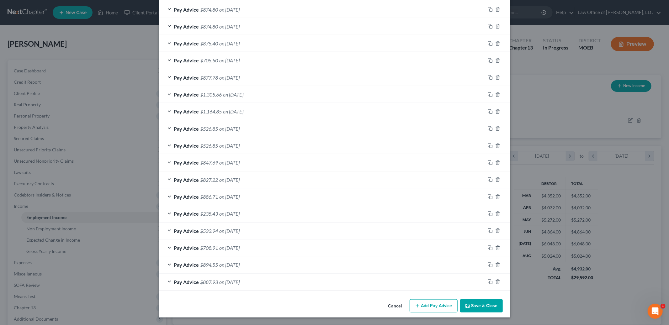
click at [484, 310] on button "Save & Close" at bounding box center [481, 305] width 43 height 13
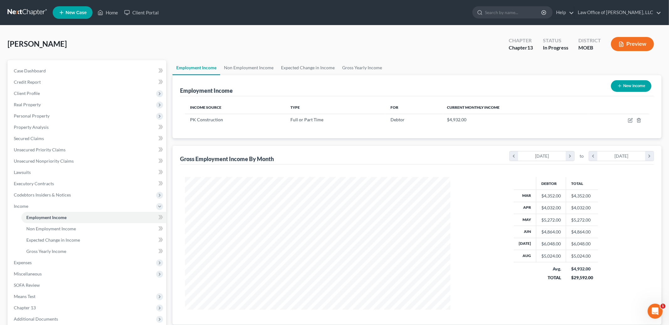
click at [255, 81] on div "Employment Income New Income" at bounding box center [417, 85] width 474 height 21
click at [258, 67] on link "Non Employment Income" at bounding box center [248, 67] width 57 height 15
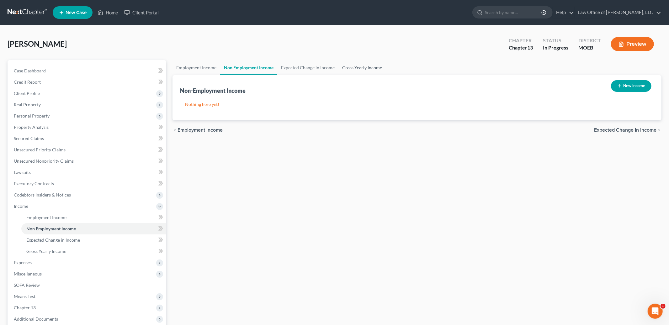
click at [359, 70] on link "Gross Yearly Income" at bounding box center [361, 67] width 47 height 15
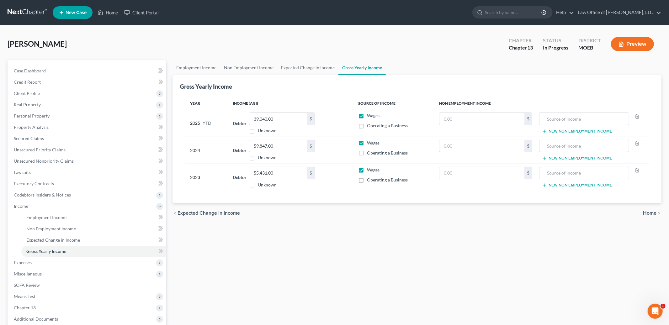
click at [646, 213] on span "Home" at bounding box center [649, 213] width 13 height 5
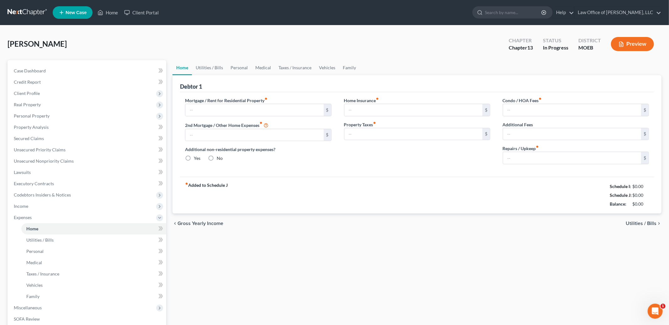
type input "625.00"
type input "0.00"
radio input "true"
type input "0.00"
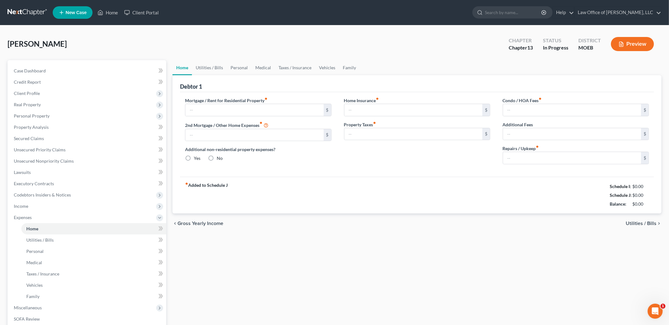
type input "0.00"
click at [359, 133] on input "0.00" at bounding box center [413, 134] width 138 height 12
type input "1"
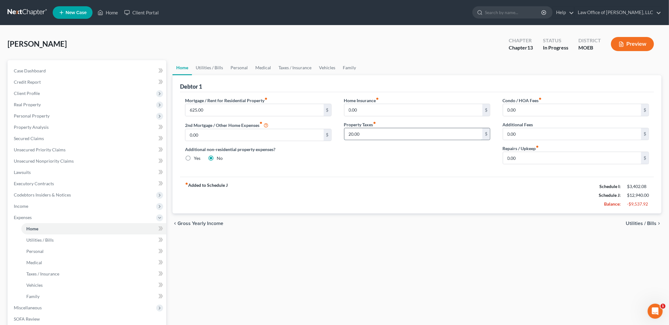
type input "20.00"
click at [207, 64] on link "Utilities / Bills" at bounding box center [209, 67] width 35 height 15
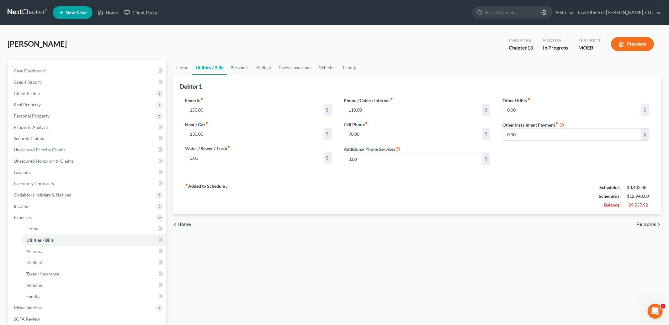
click at [234, 66] on link "Personal" at bounding box center [239, 67] width 25 height 15
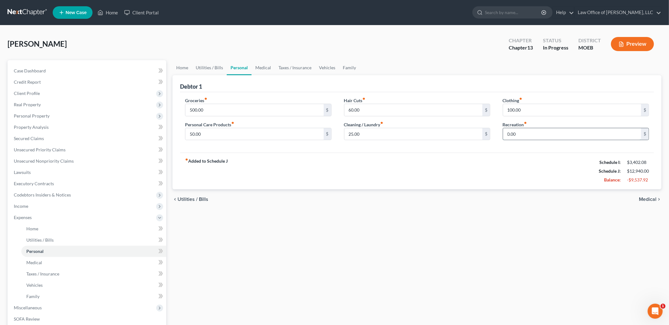
click at [530, 137] on input "0.00" at bounding box center [572, 134] width 138 height 12
type input "150.00"
click at [262, 64] on link "Medical" at bounding box center [262, 67] width 23 height 15
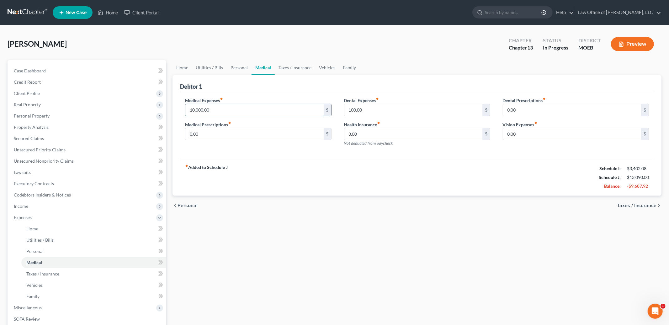
click at [231, 113] on input "10,000.00" at bounding box center [254, 110] width 138 height 12
type input "1"
type input "50.00"
click at [300, 69] on link "Taxes / Insurance" at bounding box center [295, 67] width 40 height 15
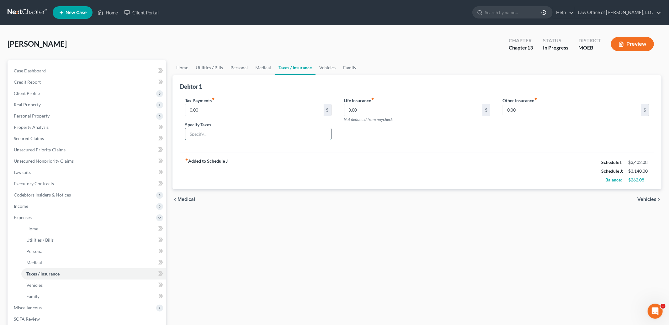
click at [248, 138] on input "text" at bounding box center [257, 134] width 145 height 12
type input "Personal Property Tax"
click at [217, 114] on input "0.00" at bounding box center [254, 110] width 138 height 12
type input "20.00"
click at [330, 64] on link "Vehicles" at bounding box center [327, 67] width 24 height 15
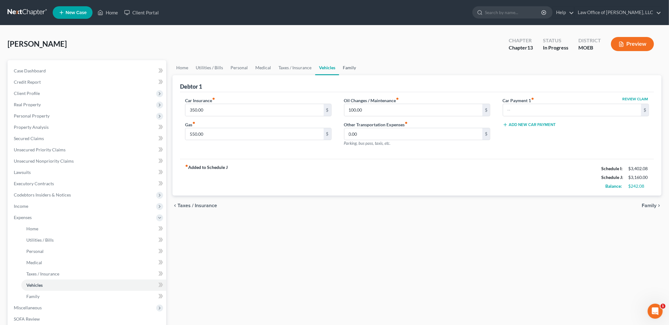
click at [342, 66] on link "Family" at bounding box center [349, 67] width 21 height 15
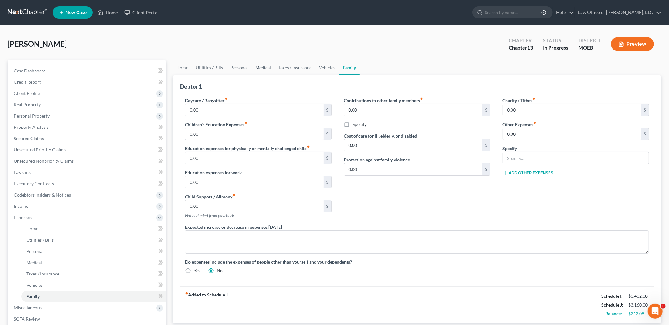
click at [263, 69] on link "Medical" at bounding box center [262, 67] width 23 height 15
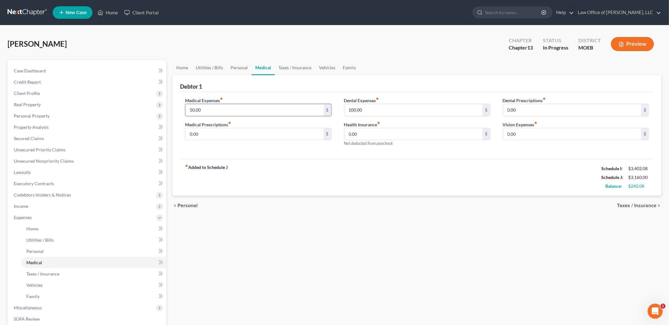
click at [224, 111] on input "50.00" at bounding box center [254, 110] width 138 height 12
type input "100.00"
click at [637, 205] on span "Taxes / Insurance" at bounding box center [637, 205] width 40 height 5
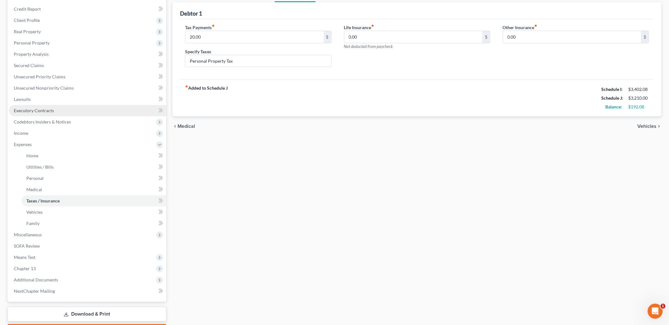
scroll to position [74, 0]
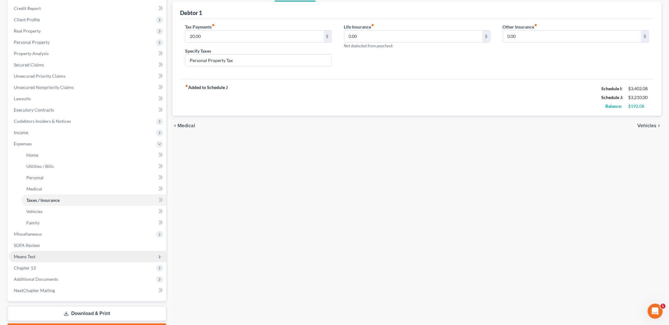
click at [45, 255] on span "Means Test" at bounding box center [87, 256] width 157 height 11
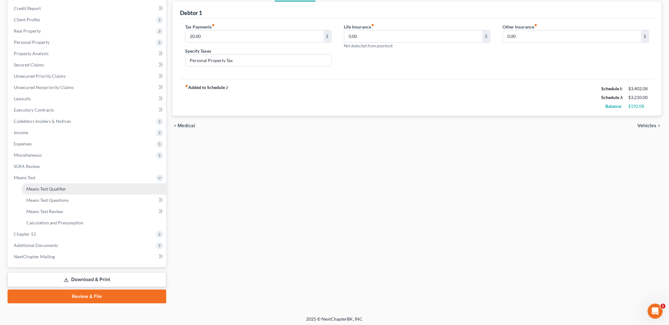
click at [46, 185] on link "Means Test Qualifier" at bounding box center [93, 188] width 145 height 11
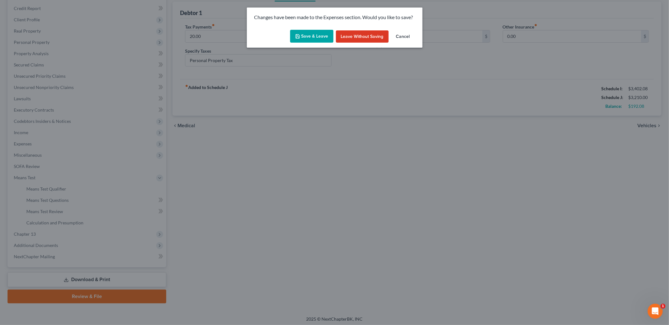
click at [312, 42] on button "Save & Leave" at bounding box center [311, 36] width 43 height 13
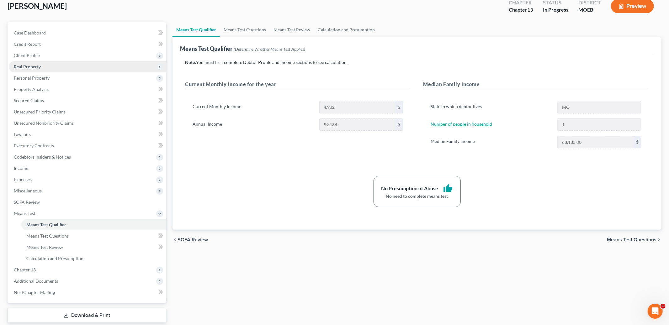
scroll to position [75, 0]
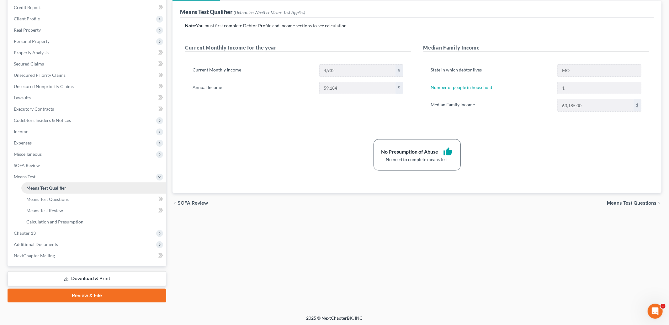
click at [45, 187] on span "Means Test Qualifier" at bounding box center [46, 187] width 40 height 5
click at [34, 131] on span "Income" at bounding box center [87, 131] width 157 height 11
click at [30, 188] on span "Expenses" at bounding box center [23, 187] width 18 height 5
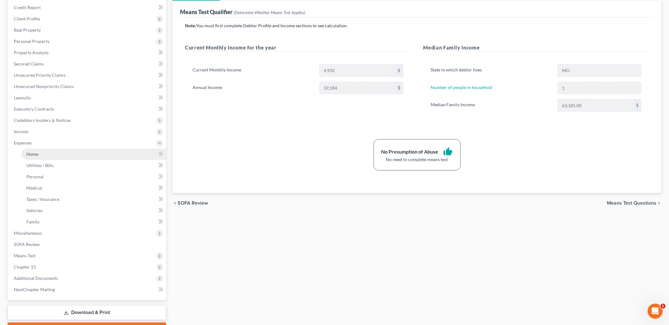
click at [39, 154] on link "Home" at bounding box center [93, 154] width 145 height 11
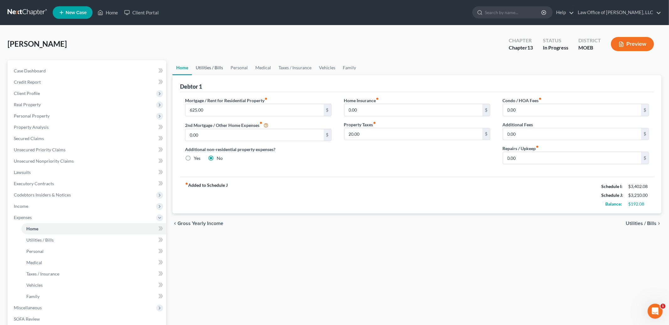
click at [206, 68] on link "Utilities / Bills" at bounding box center [209, 67] width 35 height 15
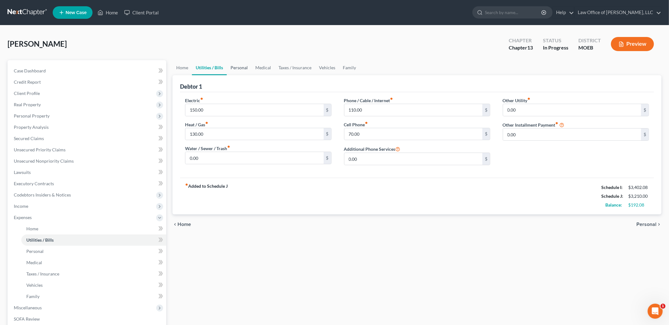
click at [235, 65] on link "Personal" at bounding box center [239, 67] width 25 height 15
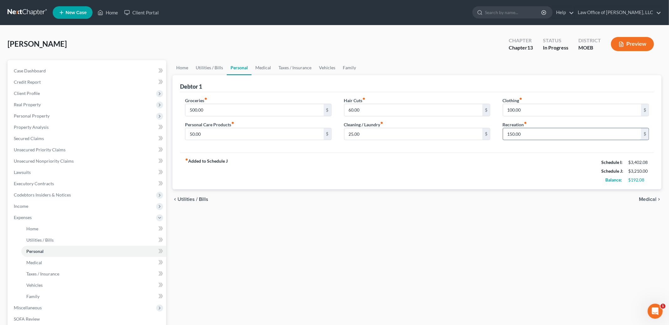
drag, startPoint x: 531, startPoint y: 136, endPoint x: 536, endPoint y: 134, distance: 6.2
click at [536, 134] on input "150.00" at bounding box center [572, 134] width 138 height 12
type input "100.00"
click at [265, 65] on link "Medical" at bounding box center [262, 67] width 23 height 15
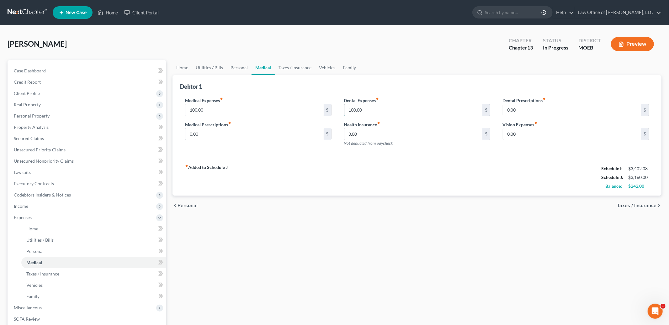
click at [375, 112] on input "100.00" at bounding box center [413, 110] width 138 height 12
type input "50.00"
click at [287, 67] on link "Taxes / Insurance" at bounding box center [295, 67] width 40 height 15
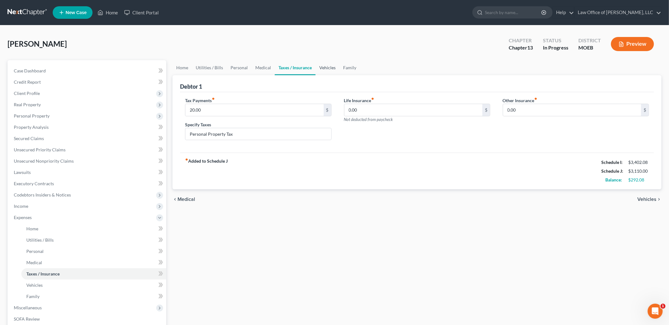
click at [330, 67] on link "Vehicles" at bounding box center [327, 67] width 24 height 15
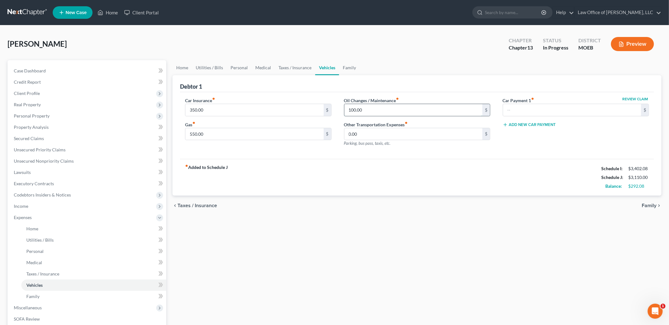
click at [366, 110] on input "100.00" at bounding box center [413, 110] width 138 height 12
type input "75.00"
click at [346, 66] on link "Family" at bounding box center [349, 67] width 21 height 15
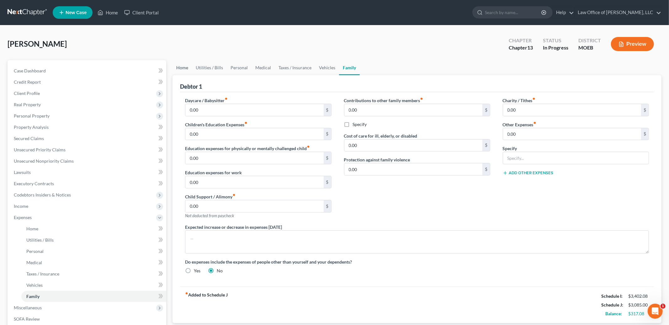
click at [176, 67] on link "Home" at bounding box center [181, 67] width 19 height 15
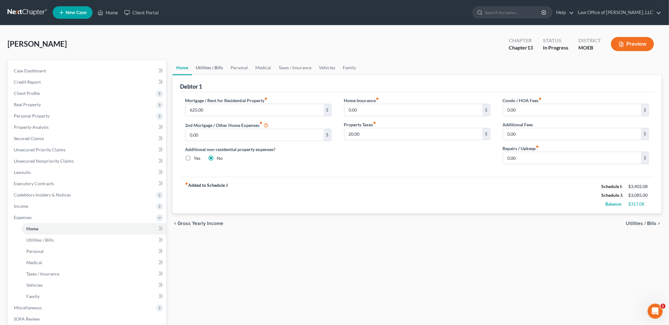
click at [201, 69] on link "Utilities / Bills" at bounding box center [209, 67] width 35 height 15
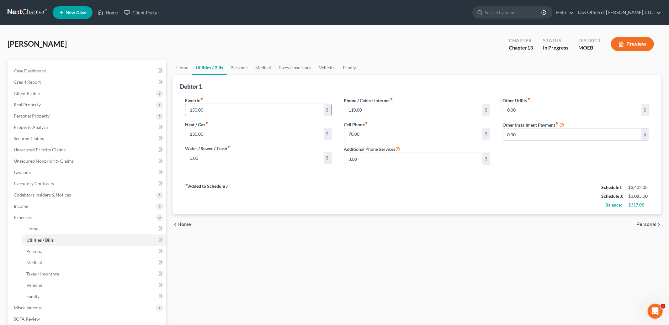
click at [211, 111] on input "150.00" at bounding box center [254, 110] width 138 height 12
type input "125.00"
type input "110.00"
click at [238, 69] on link "Personal" at bounding box center [239, 67] width 25 height 15
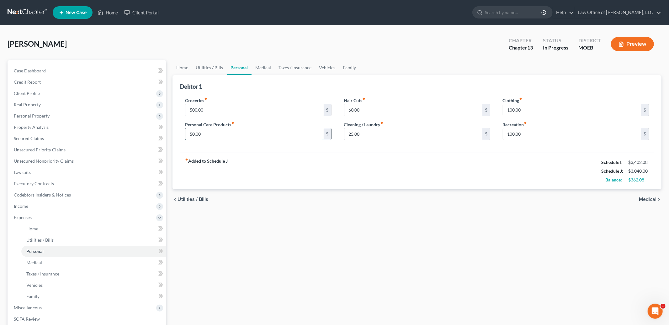
click at [218, 136] on input "50.00" at bounding box center [254, 134] width 138 height 12
type input "40.00"
type input "75.00"
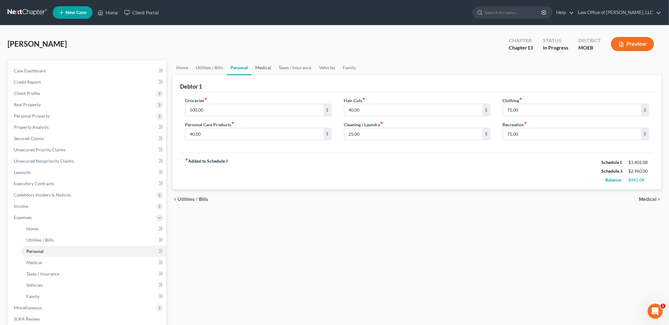
click at [261, 66] on link "Medical" at bounding box center [262, 67] width 23 height 15
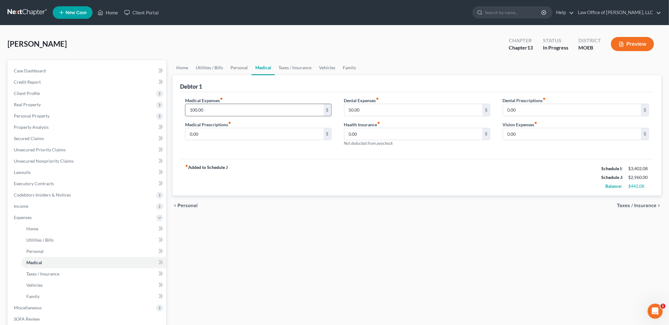
click at [235, 109] on input "100.00" at bounding box center [254, 110] width 138 height 12
type input "75.00"
click at [285, 65] on link "Taxes / Insurance" at bounding box center [295, 67] width 40 height 15
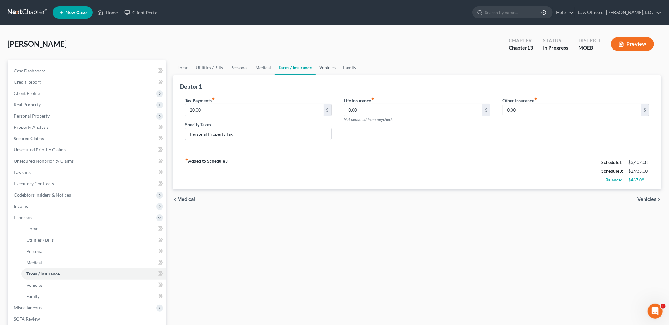
click at [326, 67] on link "Vehicles" at bounding box center [327, 67] width 24 height 15
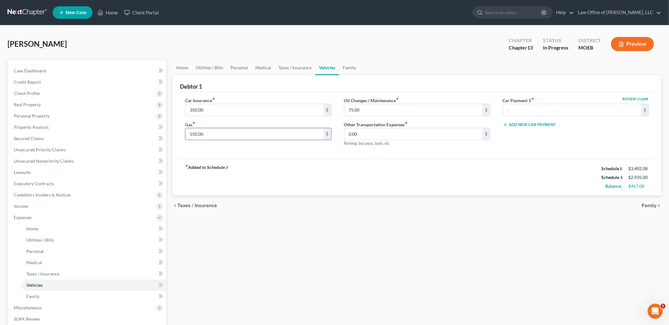
click at [214, 136] on input "550.00" at bounding box center [254, 134] width 138 height 12
type input "500.00"
type input "65.00"
click at [647, 208] on span "Family" at bounding box center [648, 205] width 15 height 5
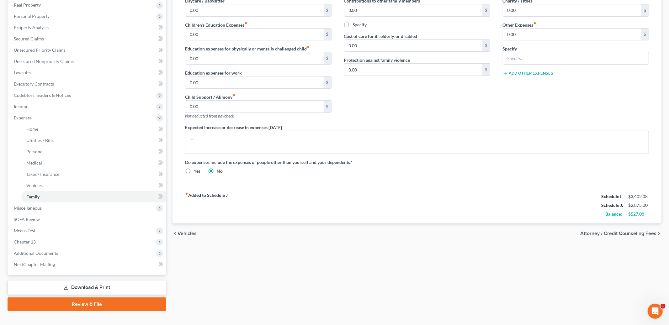
scroll to position [108, 0]
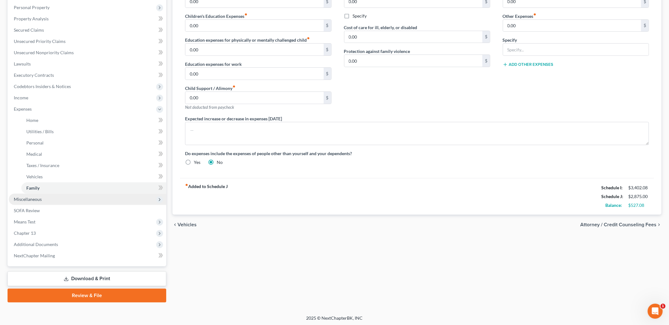
click at [41, 203] on span "Miscellaneous" at bounding box center [87, 199] width 157 height 11
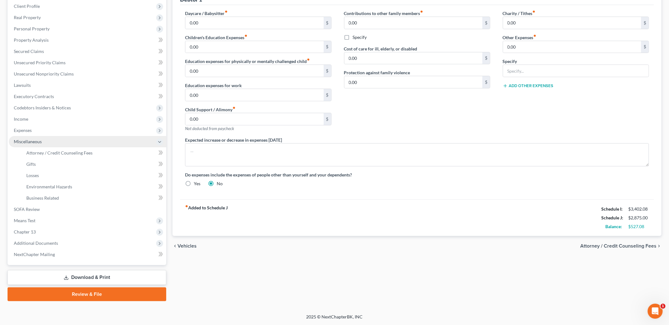
scroll to position [86, 0]
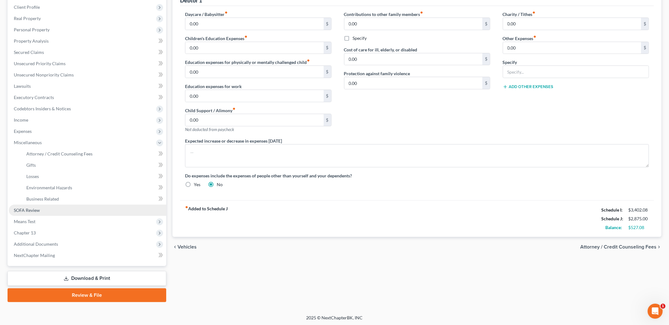
click at [40, 208] on link "SOFA Review" at bounding box center [87, 210] width 157 height 11
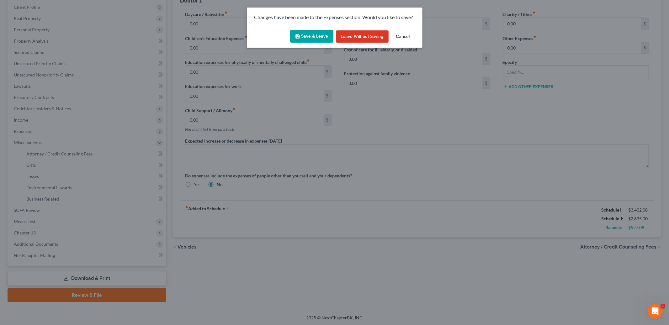
click at [309, 37] on button "Save & Leave" at bounding box center [311, 36] width 43 height 13
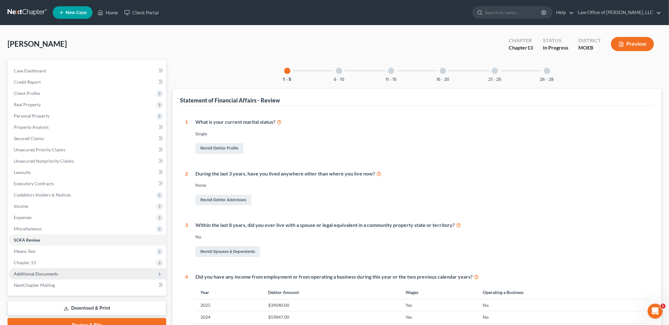
click at [66, 272] on span "Additional Documents" at bounding box center [87, 273] width 157 height 11
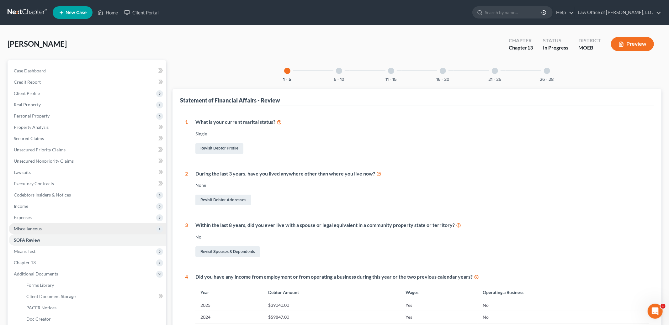
click at [44, 228] on span "Miscellaneous" at bounding box center [87, 228] width 157 height 11
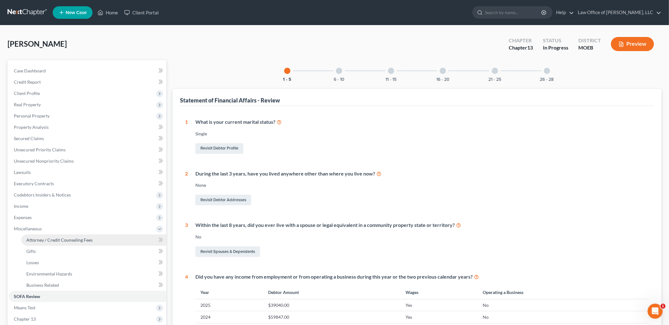
click at [72, 235] on link "Attorney / Credit Counseling Fees" at bounding box center [93, 239] width 145 height 11
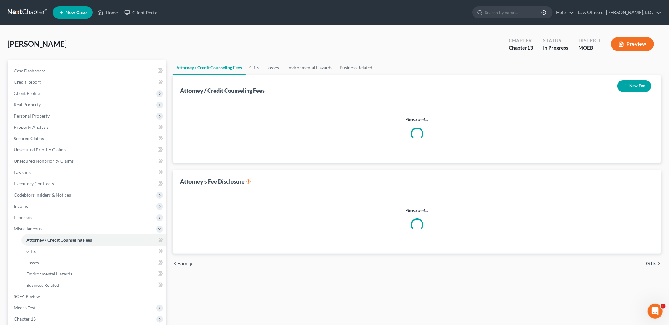
select select "0"
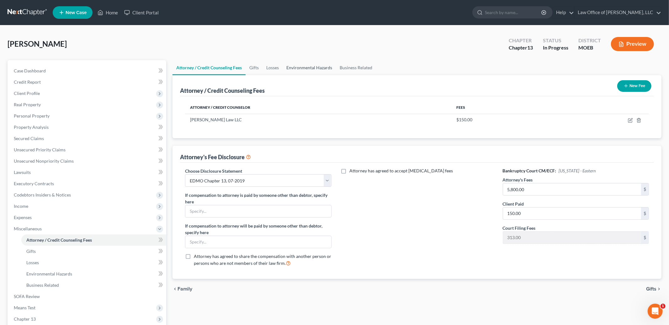
click at [316, 67] on link "Environmental Hazards" at bounding box center [308, 67] width 53 height 15
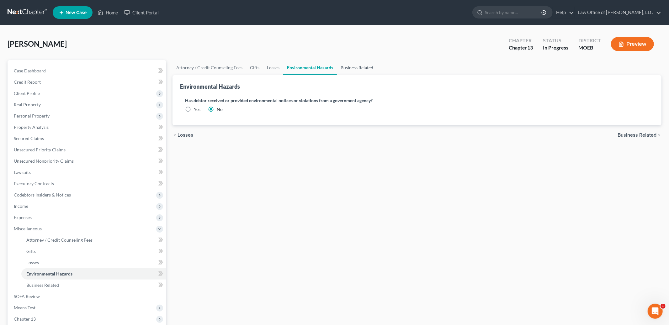
click at [356, 65] on link "Business Related" at bounding box center [357, 67] width 40 height 15
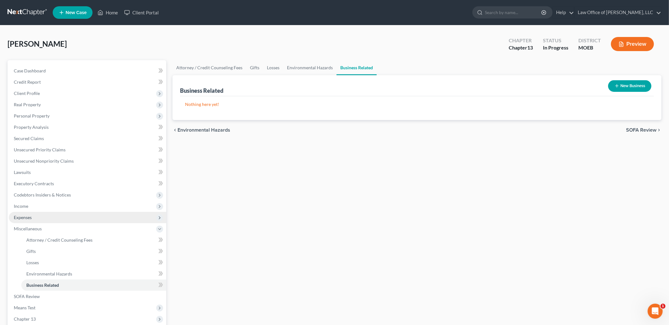
scroll to position [24, 0]
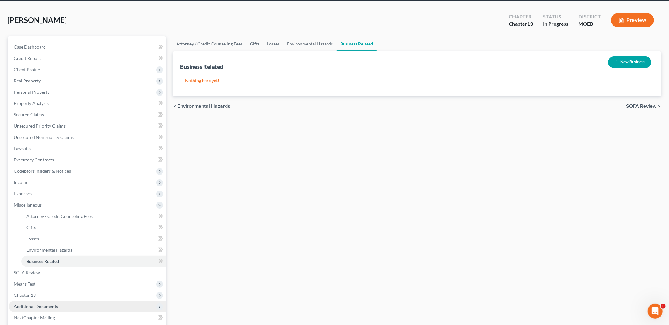
click at [68, 307] on span "Additional Documents" at bounding box center [87, 306] width 157 height 11
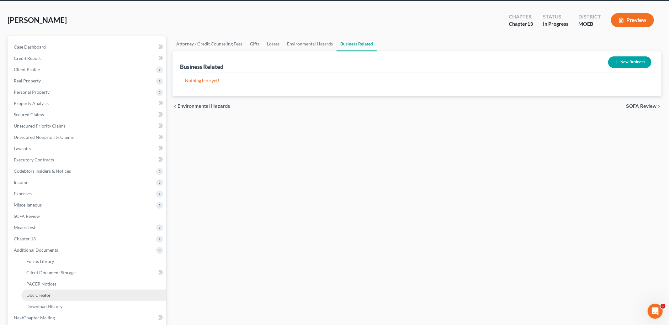
scroll to position [86, 0]
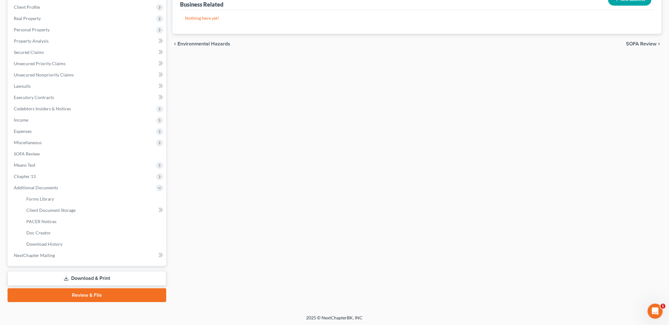
click at [72, 278] on link "Download & Print" at bounding box center [87, 278] width 159 height 15
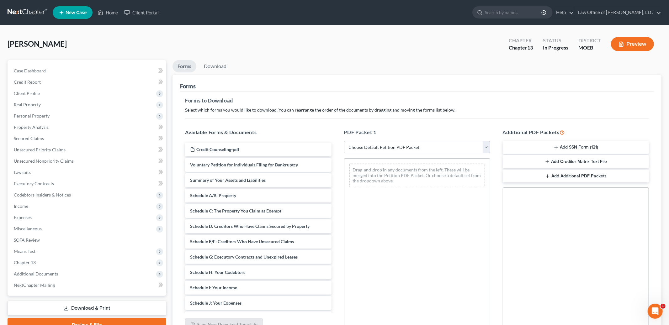
click at [447, 146] on select "Choose Default Petition PDF Packet Complete Bankruptcy Petition (all forms and …" at bounding box center [417, 147] width 146 height 13
select select "0"
click at [344, 141] on select "Choose Default Petition PDF Packet Complete Bankruptcy Petition (all forms and …" at bounding box center [417, 147] width 146 height 13
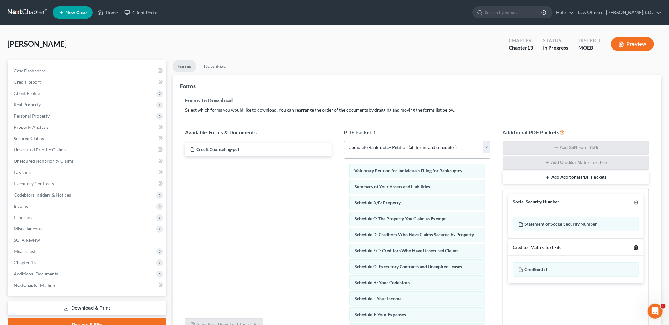
click at [635, 249] on icon "button" at bounding box center [635, 247] width 5 height 5
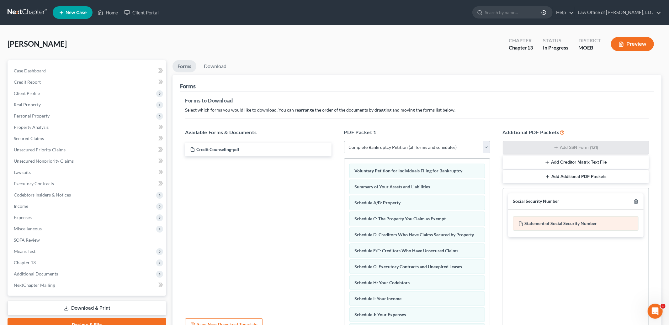
scroll to position [62, 0]
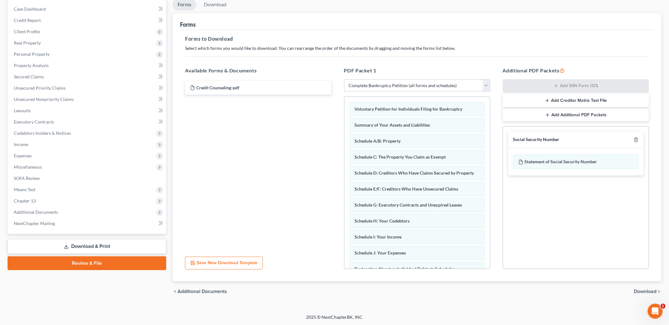
click at [644, 291] on span "Download" at bounding box center [645, 291] width 23 height 5
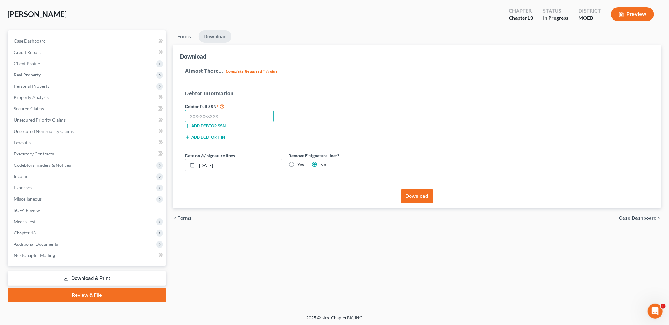
click at [249, 119] on input "text" at bounding box center [229, 116] width 89 height 13
type input "496-11-4794"
click at [413, 200] on button "Download" at bounding box center [417, 196] width 33 height 14
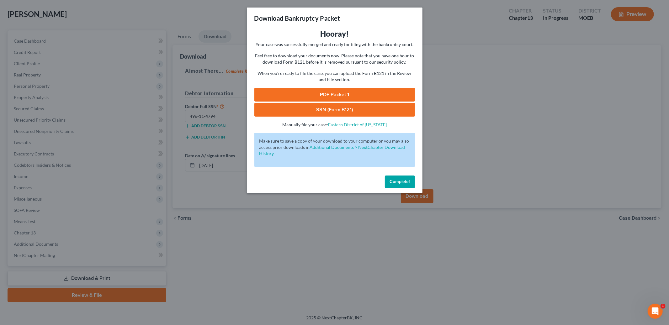
click at [358, 94] on link "PDF Packet 1" at bounding box center [334, 95] width 161 height 14
click at [360, 112] on link "SSN (Form B121)" at bounding box center [334, 110] width 161 height 14
click at [385, 94] on link "PDF Packet 1" at bounding box center [334, 95] width 161 height 14
click at [394, 182] on span "Complete!" at bounding box center [400, 181] width 20 height 5
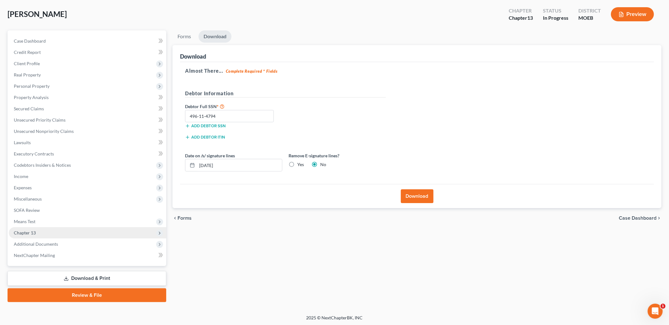
click at [56, 234] on span "Chapter 13" at bounding box center [87, 232] width 157 height 11
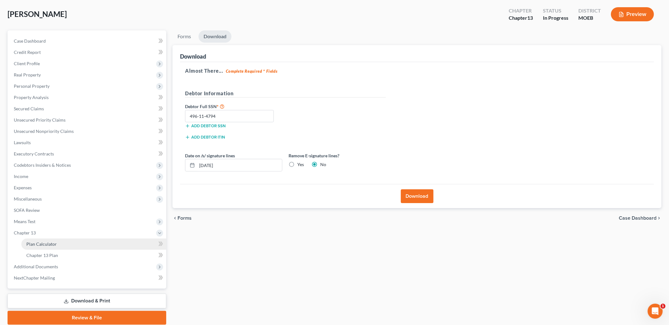
click at [63, 245] on link "Plan Calculator" at bounding box center [93, 244] width 145 height 11
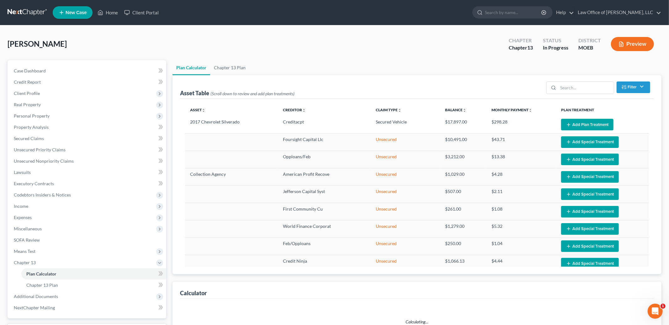
select select "59"
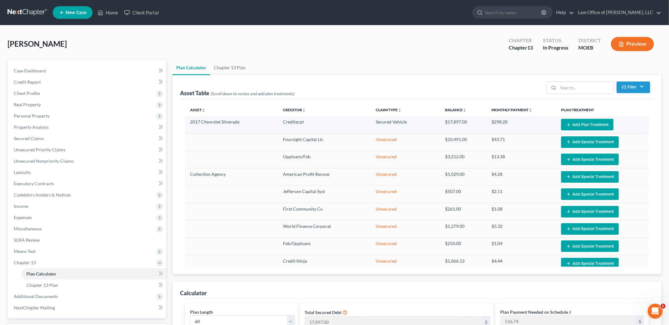
click at [573, 124] on button "Add Plan Treatment" at bounding box center [587, 125] width 52 height 12
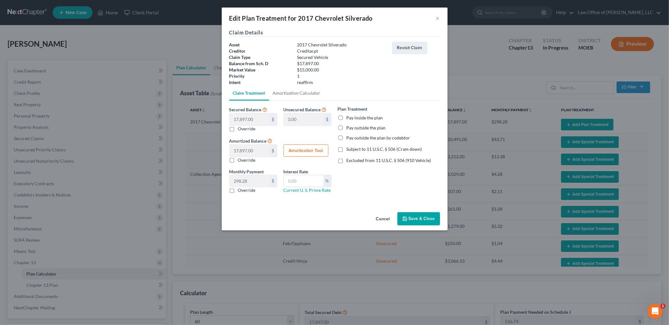
click at [346, 117] on label "Pay inside the plan" at bounding box center [364, 118] width 36 height 6
click at [349, 117] on input "Pay inside the plan" at bounding box center [351, 117] width 4 height 4
radio input "true"
click at [346, 161] on label "Excluded from 11 U.S.C. § 506 (910 Vehicle)" at bounding box center [388, 160] width 85 height 6
click at [349, 161] on input "Excluded from 11 U.S.C. § 506 (910 Vehicle)" at bounding box center [351, 159] width 4 height 4
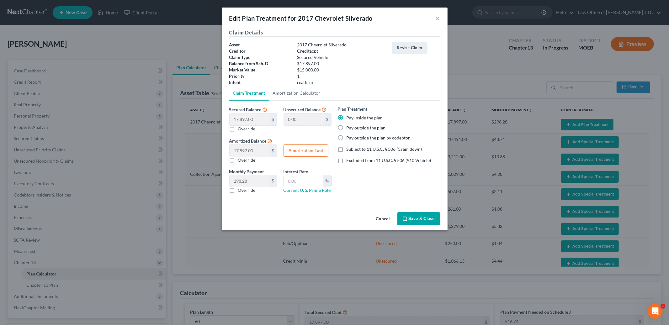
checkbox input "true"
click at [310, 182] on input "text" at bounding box center [304, 181] width 40 height 12
type input "9.0"
click at [305, 147] on button "Amortization Tool" at bounding box center [305, 151] width 45 height 13
type input "17,897.00"
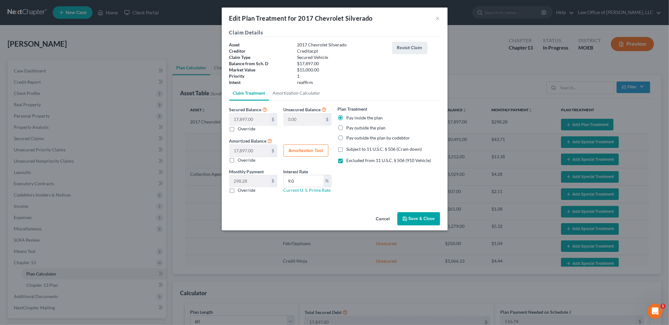
type input "9.0"
type input "60"
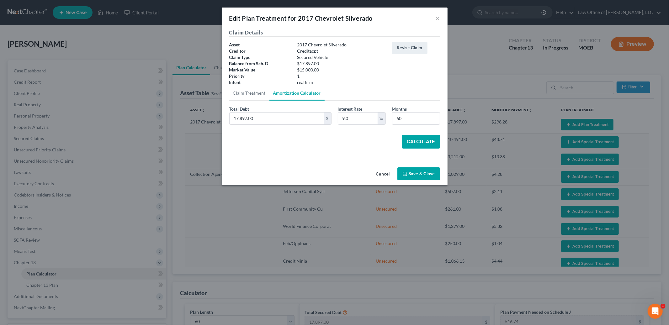
click at [421, 145] on button "Calculate" at bounding box center [421, 142] width 38 height 14
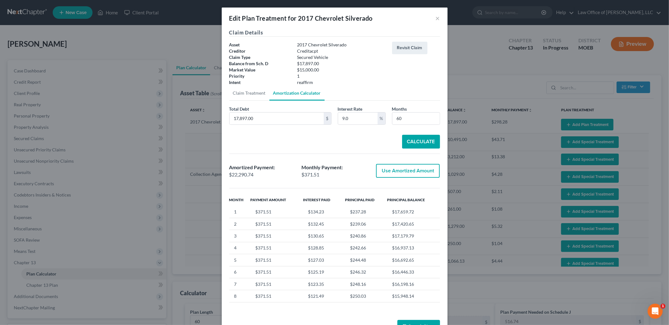
click at [419, 168] on button "Use Amortized Amount" at bounding box center [408, 171] width 64 height 14
type input "22,290.73"
checkbox input "true"
type input "371.51"
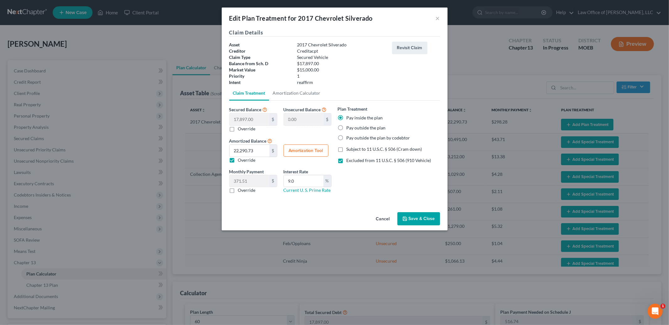
click at [418, 223] on button "Save & Close" at bounding box center [418, 218] width 43 height 13
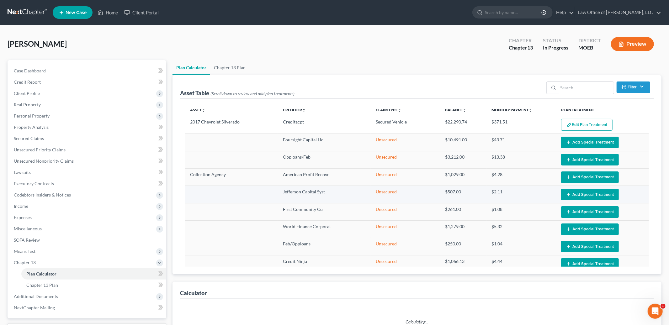
select select "59"
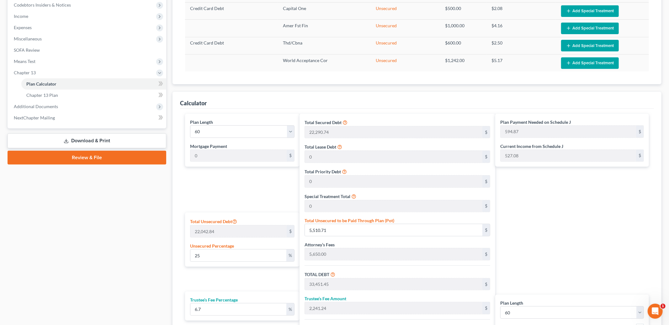
scroll to position [286, 0]
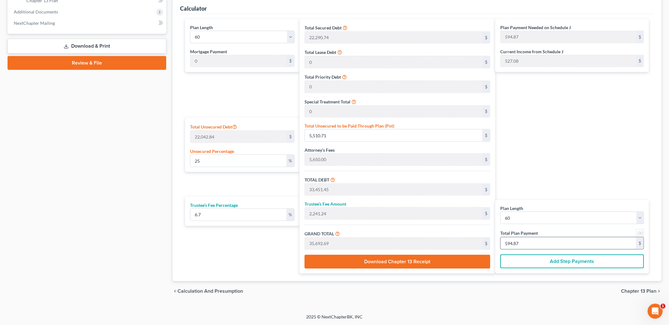
click at [526, 243] on input "594.87" at bounding box center [567, 243] width 135 height 12
type input "0"
type input "506.09"
type input "33.90"
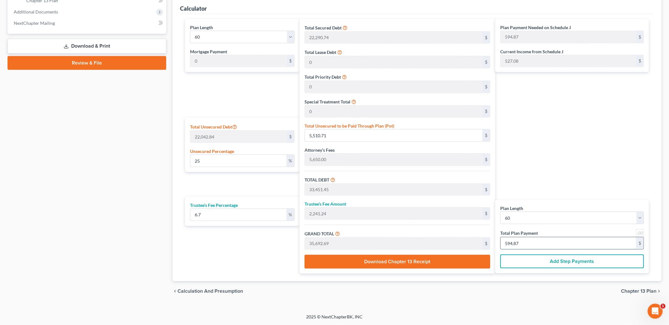
type input "540.00"
click at [631, 285] on div "chevron_left Calculation and Presumption Chapter 13 Plan chevron_right" at bounding box center [416, 291] width 489 height 20
click at [634, 291] on span "Chapter 13 Plan" at bounding box center [638, 291] width 35 height 5
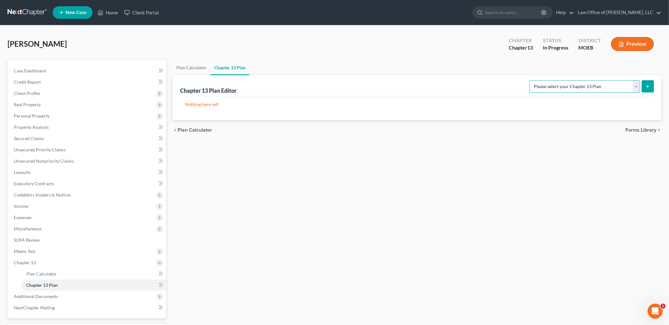
click at [558, 83] on select "Please select your Chapter 13 Plan Eastern District of [US_STATE] Eastern Distr…" at bounding box center [584, 86] width 111 height 13
click at [533, 80] on select "Please select your Chapter 13 Plan Eastern District of [US_STATE] Eastern Distr…" at bounding box center [584, 86] width 111 height 13
click at [648, 83] on button "submit" at bounding box center [647, 86] width 12 height 12
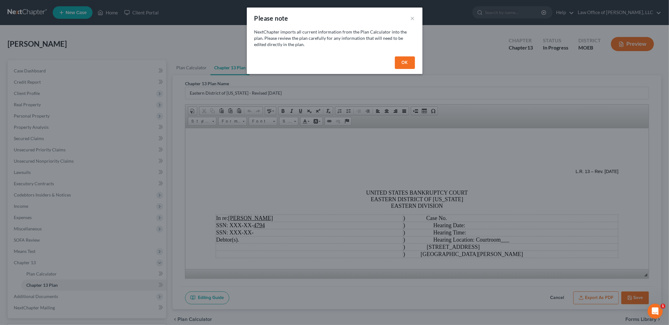
click at [408, 72] on div "OK" at bounding box center [335, 64] width 176 height 20
click at [406, 68] on div "OK" at bounding box center [335, 64] width 176 height 20
click at [402, 65] on button "OK" at bounding box center [405, 62] width 20 height 13
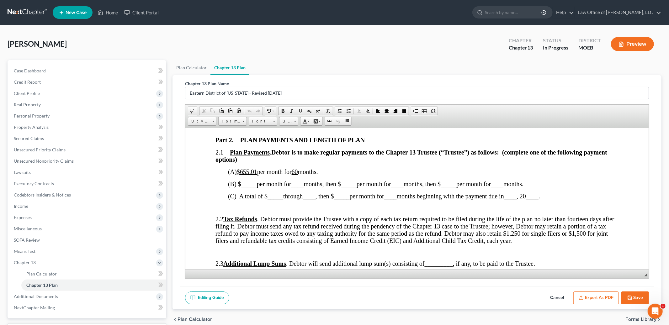
scroll to position [352, 0]
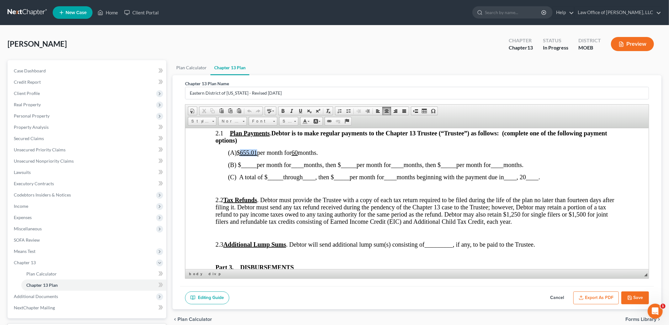
drag, startPoint x: 259, startPoint y: 159, endPoint x: 244, endPoint y: 159, distance: 14.7
click at [244, 156] on u "$655.01" at bounding box center [247, 152] width 20 height 7
click at [240, 156] on u at bounding box center [244, 152] width 14 height 7
click at [259, 168] on span "(B) $ _____ per month for ____ months, then $" at bounding box center [284, 164] width 113 height 7
click at [299, 110] on span at bounding box center [300, 110] width 5 height 5
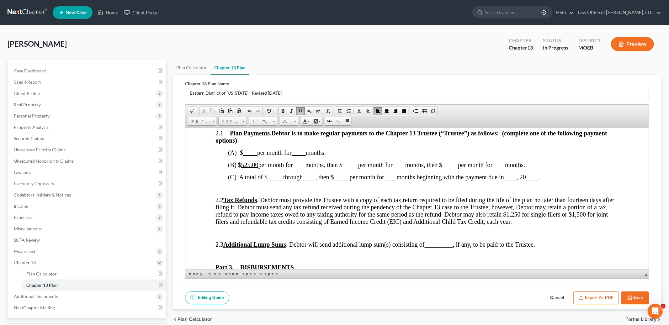
click at [295, 168] on span "(B) $ 525.00 per month for ____ months, then $" at bounding box center [285, 164] width 114 height 7
click at [308, 168] on span "(B) $ 525.00 per month for ____ months, then $" at bounding box center [285, 164] width 114 height 7
click at [301, 109] on span at bounding box center [300, 110] width 5 height 5
click at [296, 168] on span "1" at bounding box center [294, 164] width 3 height 7
click at [299, 168] on span "(B) $ 525.00 per month for 1 months, then $" at bounding box center [280, 164] width 105 height 7
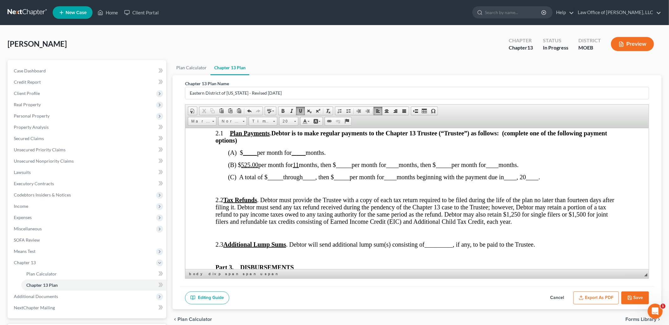
click at [341, 168] on span "_____" at bounding box center [344, 164] width 16 height 7
click at [356, 168] on span "per month for" at bounding box center [368, 164] width 34 height 7
click at [301, 109] on span at bounding box center [300, 110] width 5 height 5
click at [408, 168] on span "months, then $" at bounding box center [418, 164] width 37 height 7
click at [387, 168] on span "per month for" at bounding box center [370, 164] width 34 height 7
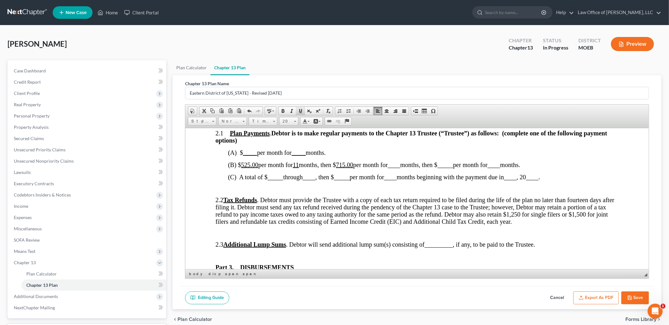
click at [297, 107] on link "Underline" at bounding box center [300, 111] width 9 height 8
click at [514, 168] on span "months." at bounding box center [504, 164] width 20 height 7
drag, startPoint x: 420, startPoint y: 172, endPoint x: 524, endPoint y: 171, distance: 103.1
click at [514, 168] on span "(B) $ 525.00 per month for 11 months, then $ 715.00 per month for 37 months, th…" at bounding box center [371, 164] width 286 height 7
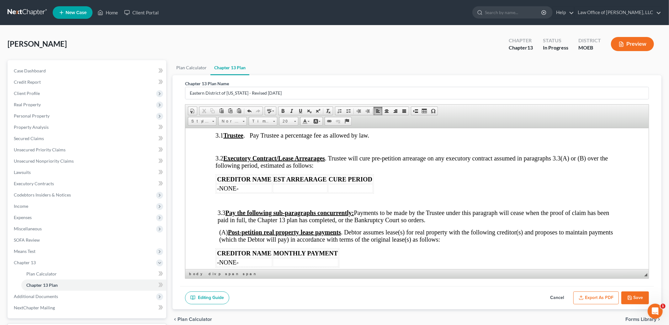
scroll to position [543, 0]
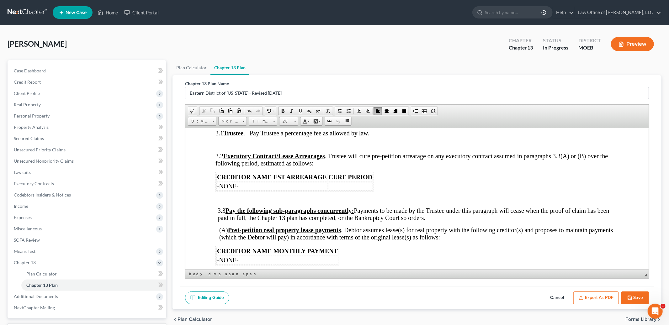
click at [355, 190] on td at bounding box center [350, 186] width 45 height 8
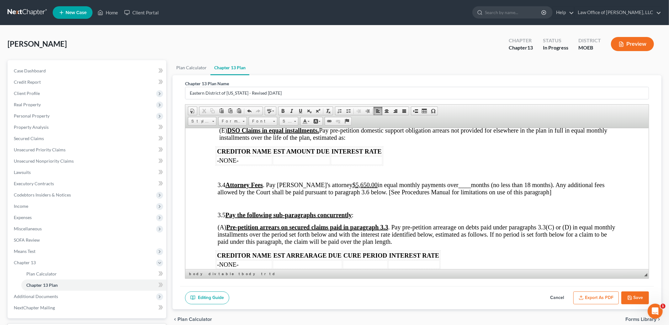
scroll to position [934, 0]
click at [352, 187] on u "$5,650.00" at bounding box center [364, 183] width 25 height 7
click at [457, 194] on span "3.4 Attorney Fees . Pay Debtor's attorney $2 ,250.00 in equal monthly payments …" at bounding box center [411, 187] width 387 height 14
click at [301, 107] on link "Underline" at bounding box center [300, 111] width 9 height 8
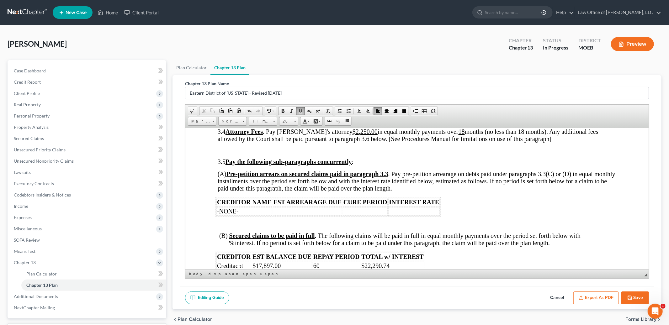
scroll to position [988, 0]
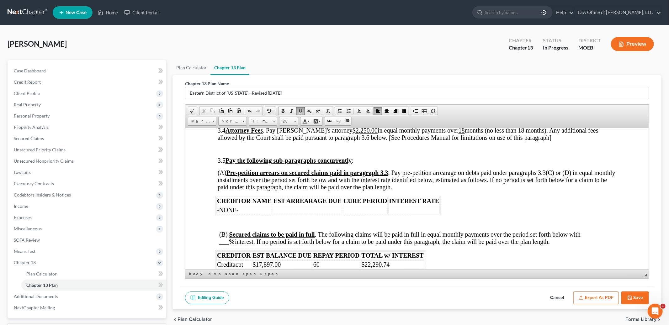
click at [370, 214] on td at bounding box center [365, 210] width 45 height 8
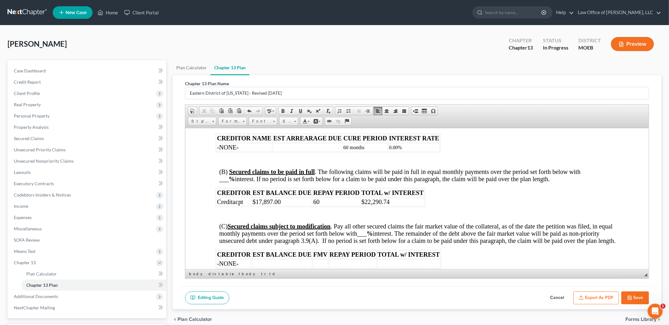
scroll to position [1054, 0]
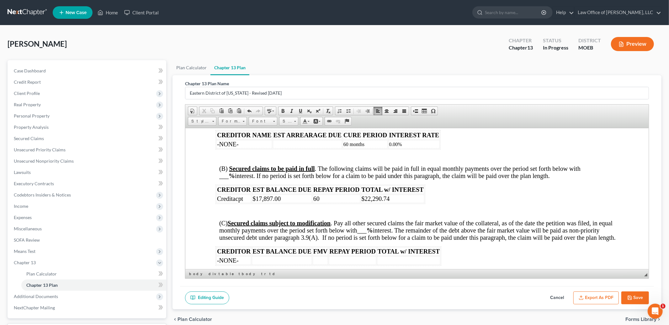
click at [229, 179] on strong "%" at bounding box center [232, 175] width 6 height 7
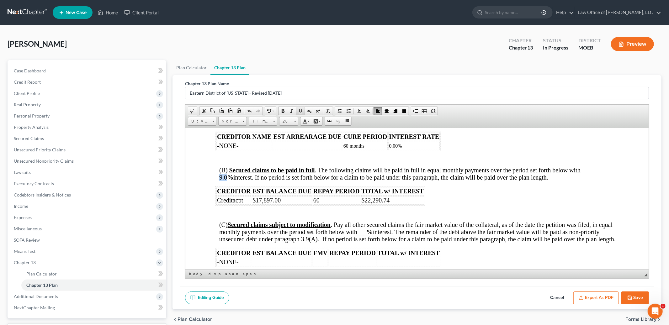
click at [297, 111] on link "Underline" at bounding box center [300, 111] width 9 height 8
click at [335, 204] on td "60" at bounding box center [337, 200] width 48 height 8
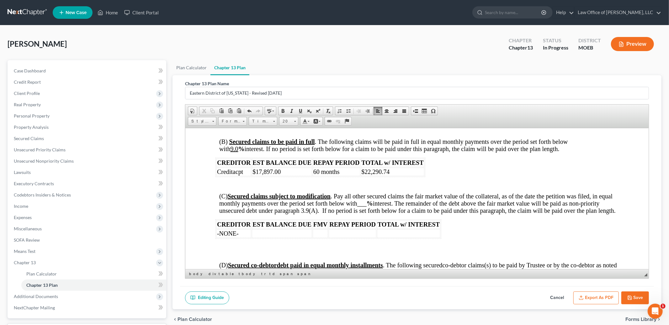
scroll to position [1101, 0]
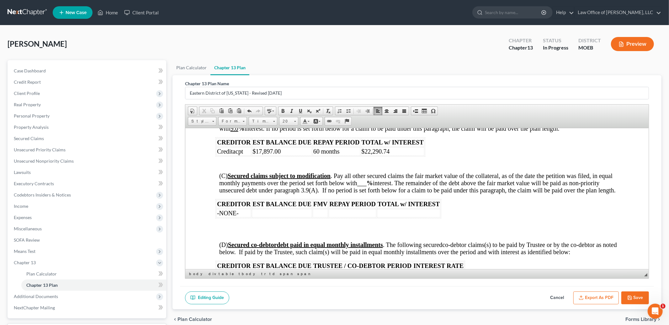
click at [368, 186] on strong "%" at bounding box center [369, 182] width 6 height 7
click at [298, 109] on span at bounding box center [300, 110] width 5 height 5
click at [356, 217] on td at bounding box center [353, 213] width 48 height 8
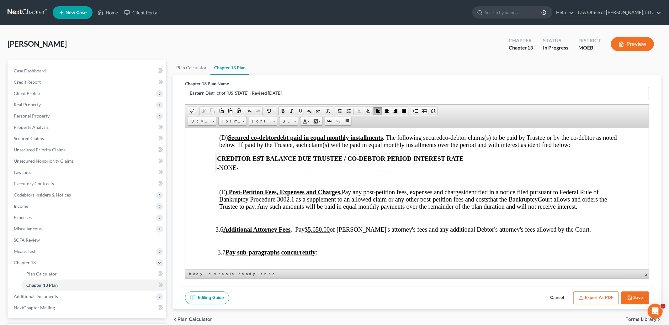
scroll to position [1209, 0]
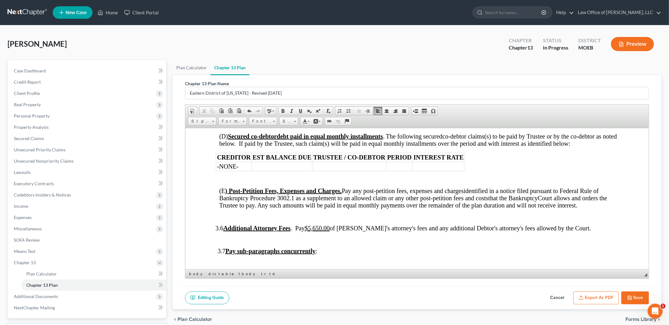
click at [325, 231] on u "$5,650.00" at bounding box center [316, 227] width 25 height 7
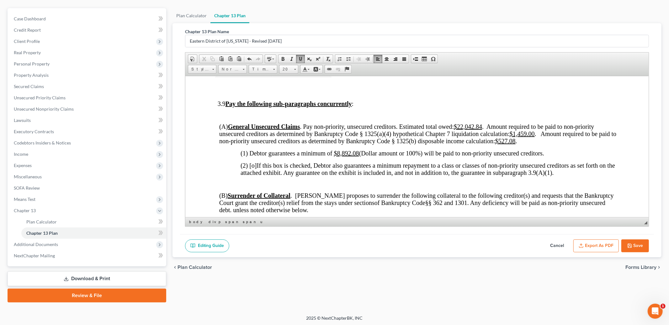
scroll to position [1497, 0]
click at [514, 136] on u "$1,459.00" at bounding box center [521, 132] width 25 height 7
click at [299, 57] on span at bounding box center [300, 58] width 5 height 5
drag, startPoint x: 499, startPoint y: 155, endPoint x: 514, endPoint y: 155, distance: 15.4
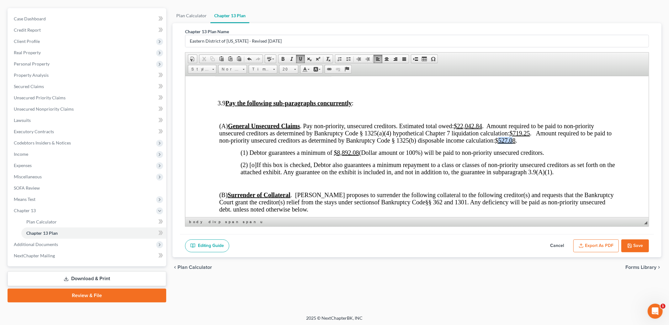
click at [514, 144] on u "$527.08" at bounding box center [505, 140] width 20 height 7
drag, startPoint x: 337, startPoint y: 167, endPoint x: 359, endPoint y: 169, distance: 22.3
click at [359, 156] on span "(1) Debtor guarantees a minimum of $8,892.08 (Dollar amount or 100%) will be pa…" at bounding box center [391, 152] width 303 height 7
click at [298, 58] on span at bounding box center [300, 58] width 5 height 5
click at [298, 60] on span at bounding box center [300, 58] width 5 height 5
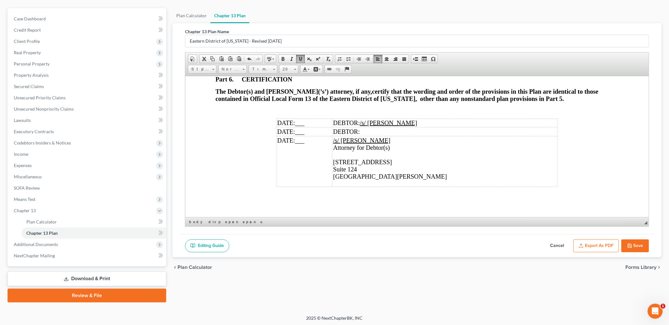
scroll to position [2093, 0]
click at [319, 127] on td "DATE: ___" at bounding box center [304, 123] width 55 height 8
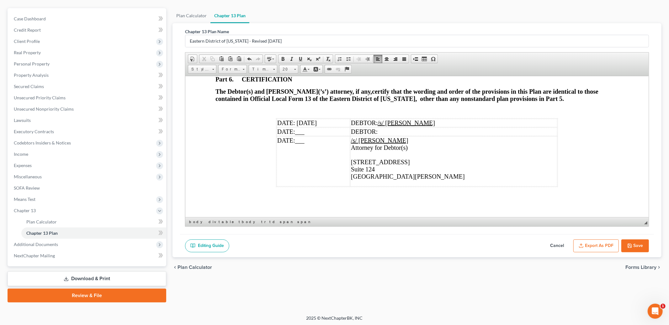
click at [472, 127] on td "DEBTOR: /s/ [PERSON_NAME]" at bounding box center [453, 123] width 207 height 8
click at [320, 149] on td "DATE: ___" at bounding box center [313, 161] width 73 height 50
click at [399, 149] on td "/s/ [PERSON_NAME] Attorney for Debtor(s) [STREET_ADDRESS][PERSON_NAME]" at bounding box center [453, 161] width 207 height 50
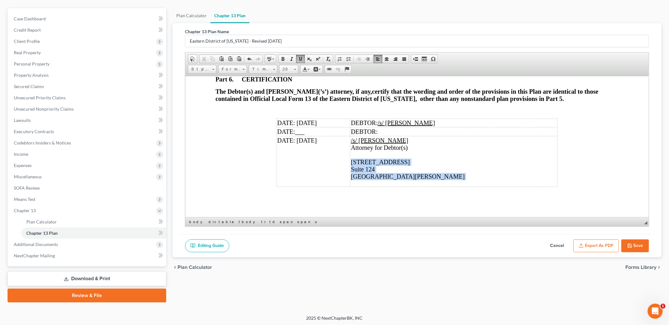
drag, startPoint x: 345, startPoint y: 166, endPoint x: 421, endPoint y: 190, distance: 79.6
click at [421, 186] on td "/s/ [PERSON_NAME] Attorney for Debtor(s) [STREET_ADDRESS][PERSON_NAME]" at bounding box center [453, 161] width 207 height 50
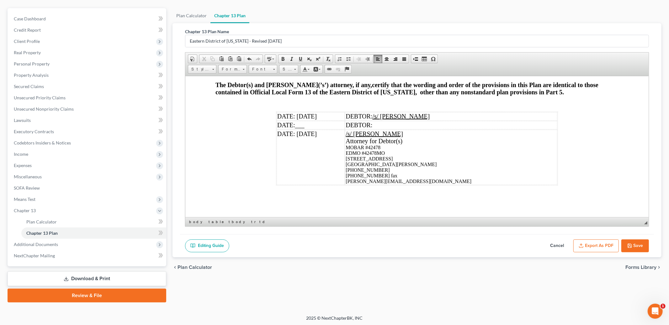
scroll to position [2106, 0]
drag, startPoint x: 345, startPoint y: 145, endPoint x: 414, endPoint y: 185, distance: 79.9
click at [414, 185] on td "/s/ [PERSON_NAME] Attorney for Debtor(s) ​ MOBAR #42478 EDMO #42478MO [STREET_A…" at bounding box center [451, 156] width 212 height 55
click at [292, 67] on link "Size" at bounding box center [288, 69] width 19 height 9
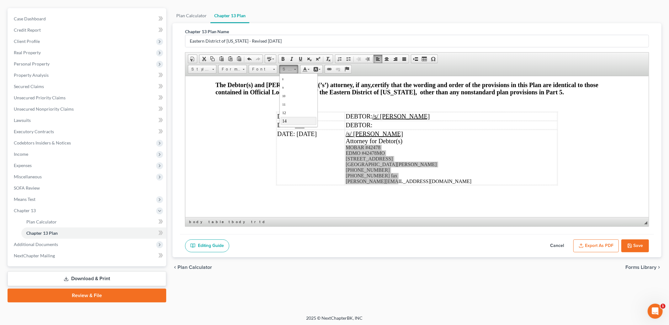
click at [291, 121] on link "14" at bounding box center [298, 121] width 36 height 8
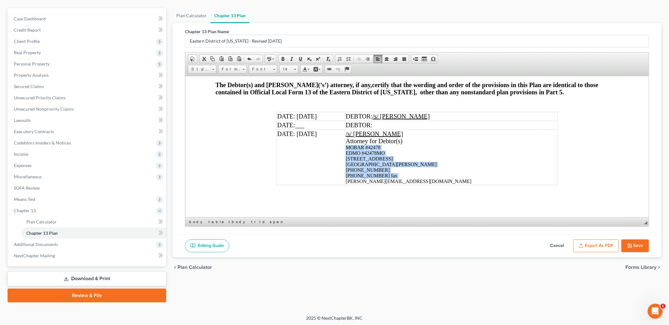
scroll to position [2099, 0]
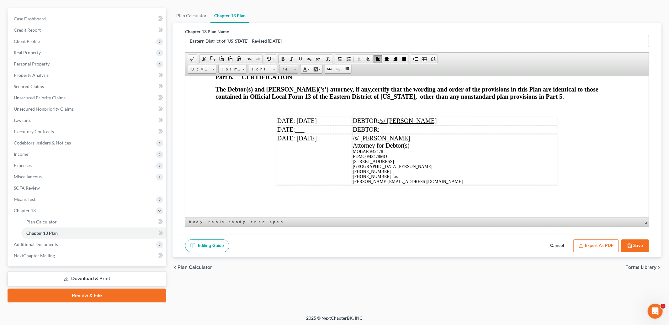
click at [296, 69] on link "14" at bounding box center [288, 69] width 19 height 9
click at [292, 123] on link "18" at bounding box center [298, 123] width 36 height 9
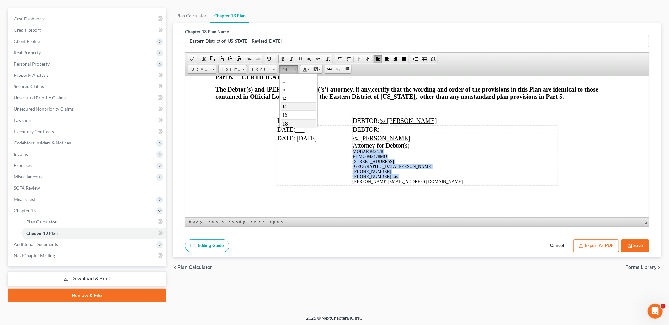
scroll to position [0, 0]
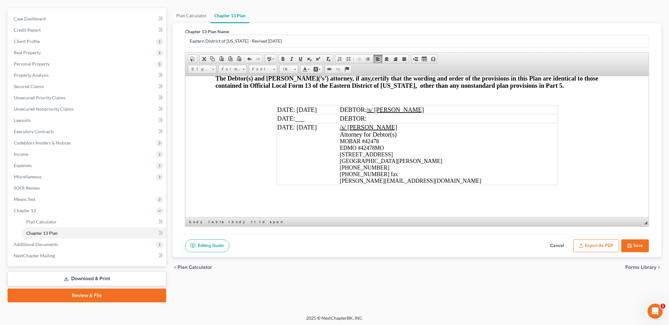
click at [460, 152] on td "/s/ [PERSON_NAME] Attorney for Debtor(s) MOBAR #42478 EDMO #42478MO [STREET_ADD…" at bounding box center [448, 154] width 218 height 62
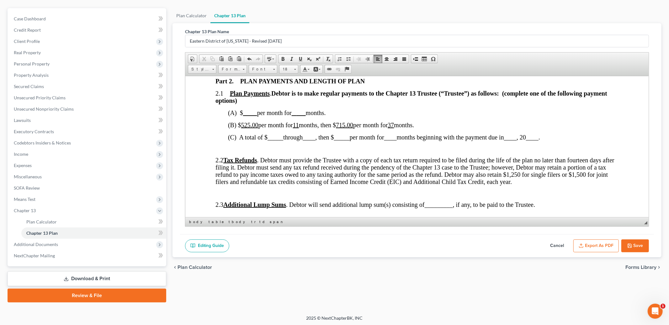
scroll to position [339, 0]
click at [393, 128] on span "per month for 37" at bounding box center [373, 124] width 41 height 7
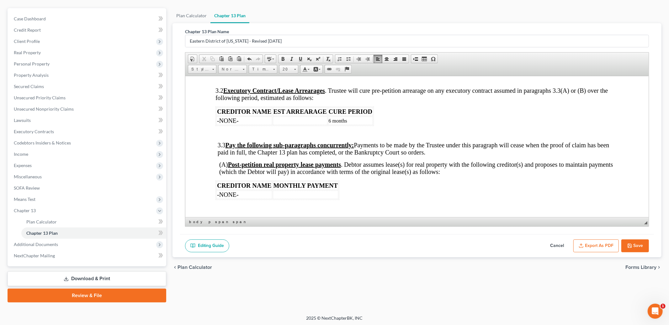
scroll to position [538, 0]
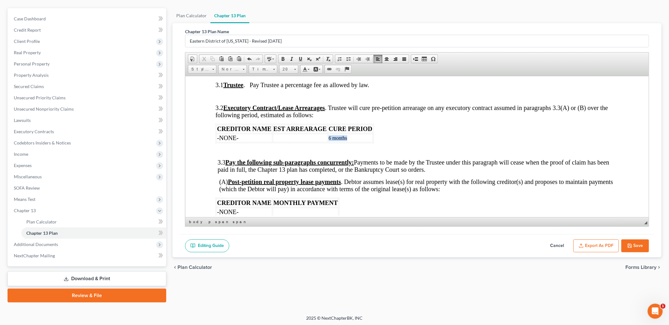
drag, startPoint x: 353, startPoint y: 147, endPoint x: 328, endPoint y: 145, distance: 24.9
click at [328, 142] on td "6 months" at bounding box center [350, 138] width 45 height 8
click at [293, 68] on link "Size" at bounding box center [288, 69] width 19 height 9
click at [291, 116] on link "20" at bounding box center [298, 115] width 36 height 10
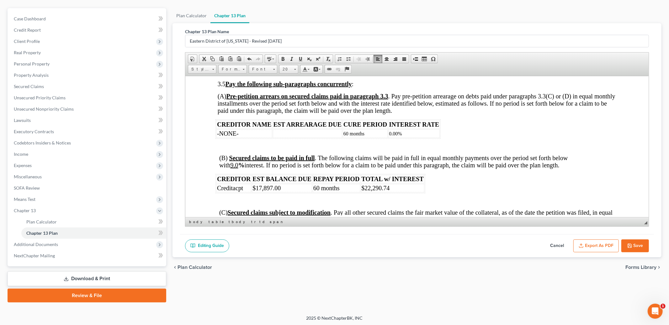
scroll to position [1011, 0]
drag, startPoint x: 342, startPoint y: 144, endPoint x: 411, endPoint y: 145, distance: 68.4
click at [411, 137] on tr "-NONE- 60 months 0.00%" at bounding box center [327, 133] width 223 height 8
click at [296, 68] on span at bounding box center [295, 69] width 2 height 6
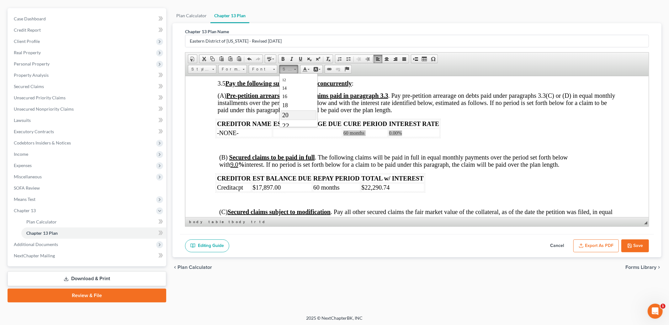
click at [293, 117] on link "20" at bounding box center [298, 115] width 36 height 10
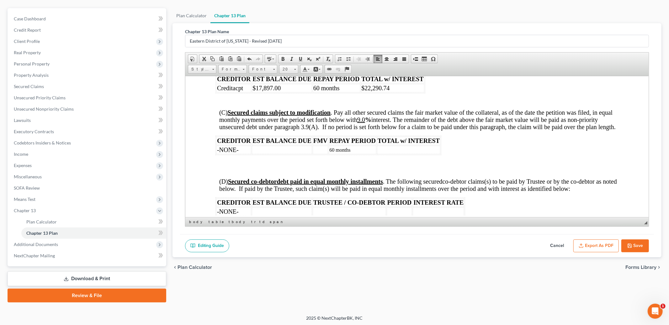
scroll to position [1112, 0]
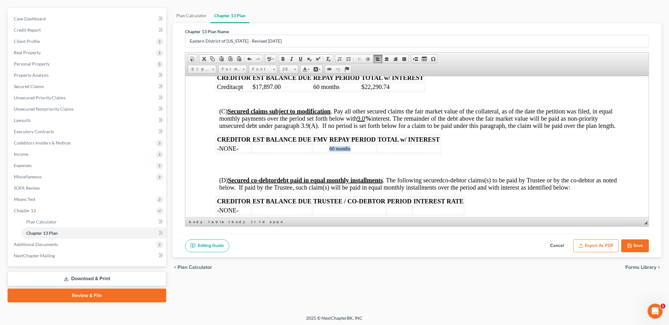
drag, startPoint x: 329, startPoint y: 160, endPoint x: 353, endPoint y: 160, distance: 24.8
click at [353, 153] on td "60 months" at bounding box center [353, 148] width 48 height 8
click at [294, 67] on span at bounding box center [295, 69] width 2 height 6
click at [292, 117] on link "20" at bounding box center [298, 115] width 36 height 10
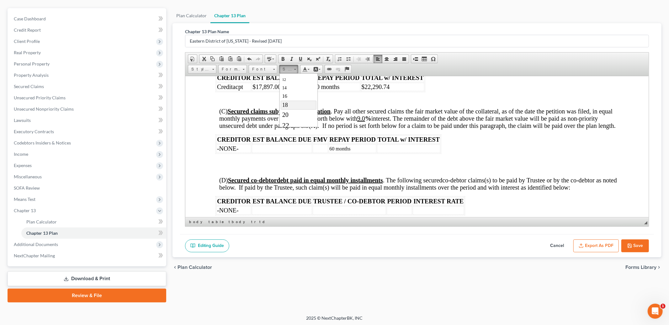
scroll to position [0, 0]
click at [435, 124] on span "(C) Secured claims subject to modification . Pay all other secured claims the f…" at bounding box center [417, 118] width 396 height 21
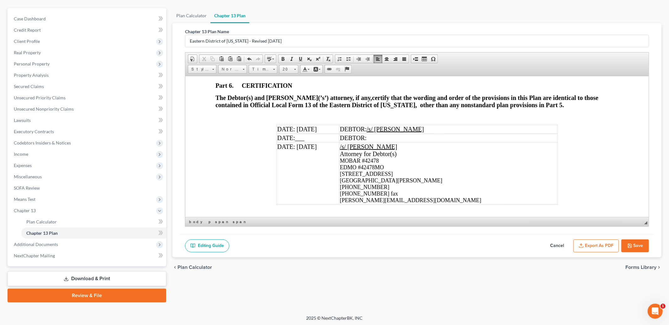
scroll to position [2109, 0]
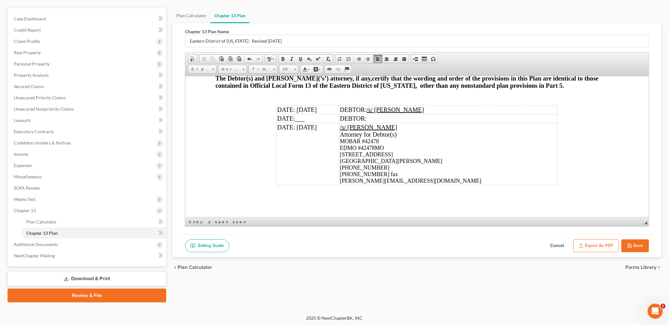
click at [642, 240] on button "Save" at bounding box center [635, 246] width 28 height 13
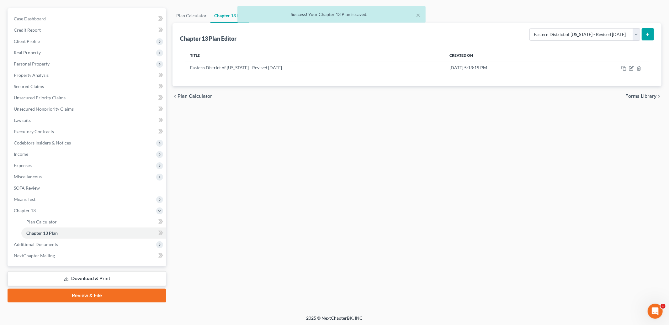
click at [635, 251] on div "Plan Calculator Chapter 13 Plan Chapter 13 Plan Editor Please select your Chapt…" at bounding box center [416, 155] width 495 height 294
click at [634, 68] on td at bounding box center [607, 68] width 83 height 12
click at [630, 68] on icon "button" at bounding box center [631, 67] width 3 height 3
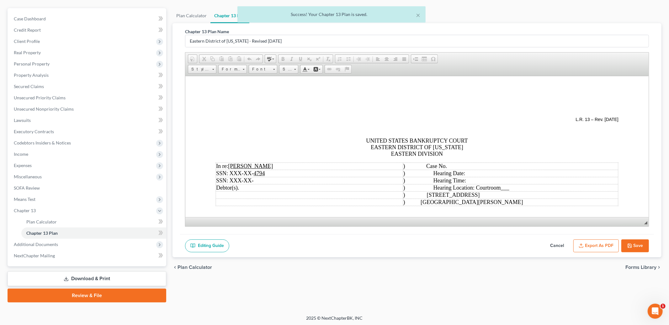
scroll to position [0, 0]
click at [600, 244] on button "Export as PDF" at bounding box center [595, 246] width 45 height 13
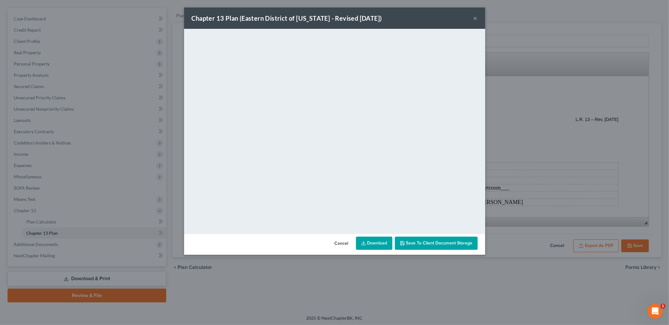
click at [450, 241] on span "Save to Client Document Storage" at bounding box center [439, 242] width 66 height 5
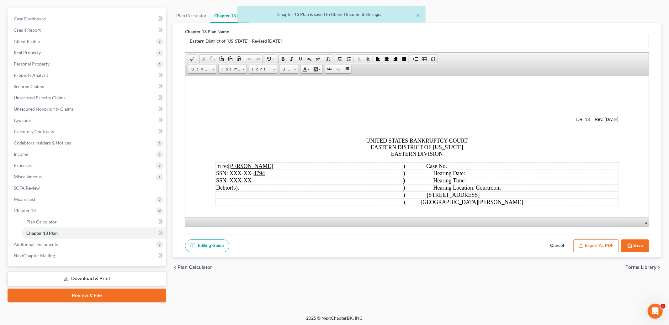
click at [630, 241] on button "Save" at bounding box center [635, 246] width 28 height 13
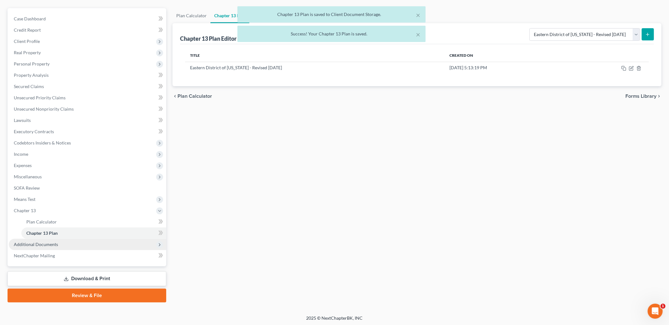
click at [62, 245] on span "Additional Documents" at bounding box center [87, 244] width 157 height 11
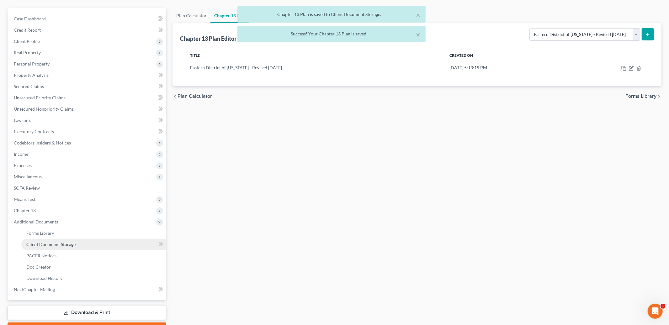
click at [61, 246] on span "Client Document Storage" at bounding box center [50, 244] width 49 height 5
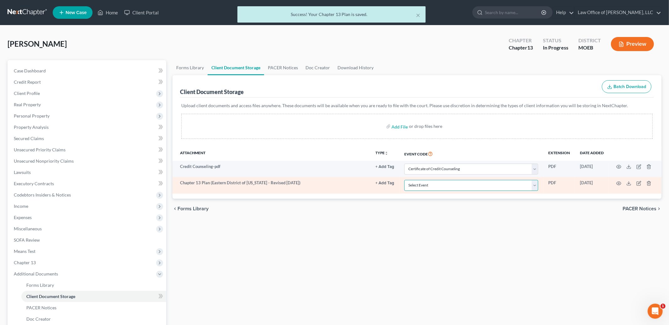
click at [506, 187] on select "Select Event 20 Largest Unsecured Creditors Amended List of Creditors and Verif…" at bounding box center [471, 185] width 134 height 11
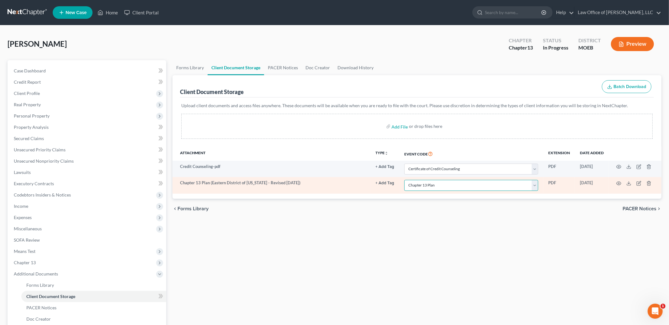
click at [405, 180] on select "Select Event 20 Largest Unsecured Creditors Amended List of Creditors and Verif…" at bounding box center [471, 185] width 134 height 11
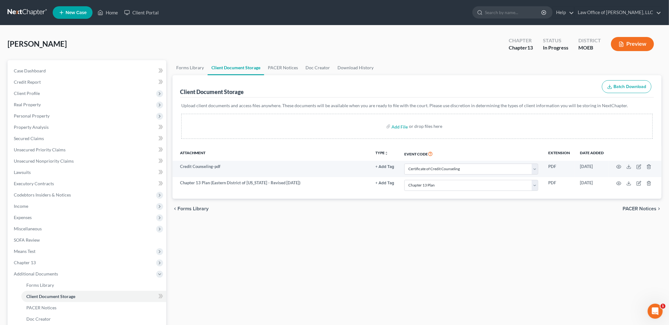
click at [644, 208] on span "PACER Notices" at bounding box center [639, 208] width 34 height 5
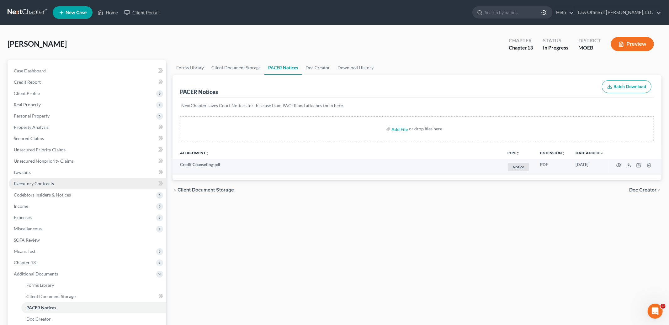
scroll to position [86, 0]
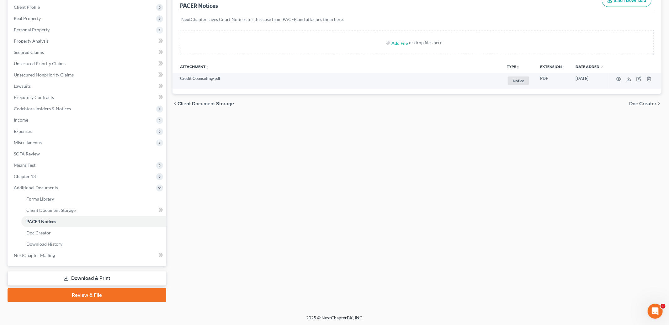
click at [77, 294] on link "Review & File" at bounding box center [87, 295] width 159 height 14
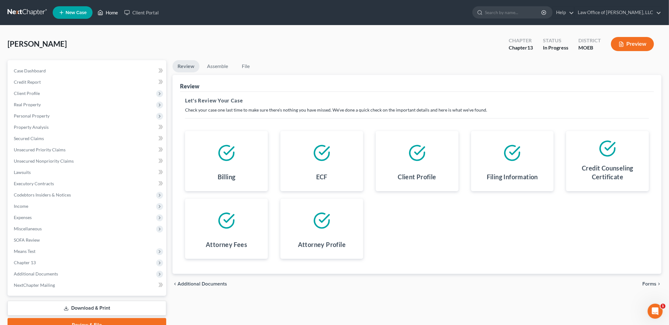
click at [115, 10] on link "Home" at bounding box center [107, 12] width 27 height 11
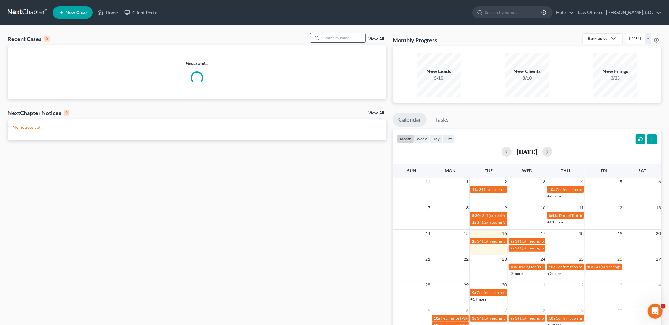
click at [335, 38] on input "search" at bounding box center [343, 37] width 44 height 9
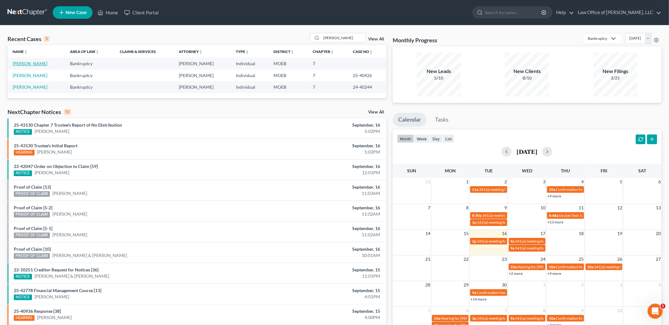
click at [26, 64] on link "[PERSON_NAME]" at bounding box center [30, 63] width 35 height 5
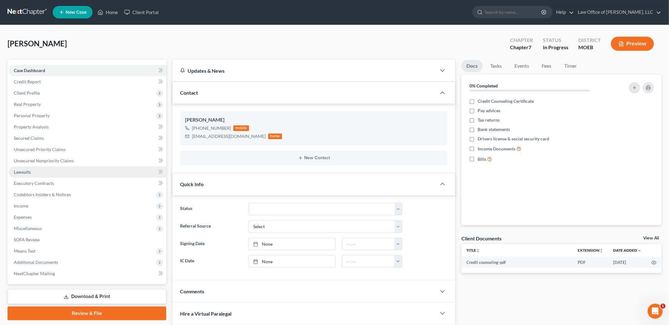
scroll to position [68, 0]
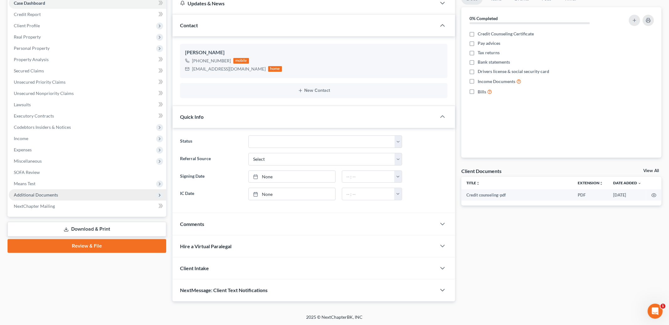
click at [51, 195] on span "Additional Documents" at bounding box center [36, 194] width 44 height 5
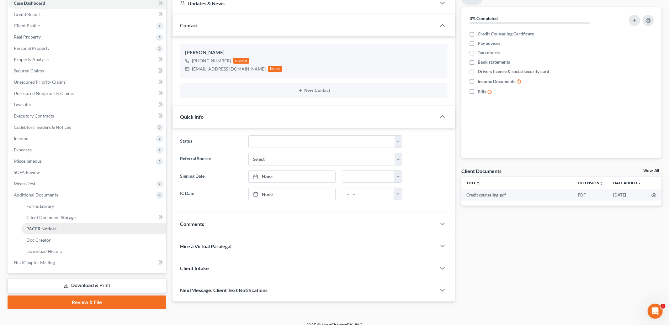
click at [53, 226] on span "PACER Notices" at bounding box center [41, 228] width 30 height 5
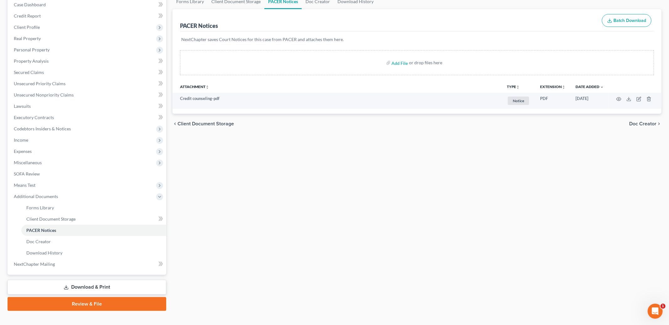
scroll to position [75, 0]
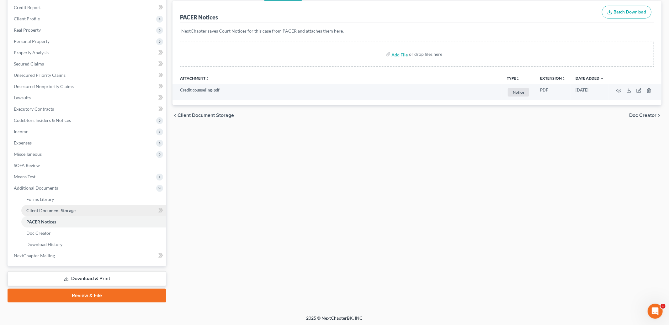
click at [109, 208] on link "Client Document Storage" at bounding box center [93, 210] width 145 height 11
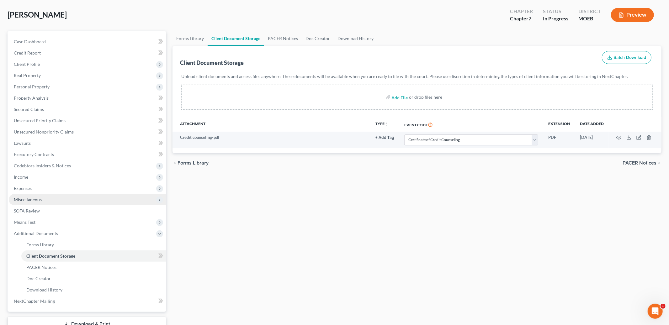
scroll to position [75, 0]
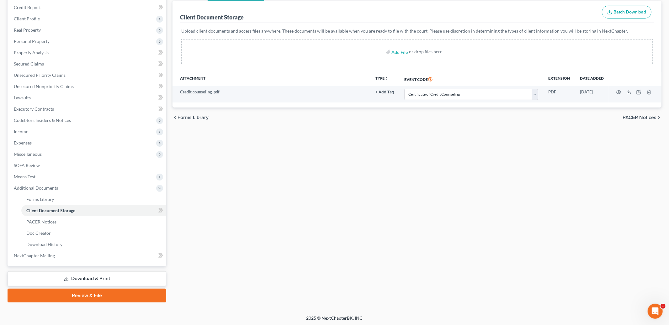
click at [78, 293] on link "Review & File" at bounding box center [87, 296] width 159 height 14
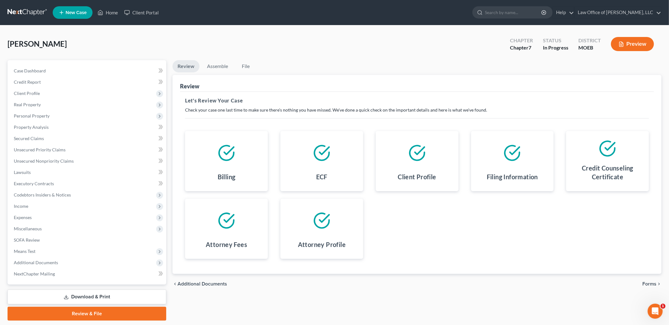
scroll to position [18, 0]
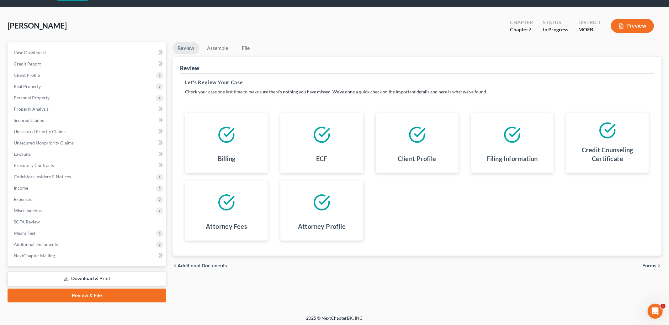
click at [645, 265] on span "Forms" at bounding box center [649, 265] width 14 height 5
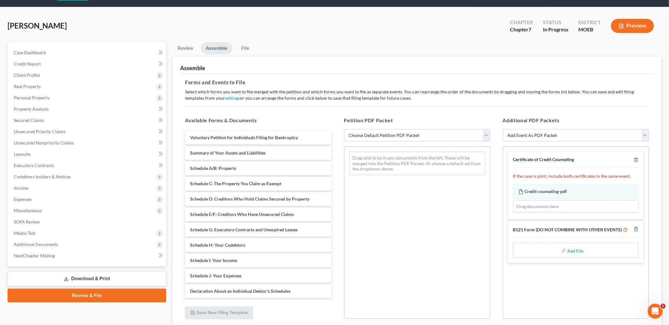
click at [416, 136] on select "Choose Default Petition PDF Packet Complete Bankruptcy Petition (all forms and …" at bounding box center [417, 135] width 146 height 13
click at [344, 129] on select "Choose Default Petition PDF Packet Complete Bankruptcy Petition (all forms and …" at bounding box center [417, 135] width 146 height 13
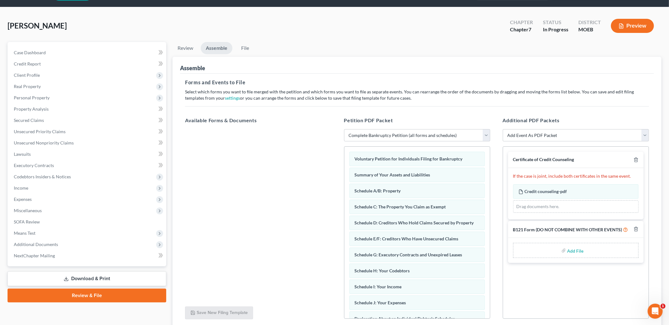
click at [570, 249] on input "file" at bounding box center [574, 250] width 15 height 11
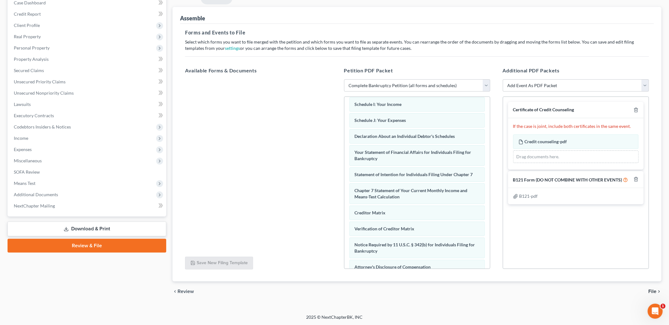
scroll to position [169, 0]
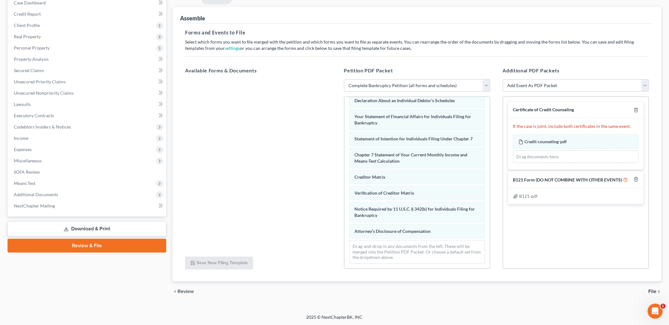
click at [651, 289] on span "File" at bounding box center [652, 291] width 8 height 5
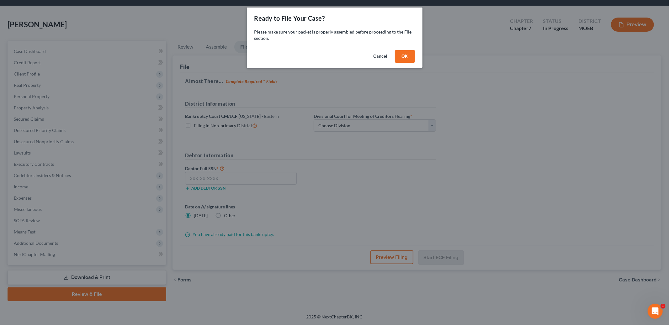
scroll to position [18, 0]
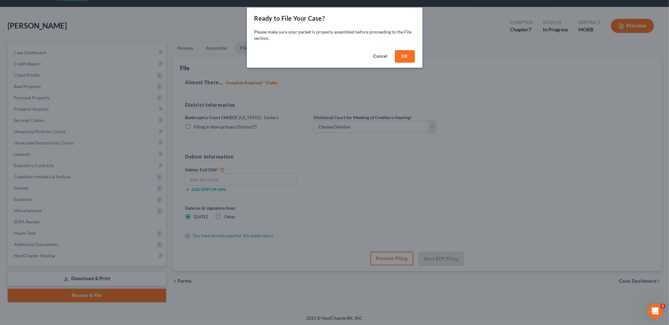
click at [415, 55] on div "Cancel OK" at bounding box center [335, 58] width 176 height 20
drag, startPoint x: 398, startPoint y: 55, endPoint x: 401, endPoint y: 56, distance: 3.3
click at [399, 55] on button "OK" at bounding box center [405, 56] width 20 height 13
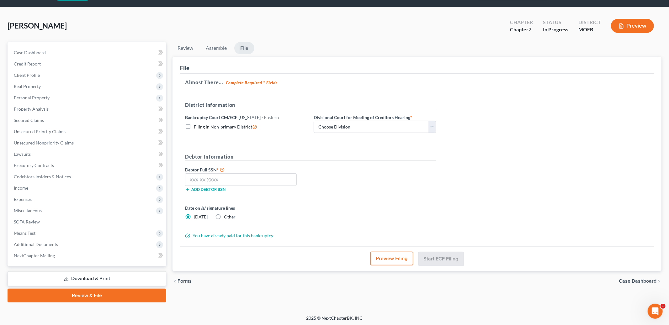
click at [398, 120] on label "Divisional Court for Meeting of Creditors Hearing *" at bounding box center [363, 117] width 98 height 7
click at [395, 124] on select "Choose Division Cape Girardeau Hannibal [GEOGRAPHIC_DATA][PERSON_NAME]" at bounding box center [375, 127] width 122 height 13
click at [314, 121] on select "Choose Division Cape Girardeau Hannibal [GEOGRAPHIC_DATA][PERSON_NAME]" at bounding box center [375, 127] width 122 height 13
click at [274, 179] on input "text" at bounding box center [241, 179] width 112 height 13
click at [437, 259] on button "Start ECF Filing" at bounding box center [441, 259] width 45 height 14
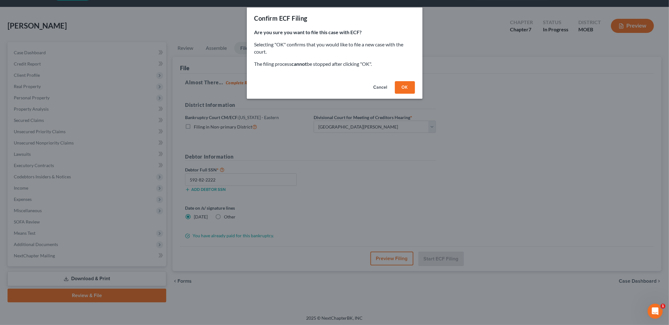
click at [402, 95] on div "Cancel OK" at bounding box center [335, 89] width 176 height 20
click at [399, 84] on button "OK" at bounding box center [405, 87] width 20 height 13
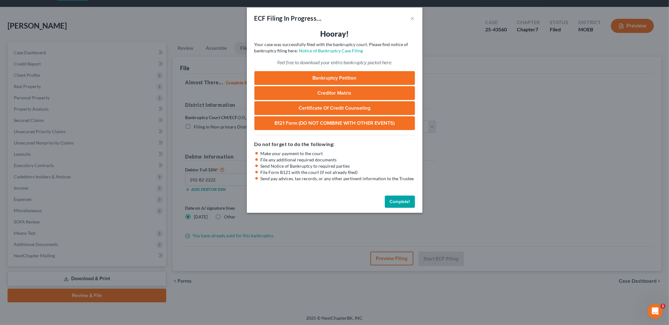
click at [398, 199] on button "Complete!" at bounding box center [400, 202] width 30 height 13
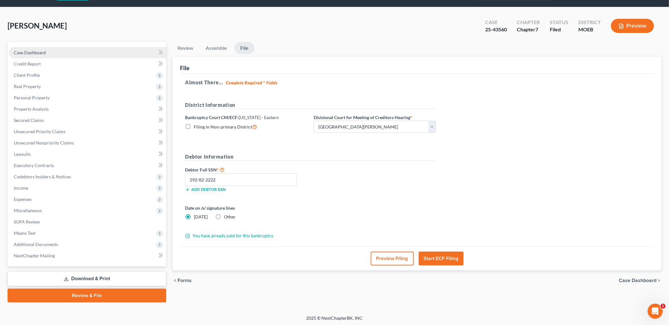
scroll to position [0, 0]
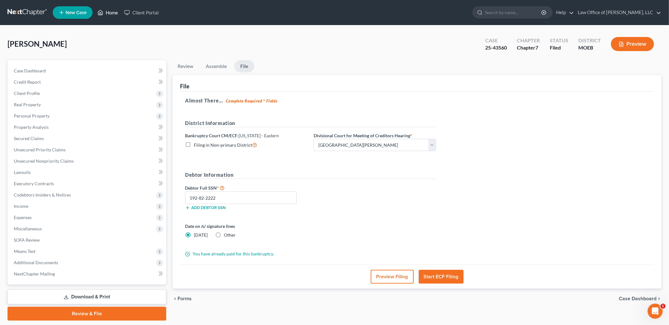
click at [112, 12] on link "Home" at bounding box center [107, 12] width 27 height 11
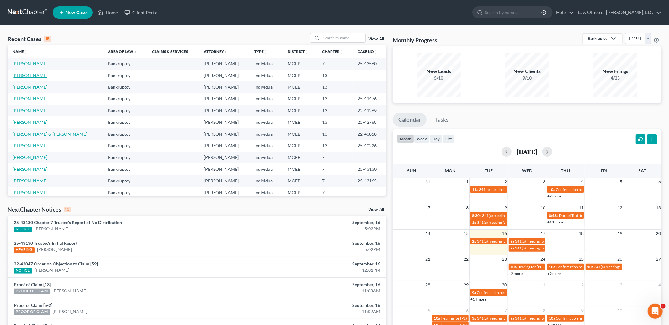
click at [26, 76] on link "[PERSON_NAME]" at bounding box center [30, 75] width 35 height 5
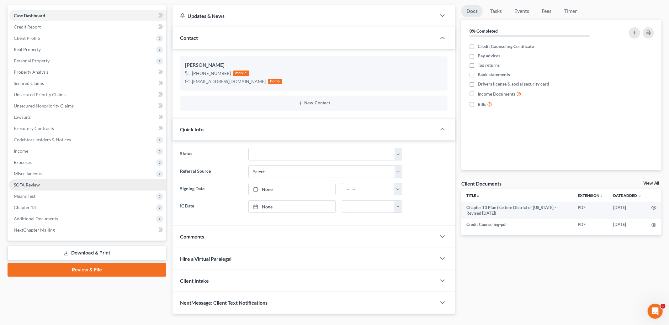
scroll to position [68, 0]
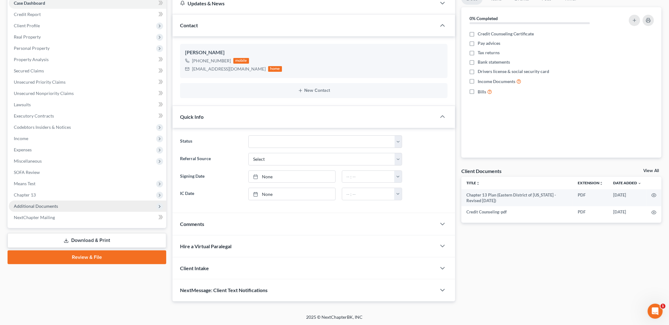
click at [36, 203] on span "Additional Documents" at bounding box center [36, 205] width 44 height 5
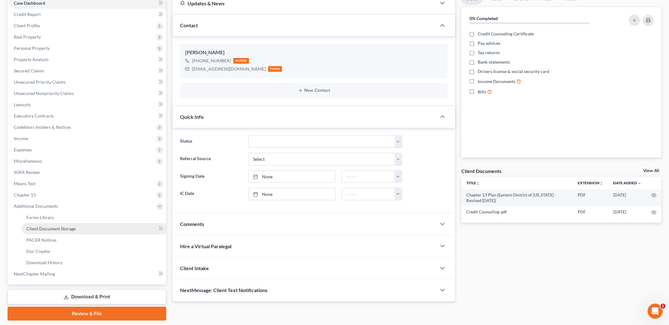
click at [65, 228] on span "Client Document Storage" at bounding box center [50, 228] width 49 height 5
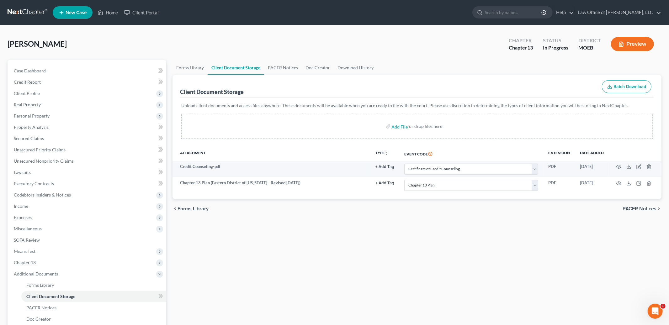
scroll to position [2, 0]
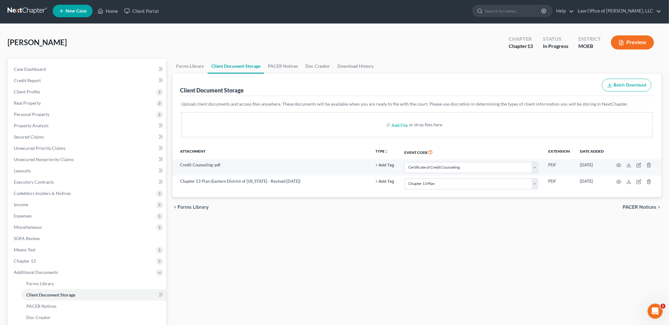
click at [632, 207] on span "PACER Notices" at bounding box center [639, 207] width 34 height 5
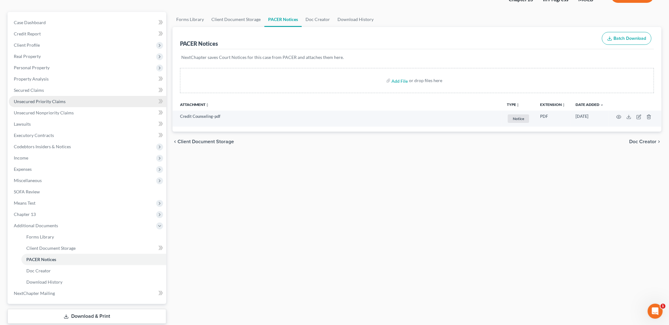
scroll to position [86, 0]
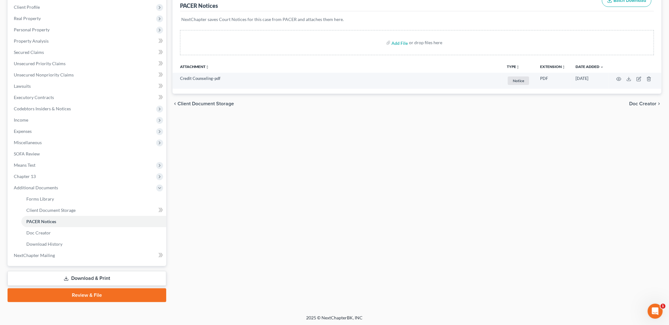
click at [104, 293] on link "Review & File" at bounding box center [87, 295] width 159 height 14
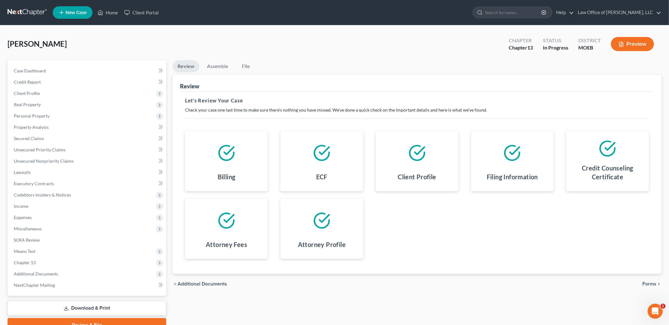
click at [649, 285] on span "Forms" at bounding box center [649, 284] width 14 height 5
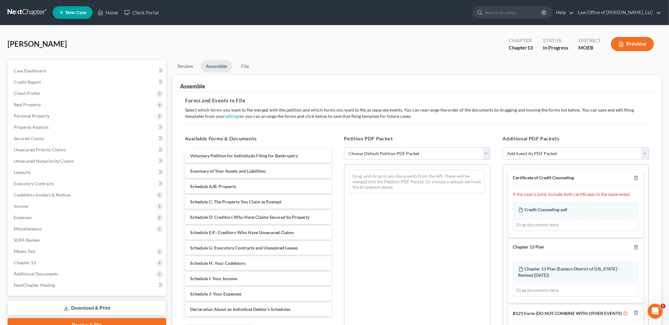
click at [431, 150] on select "Choose Default Petition PDF Packet Complete Bankruptcy Petition (all forms and …" at bounding box center [417, 153] width 146 height 13
click at [344, 147] on select "Choose Default Petition PDF Packet Complete Bankruptcy Petition (all forms and …" at bounding box center [417, 153] width 146 height 13
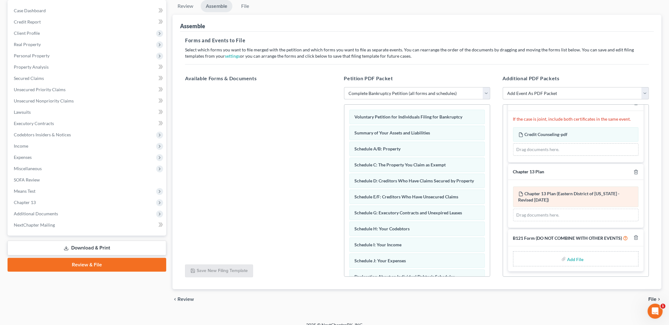
scroll to position [68, 0]
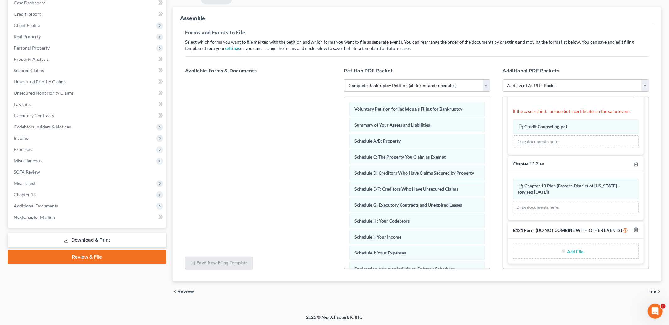
click at [579, 250] on input "file" at bounding box center [574, 250] width 15 height 11
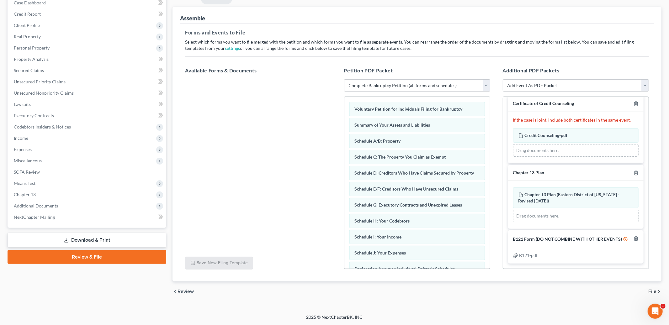
click at [652, 292] on span "File" at bounding box center [652, 291] width 8 height 5
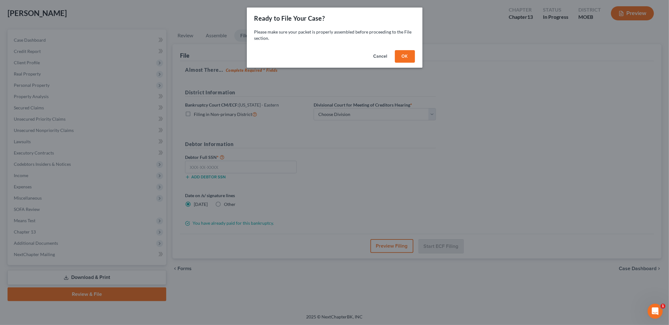
scroll to position [30, 0]
click at [405, 59] on button "OK" at bounding box center [405, 56] width 20 height 13
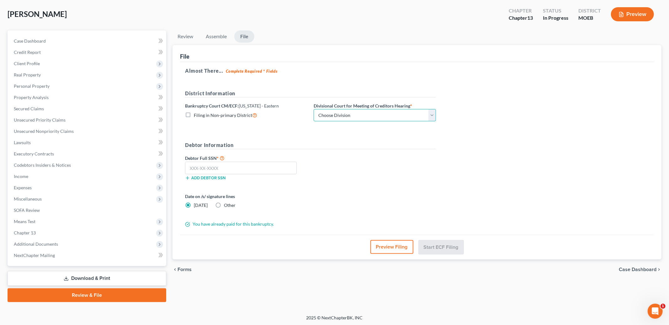
click at [379, 118] on select "Choose Division Cape Girardeau Hannibal [GEOGRAPHIC_DATA][PERSON_NAME]" at bounding box center [375, 115] width 122 height 13
click at [314, 109] on select "Choose Division Cape Girardeau Hannibal [GEOGRAPHIC_DATA][PERSON_NAME]" at bounding box center [375, 115] width 122 height 13
click at [265, 166] on input "text" at bounding box center [241, 168] width 112 height 13
click at [445, 249] on button "Start ECF Filing" at bounding box center [441, 247] width 45 height 14
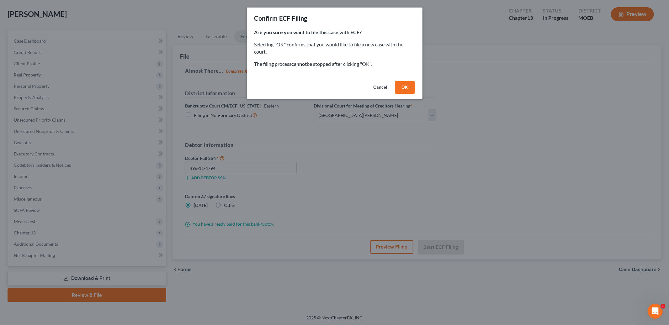
click at [399, 81] on div "Cancel OK" at bounding box center [335, 89] width 176 height 20
click at [408, 89] on button "OK" at bounding box center [405, 87] width 20 height 13
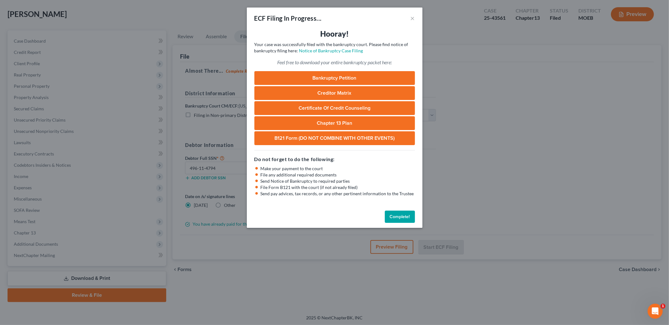
click at [391, 224] on div "Complete!" at bounding box center [335, 218] width 176 height 20
click at [393, 221] on button "Complete!" at bounding box center [400, 217] width 30 height 13
